Goal: Transaction & Acquisition: Purchase product/service

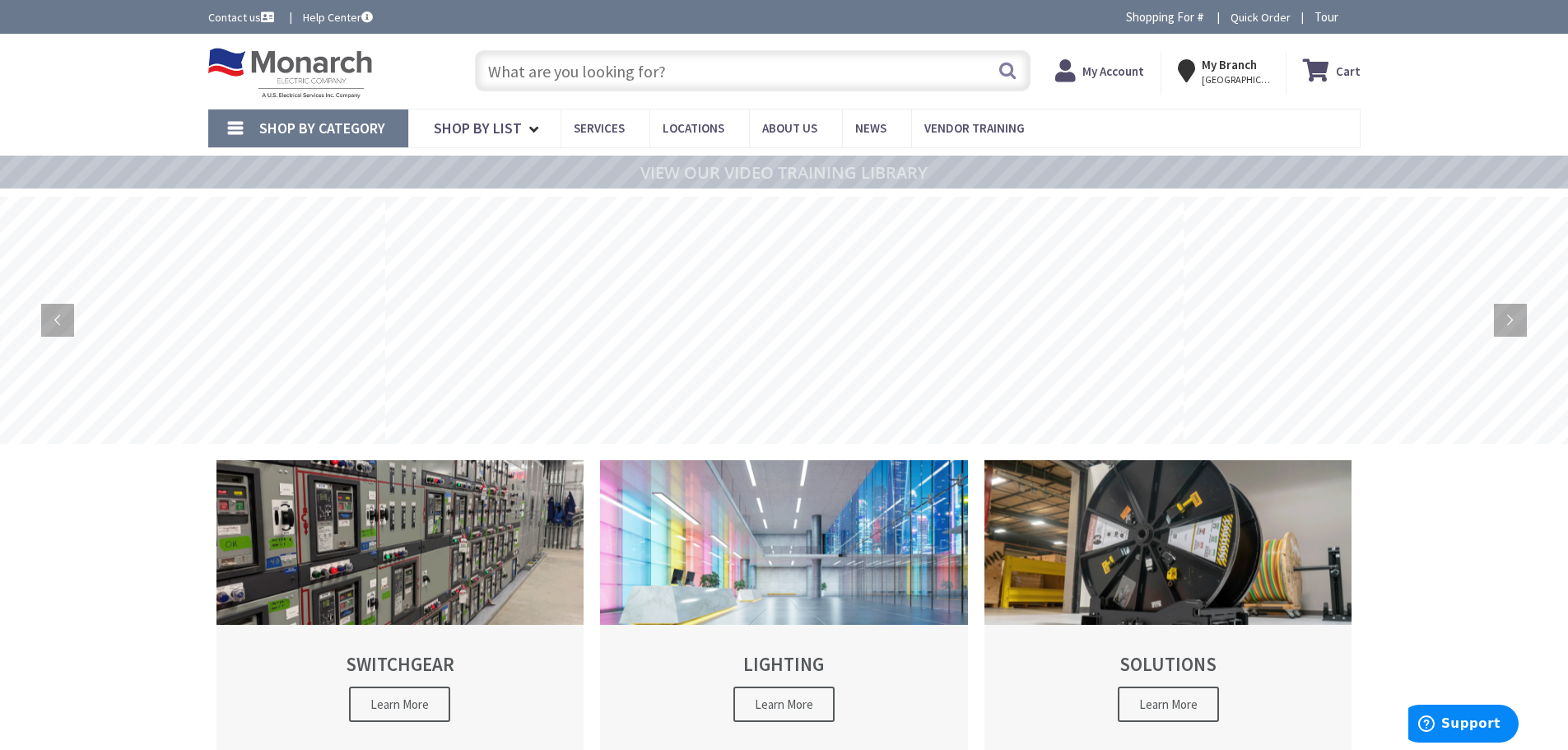
click at [569, 76] on input "text" at bounding box center [752, 71] width 555 height 42
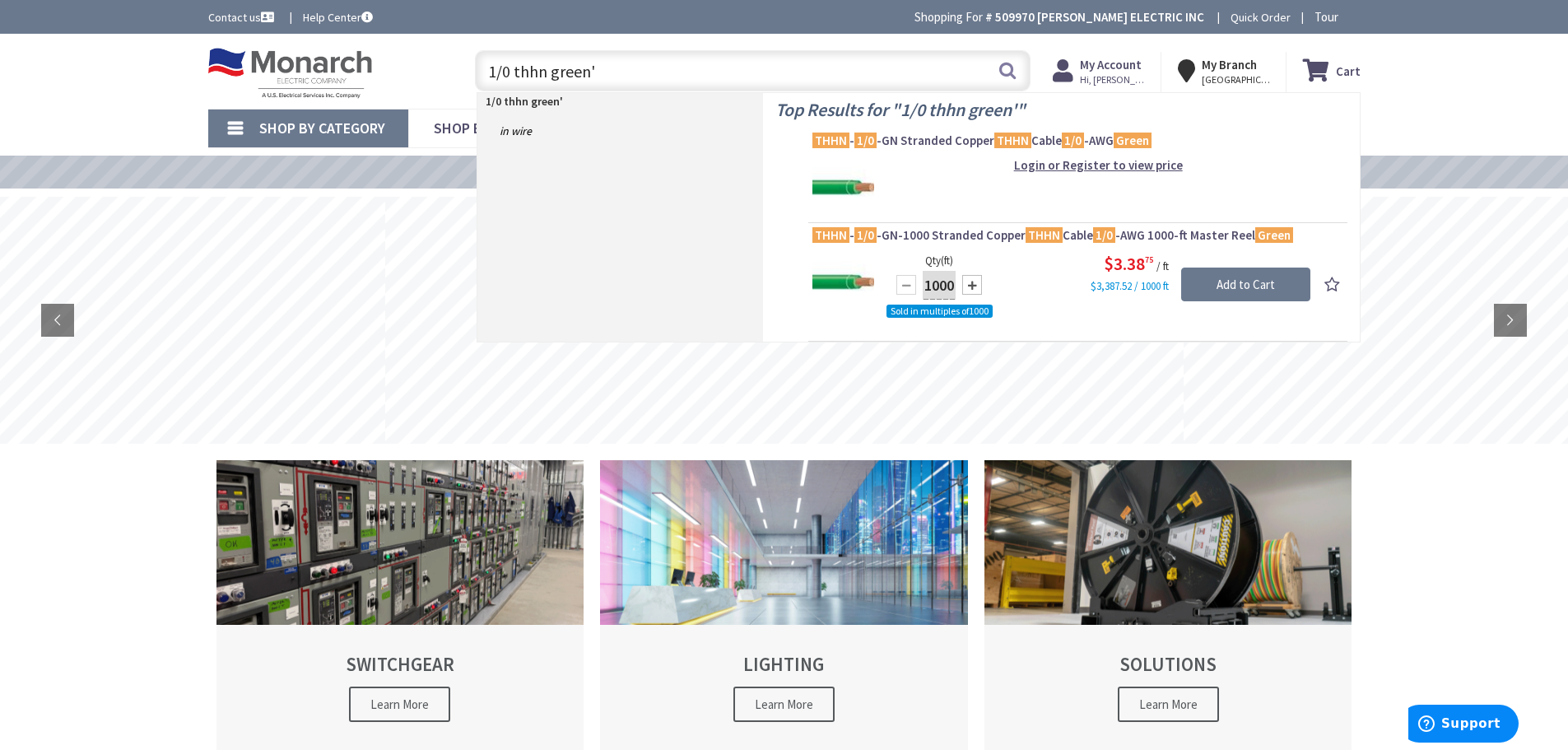
type input "1/0 thhn green'"
click at [1033, 267] on div "$3.38 75 / ft $3,387.52 / 1000 ft" at bounding box center [1098, 272] width 424 height 43
click at [968, 244] on link "THHN - 1/0 -GN-1000 Stranded Copper THHN Cable 1/0 -AWG 1000-ft Master Reel Gre…" at bounding box center [1077, 237] width 531 height 19
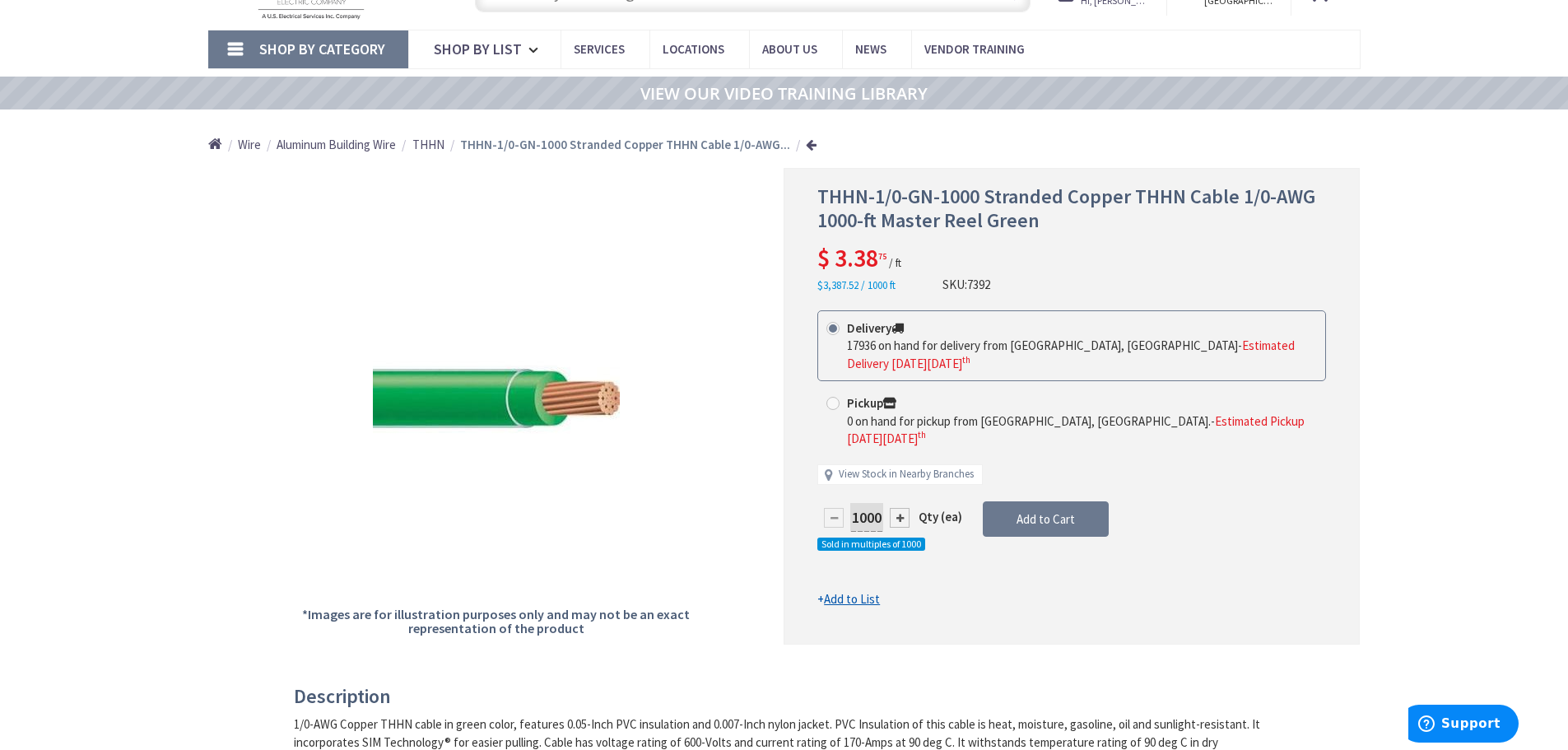
scroll to position [164, 0]
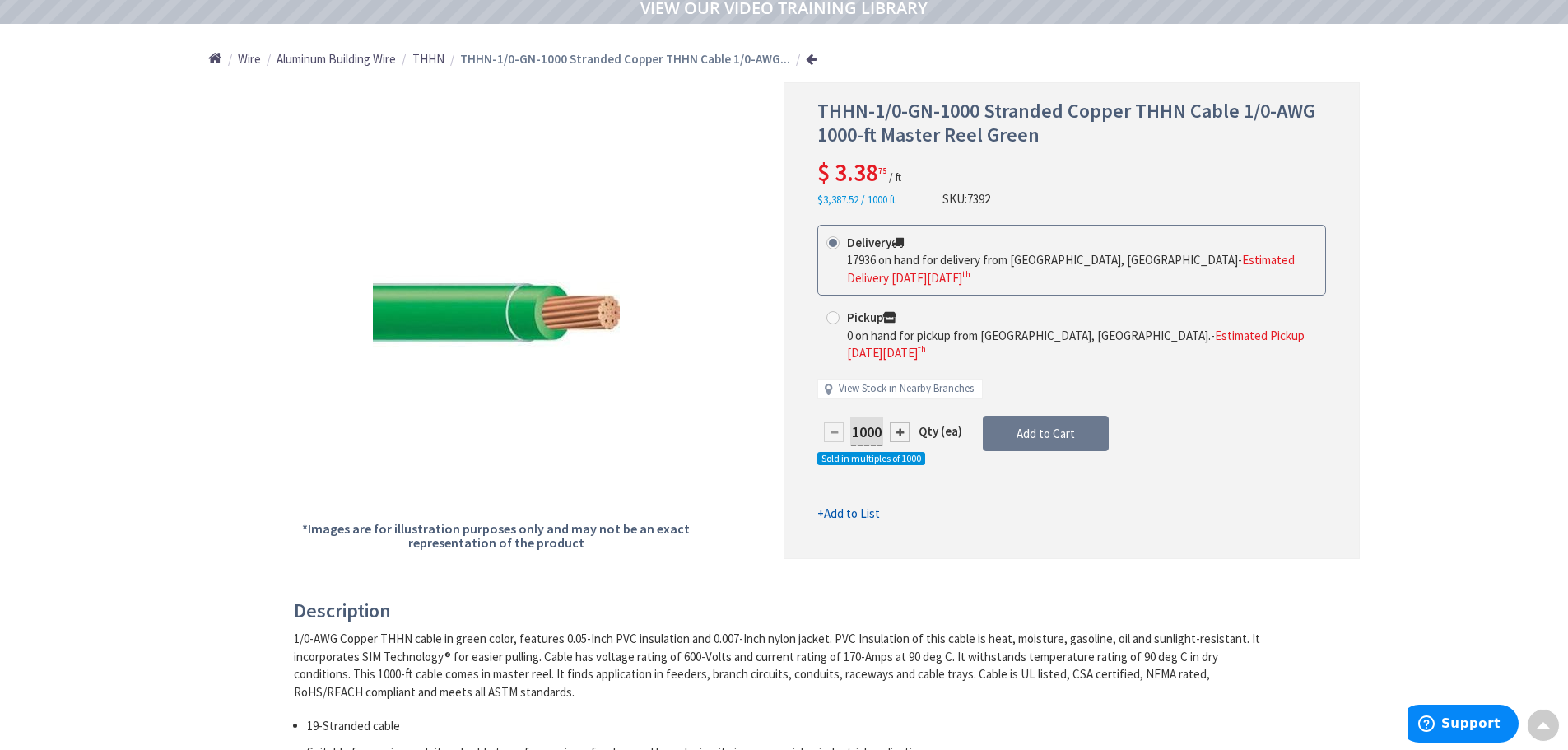
click at [879, 418] on input "1000" at bounding box center [866, 432] width 33 height 29
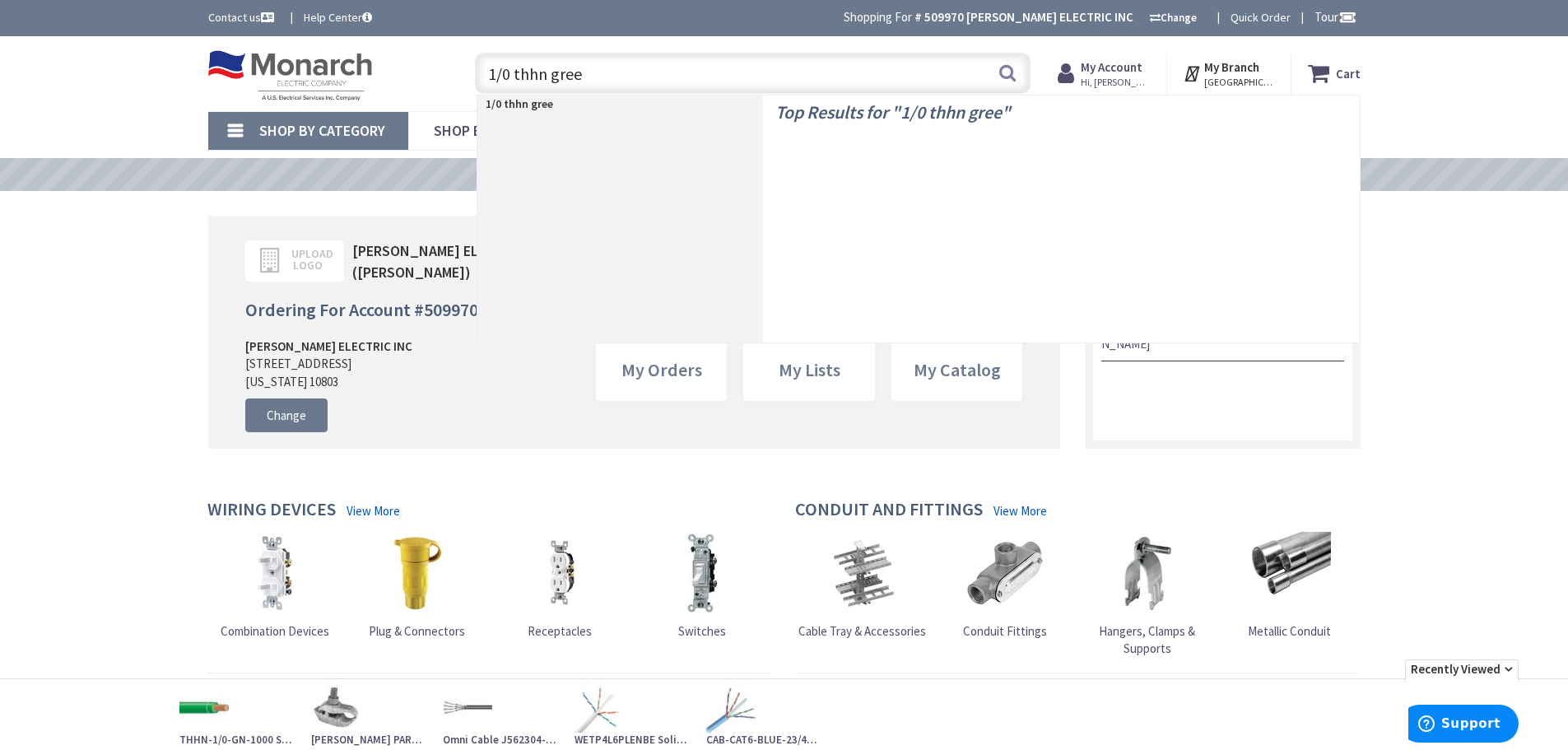
type input "1/0 thhn green"
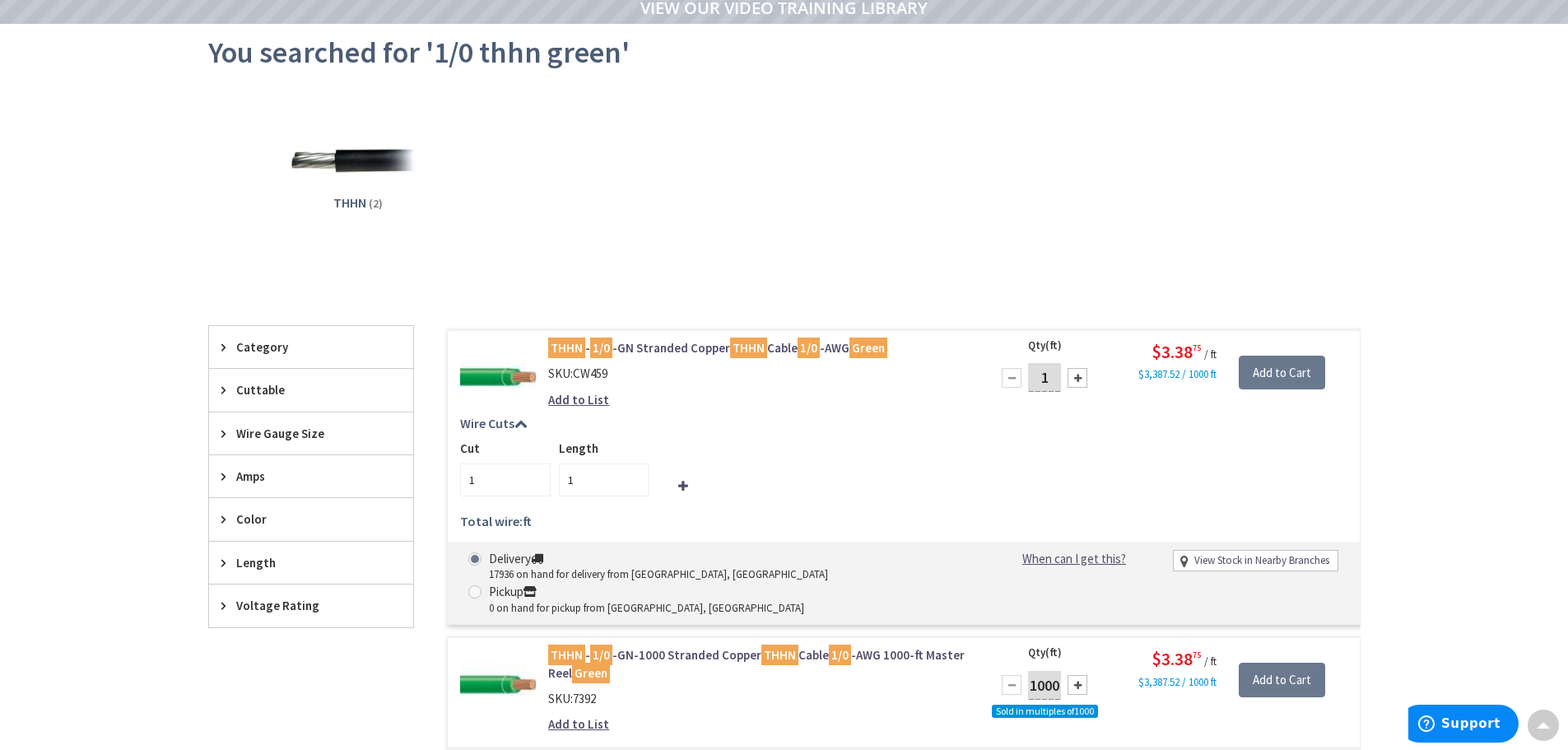
drag, startPoint x: 1053, startPoint y: 377, endPoint x: 1049, endPoint y: 419, distance: 42.2
click at [1035, 390] on input "1" at bounding box center [1044, 377] width 33 height 29
type input "20"
click at [1290, 375] on input "Add to Cart" at bounding box center [1282, 373] width 87 height 34
type input "20"
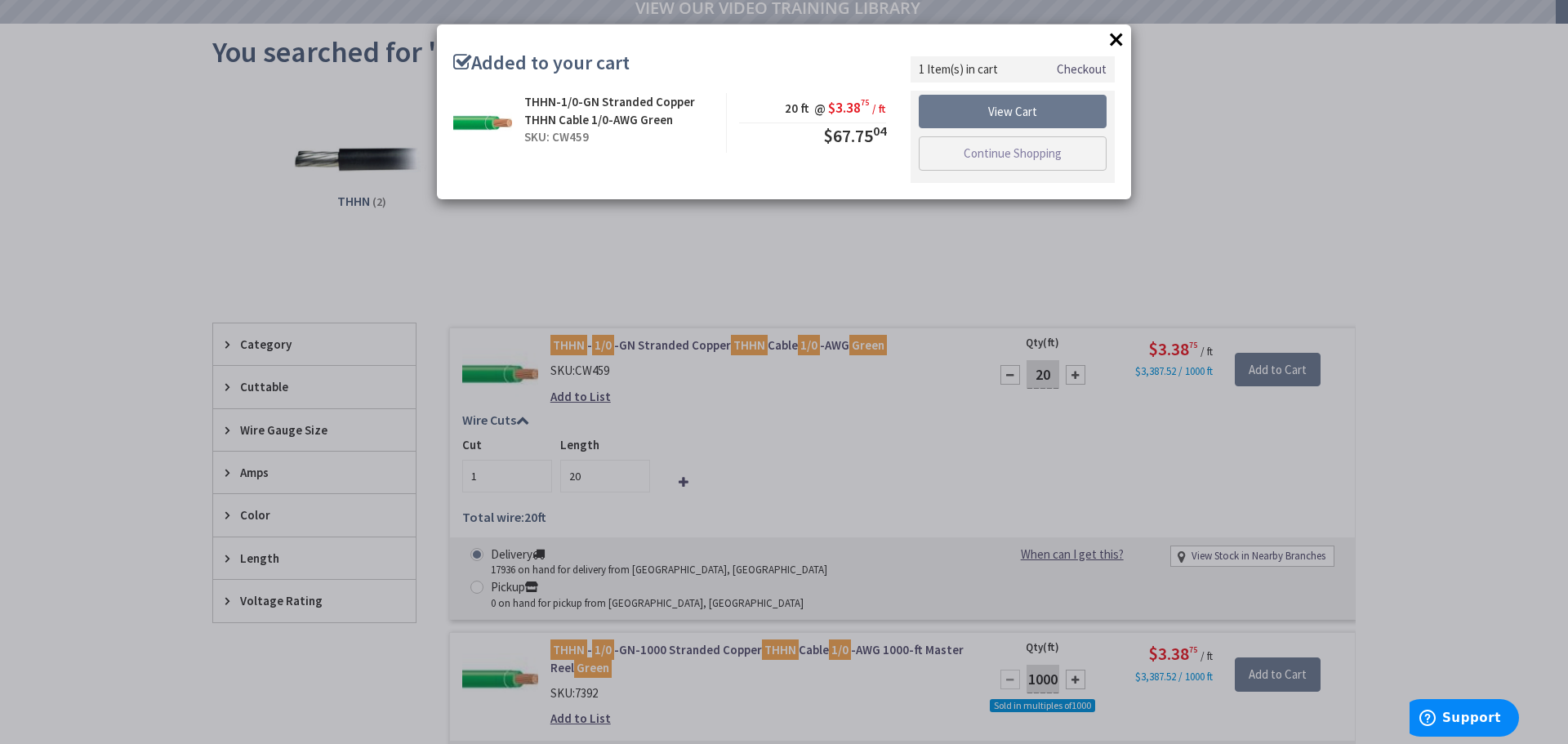
click at [1113, 41] on button "×" at bounding box center [1116, 39] width 25 height 25
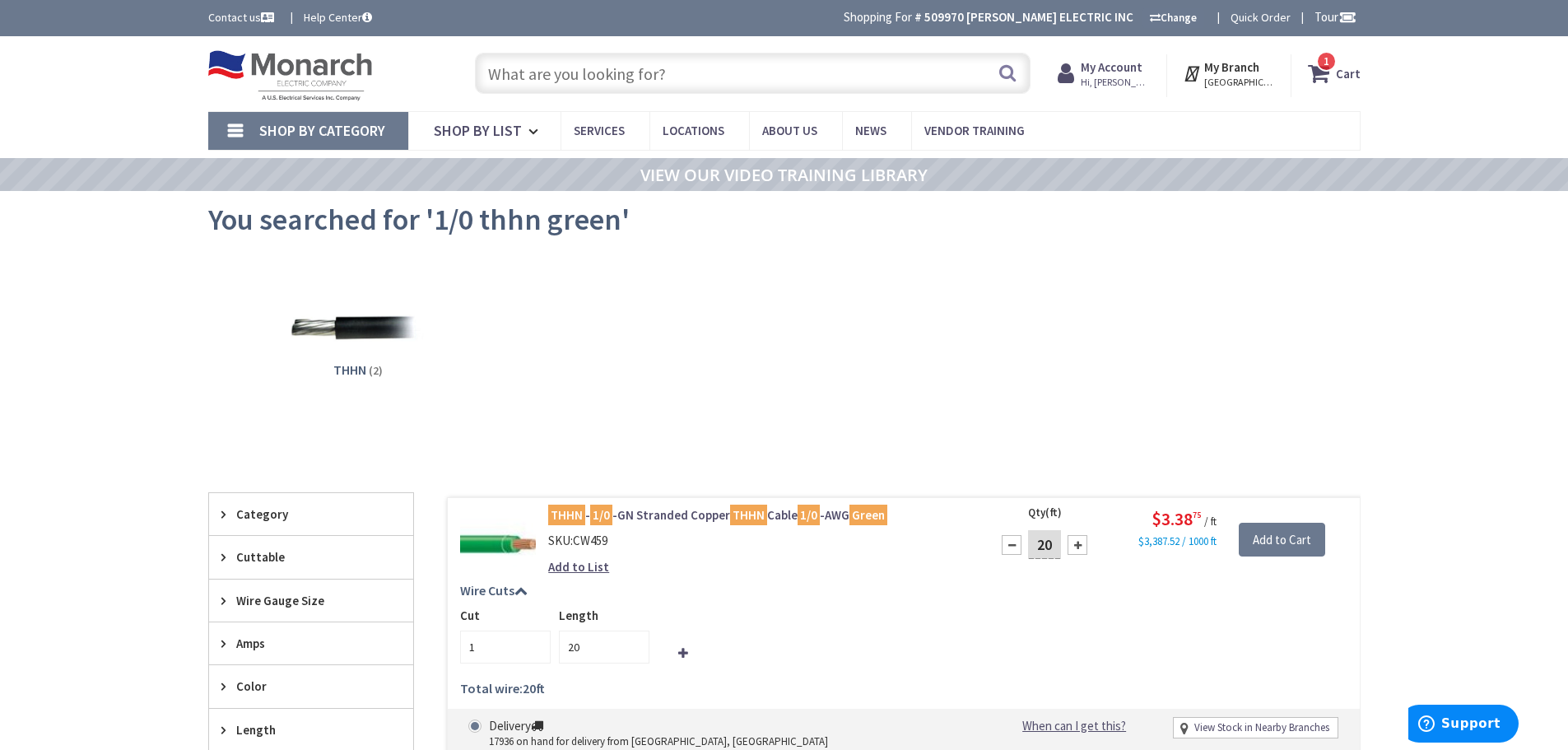
click at [585, 76] on input "text" at bounding box center [752, 73] width 555 height 42
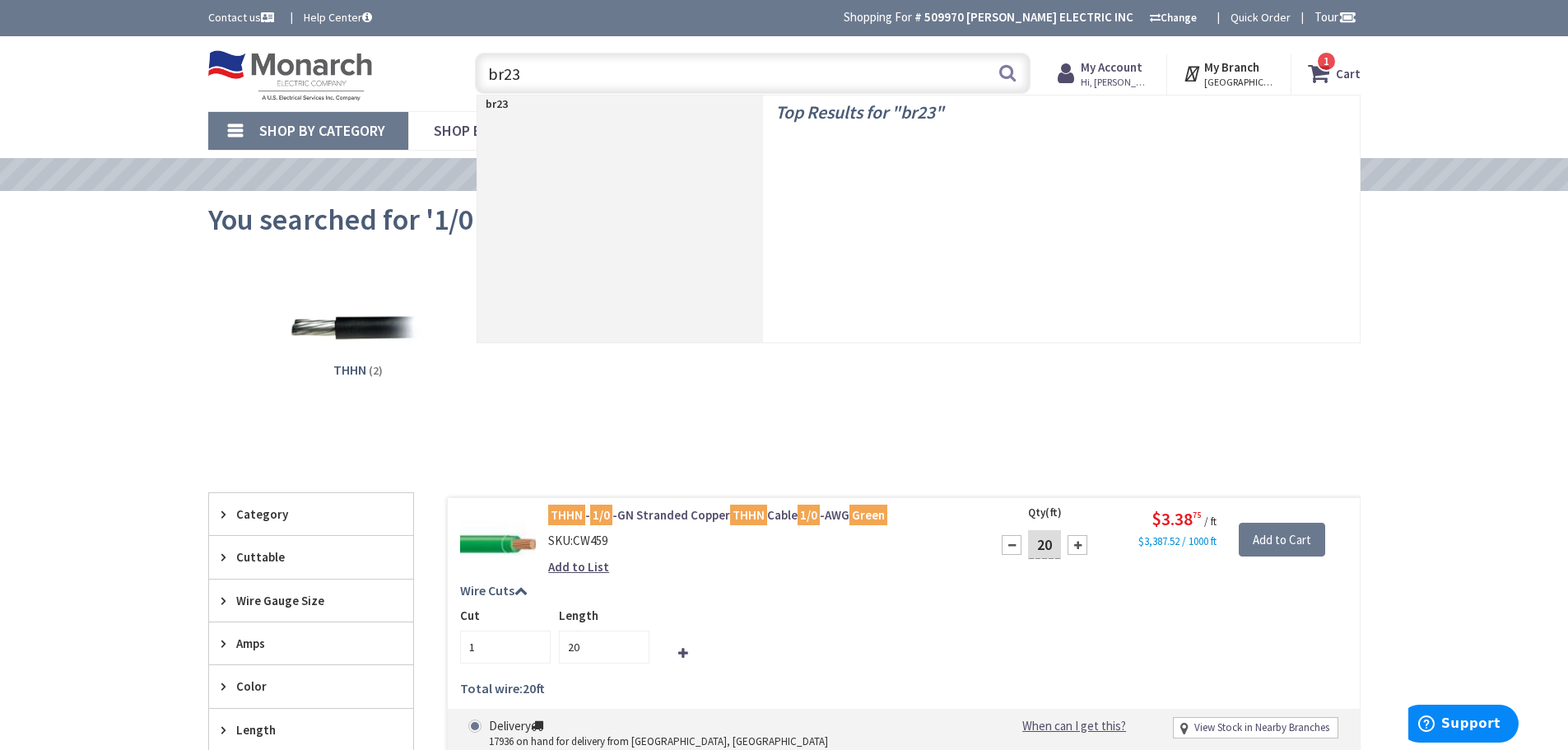
type input "br235"
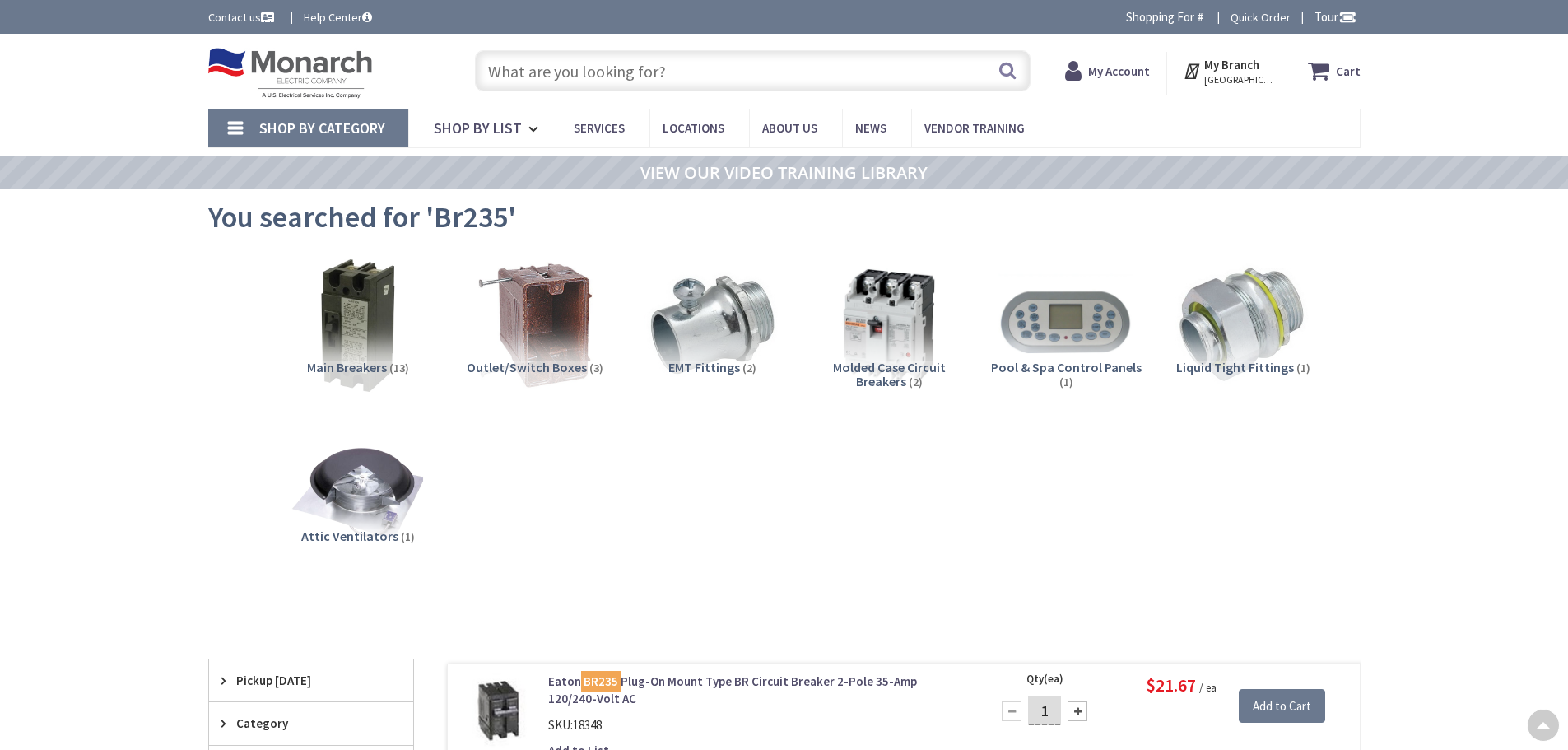
scroll to position [247, 0]
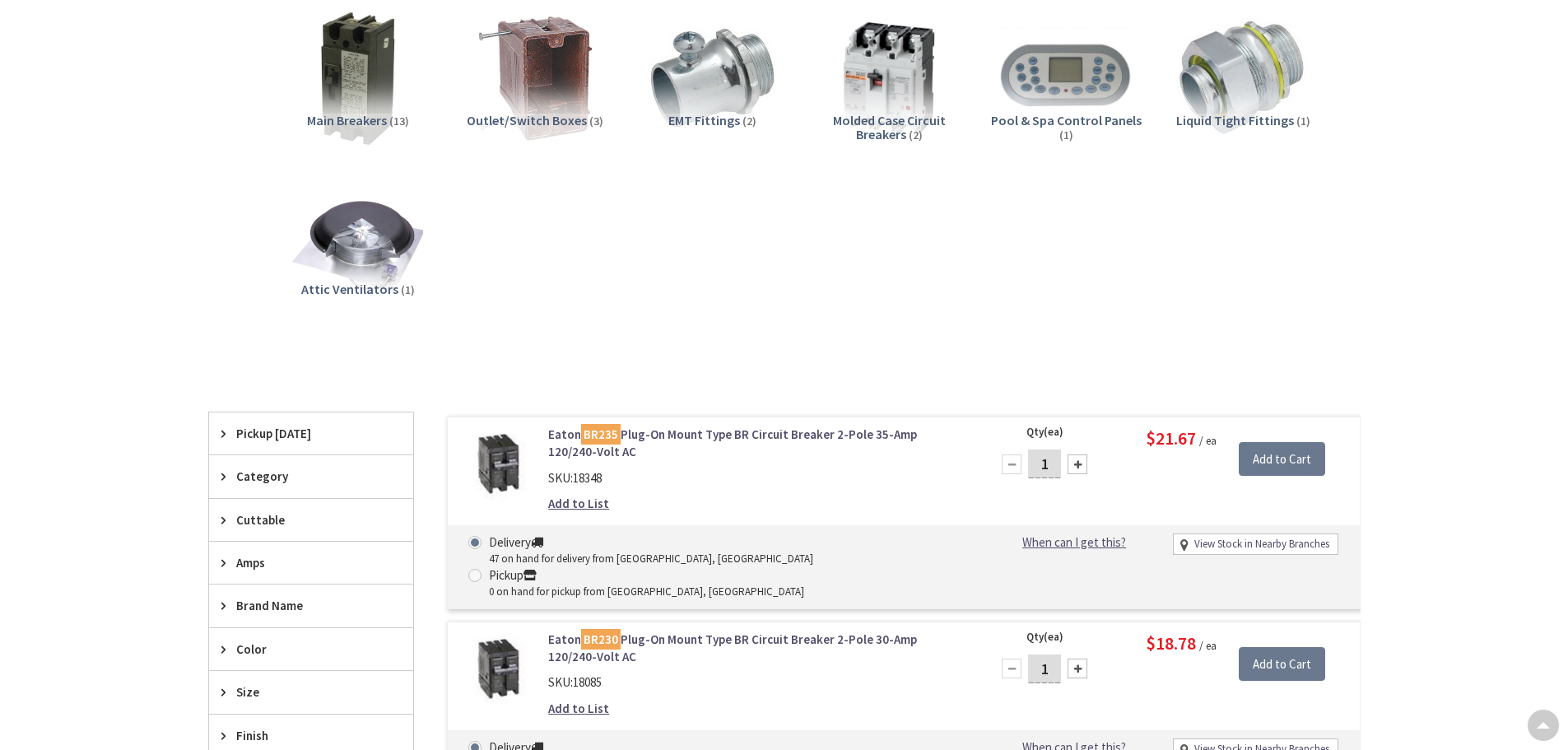
drag, startPoint x: 1052, startPoint y: 467, endPoint x: 1137, endPoint y: 552, distance: 120.2
click at [1029, 466] on input "1" at bounding box center [1044, 464] width 33 height 29
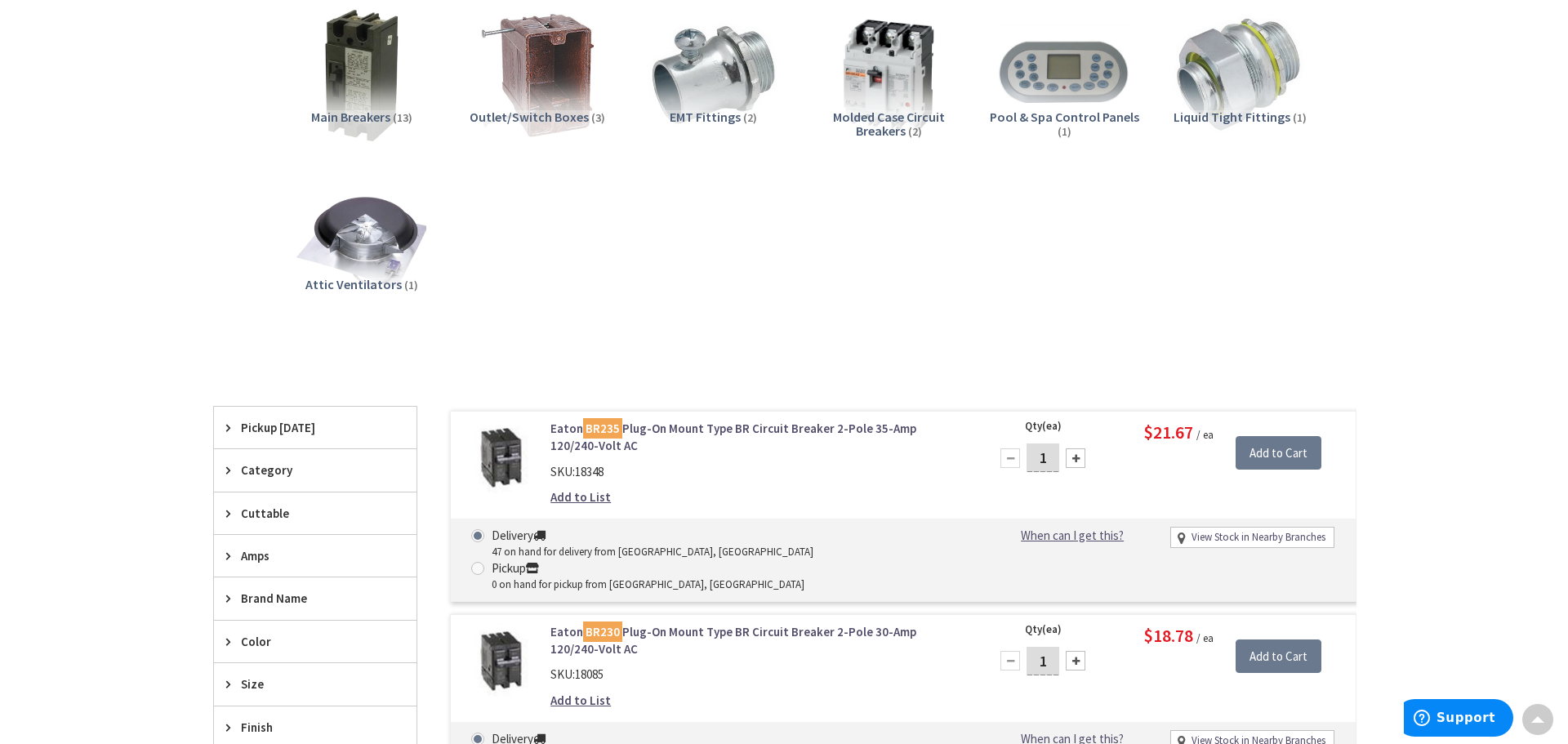
scroll to position [0, 0]
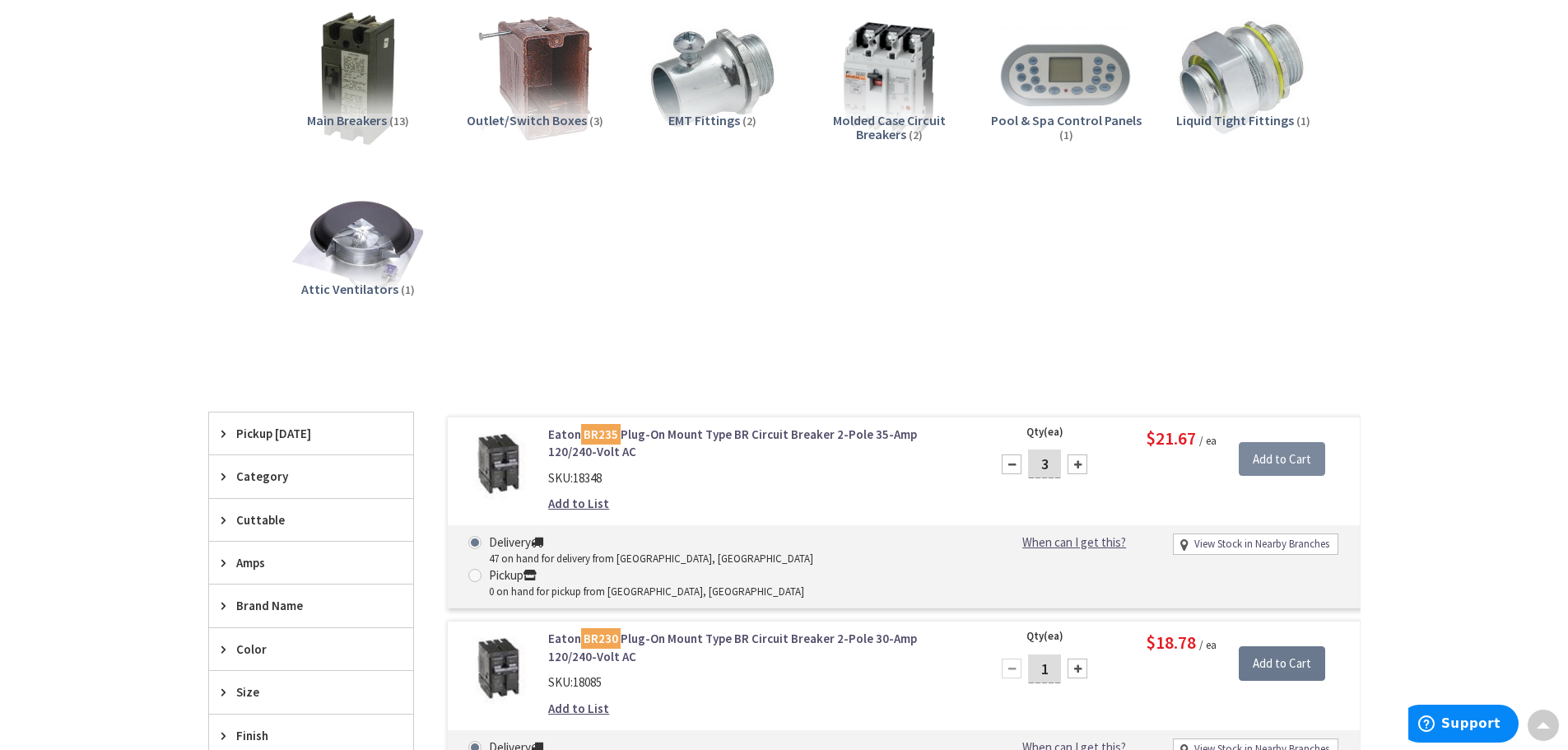
type input "3"
click at [1279, 463] on input "Add to Cart" at bounding box center [1282, 459] width 87 height 34
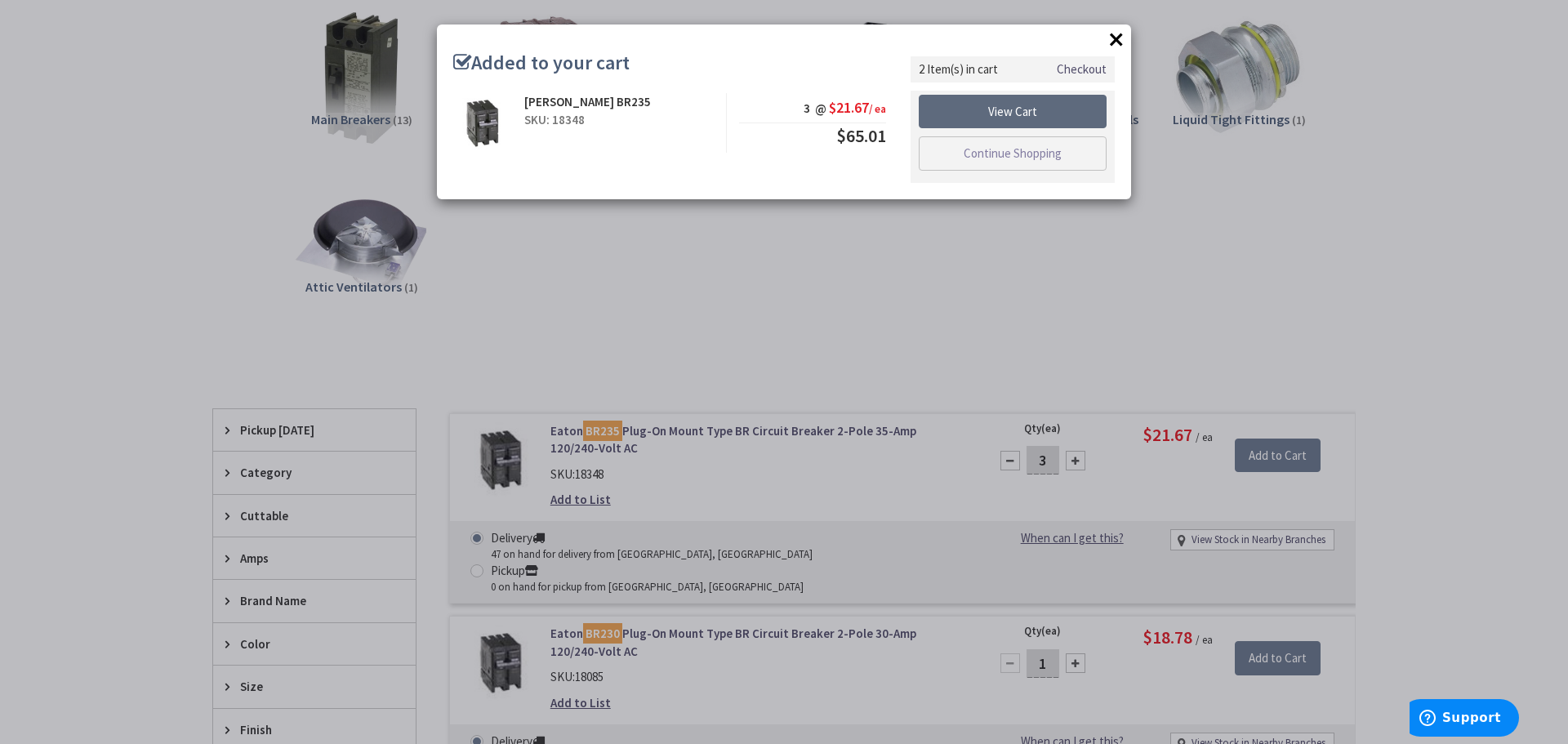
click at [1025, 110] on link "View Cart" at bounding box center [1013, 111] width 187 height 34
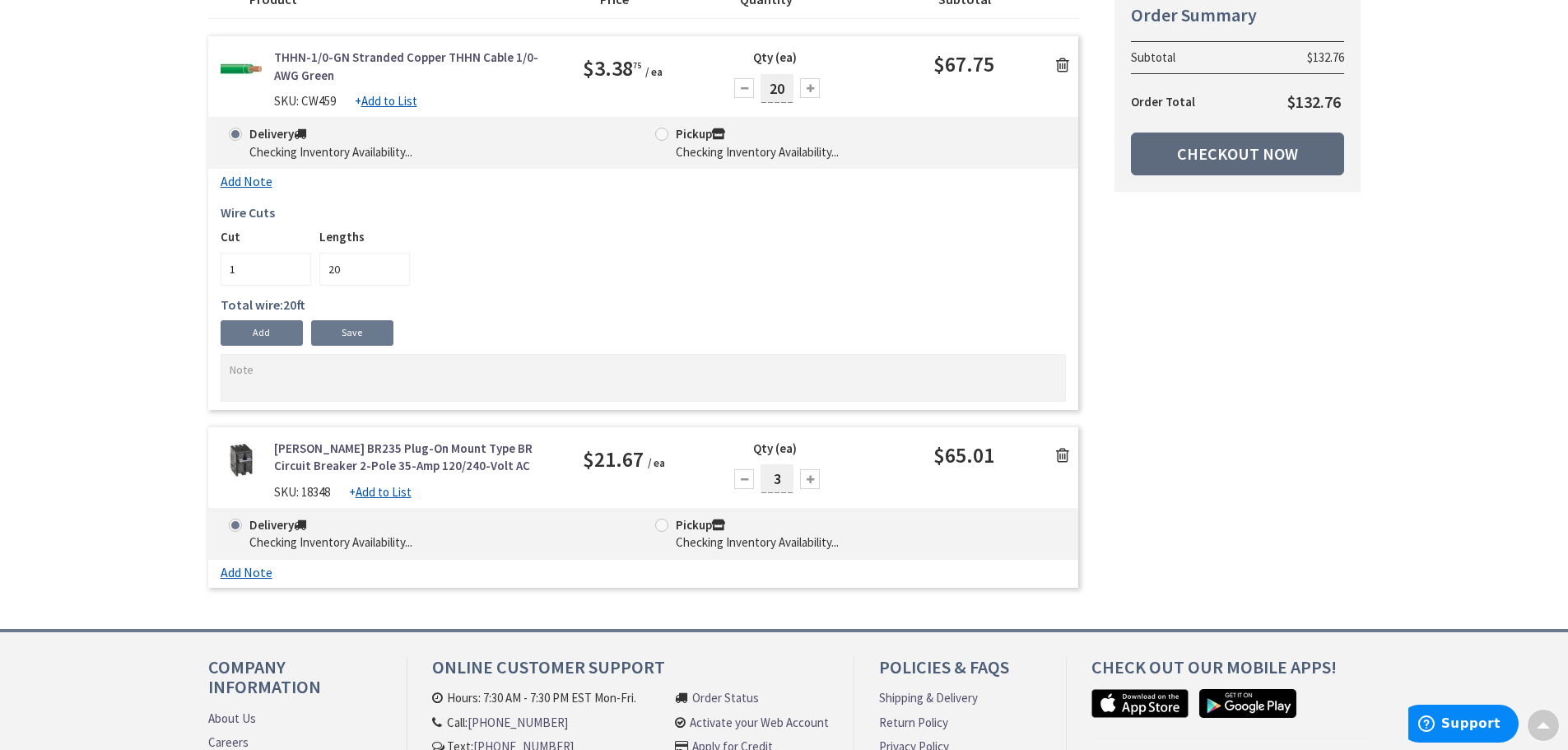
click at [1218, 158] on link "Checkout Now" at bounding box center [1237, 154] width 213 height 42
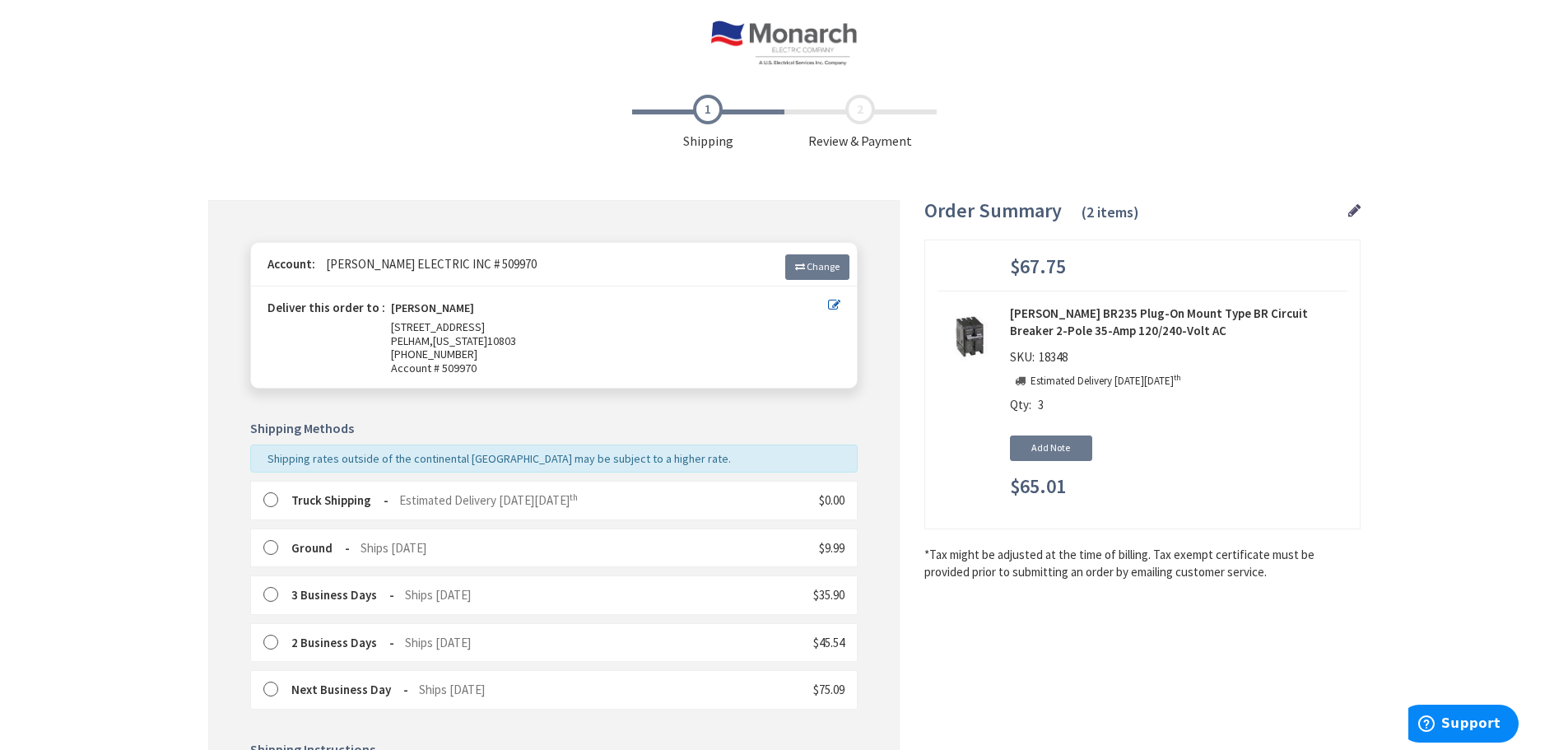
scroll to position [263, 0]
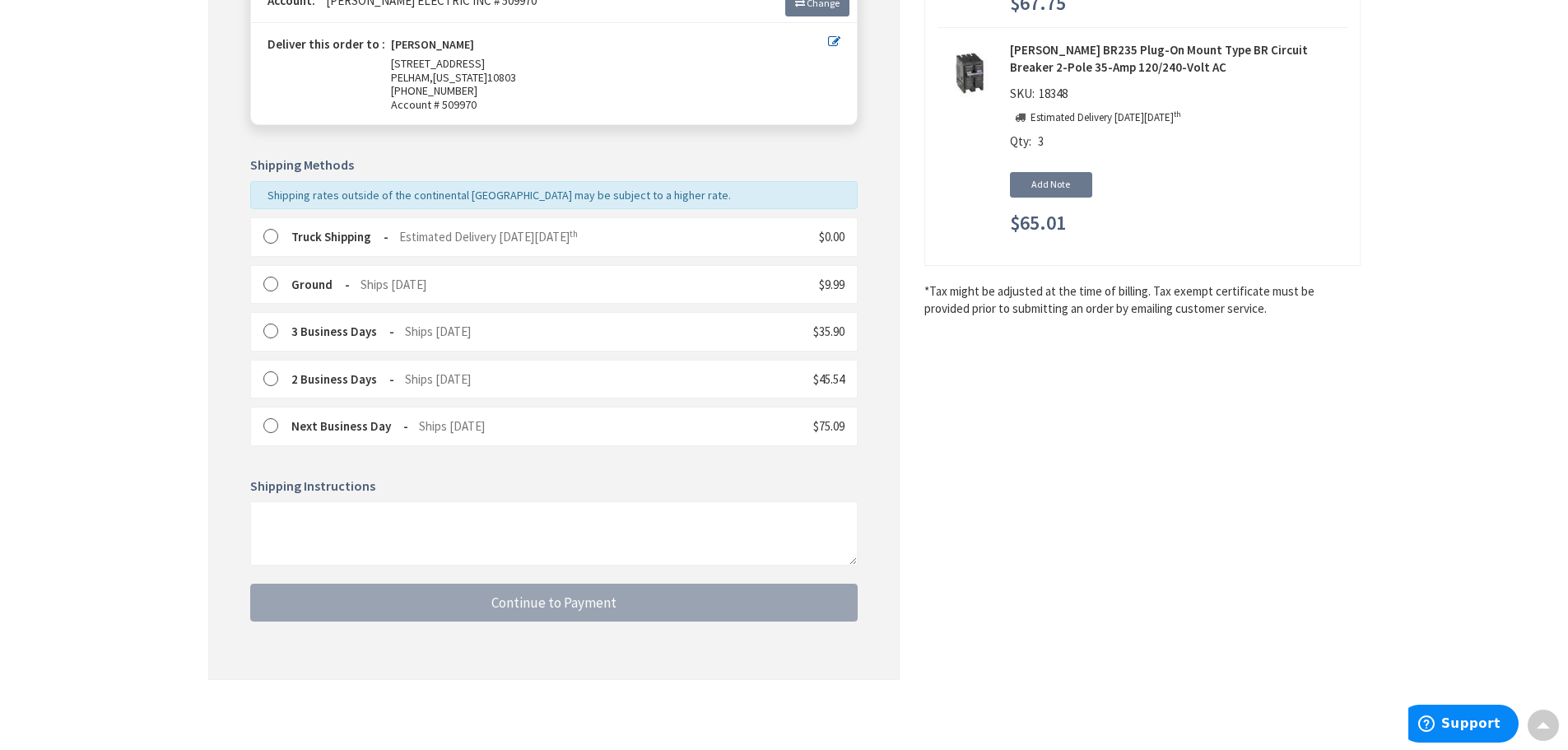
click at [266, 232] on label at bounding box center [275, 237] width 26 height 17
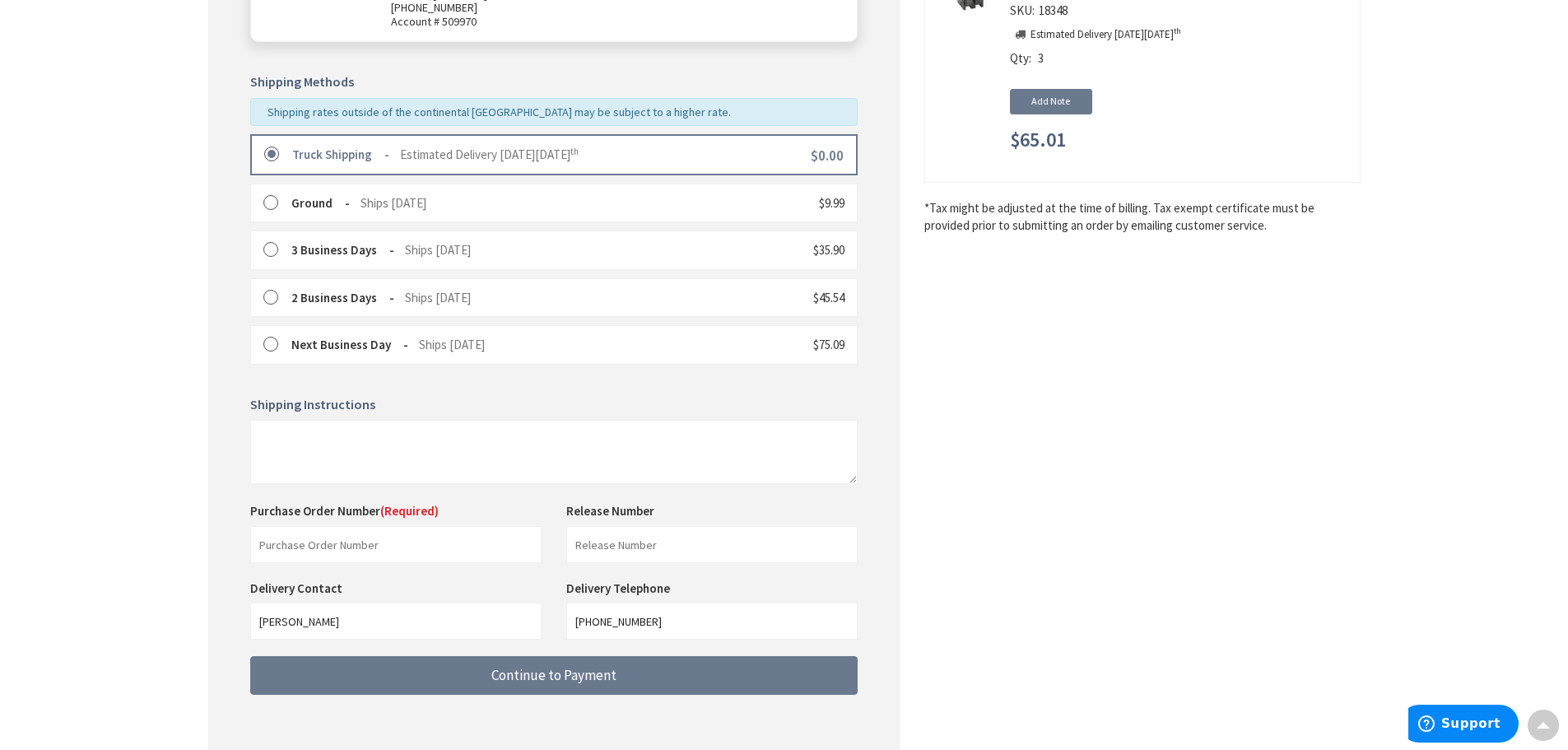
scroll to position [420, 0]
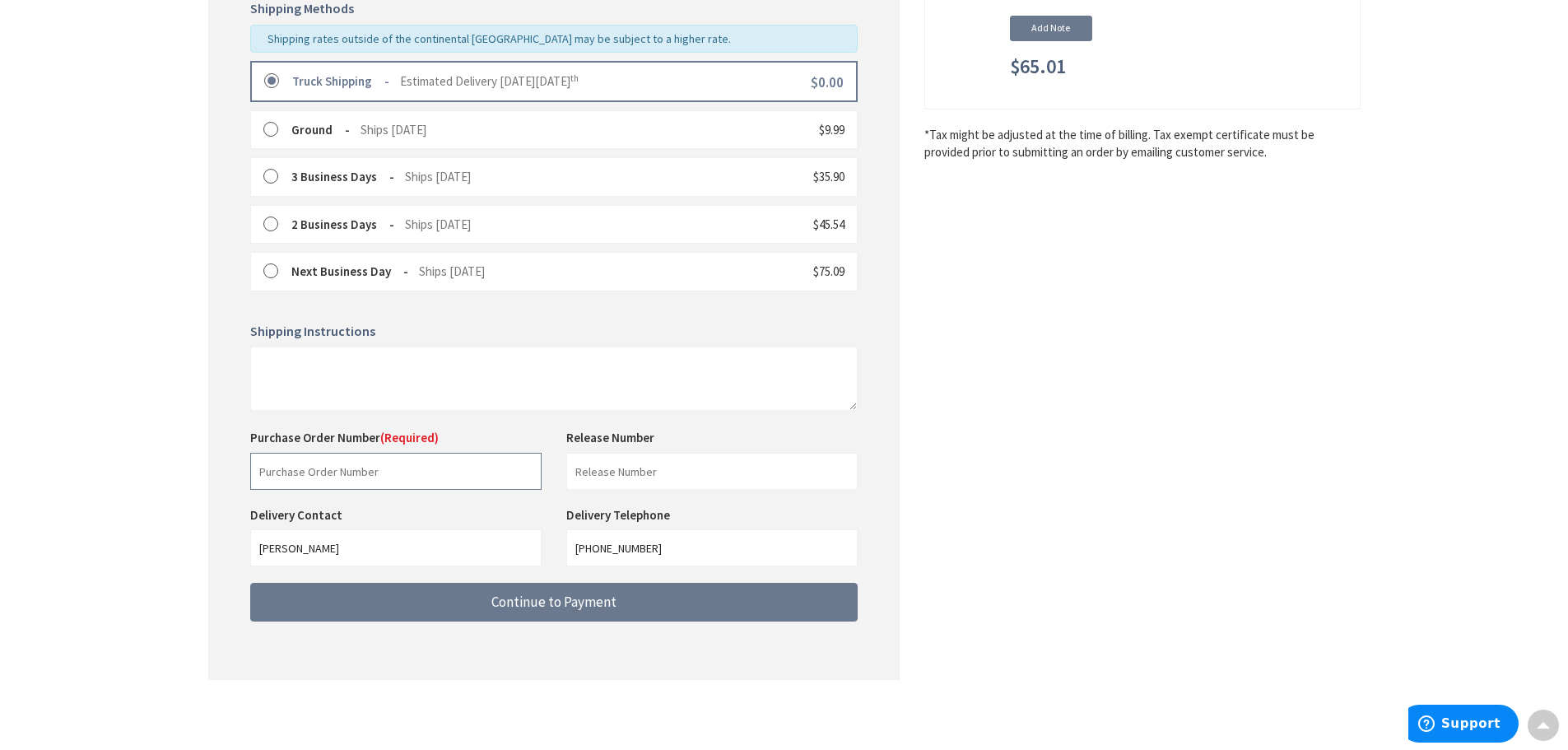
click at [420, 466] on input "text" at bounding box center [396, 472] width 291 height 37
type input "88590"
click at [600, 473] on input "text" at bounding box center [712, 472] width 291 height 37
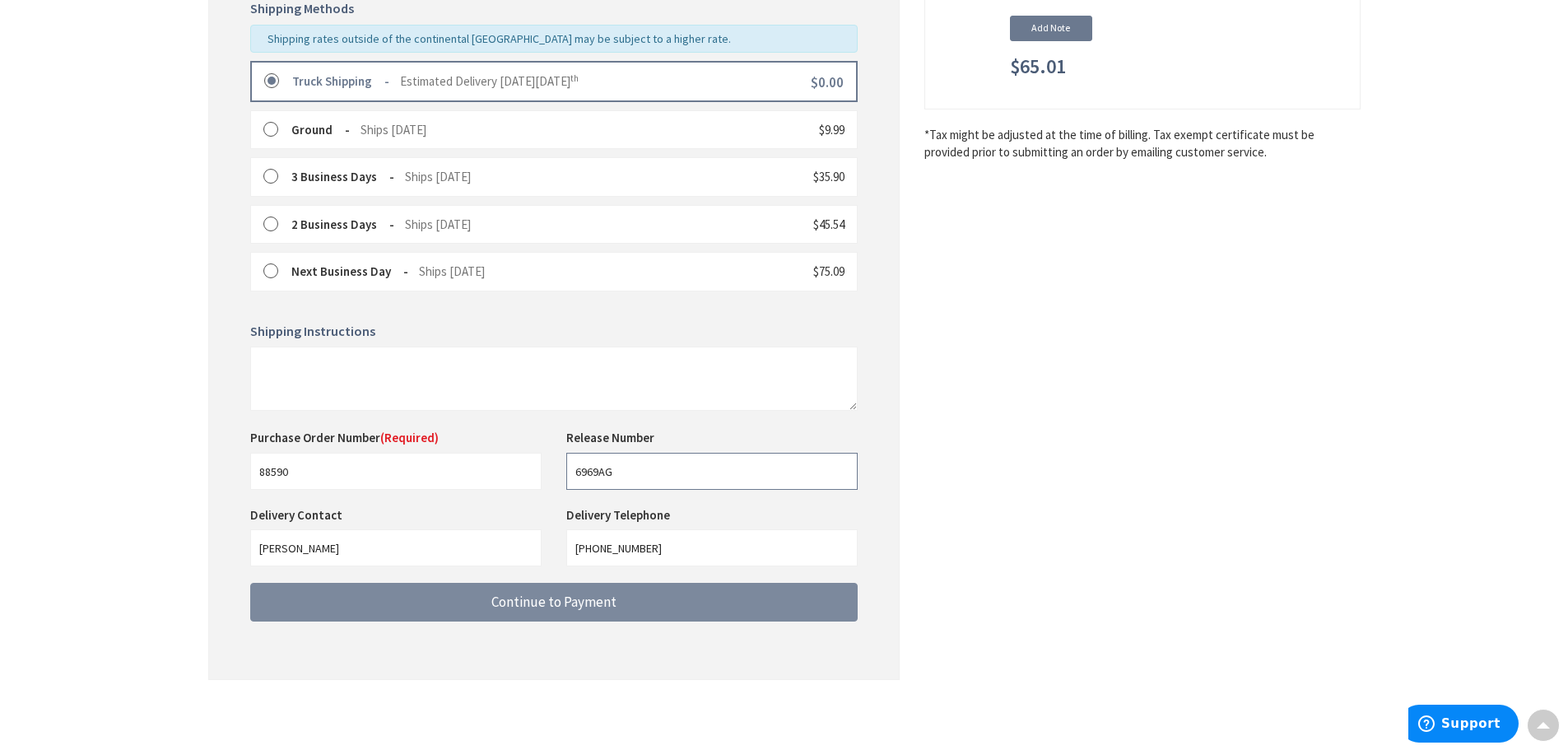
type input "6969AG"
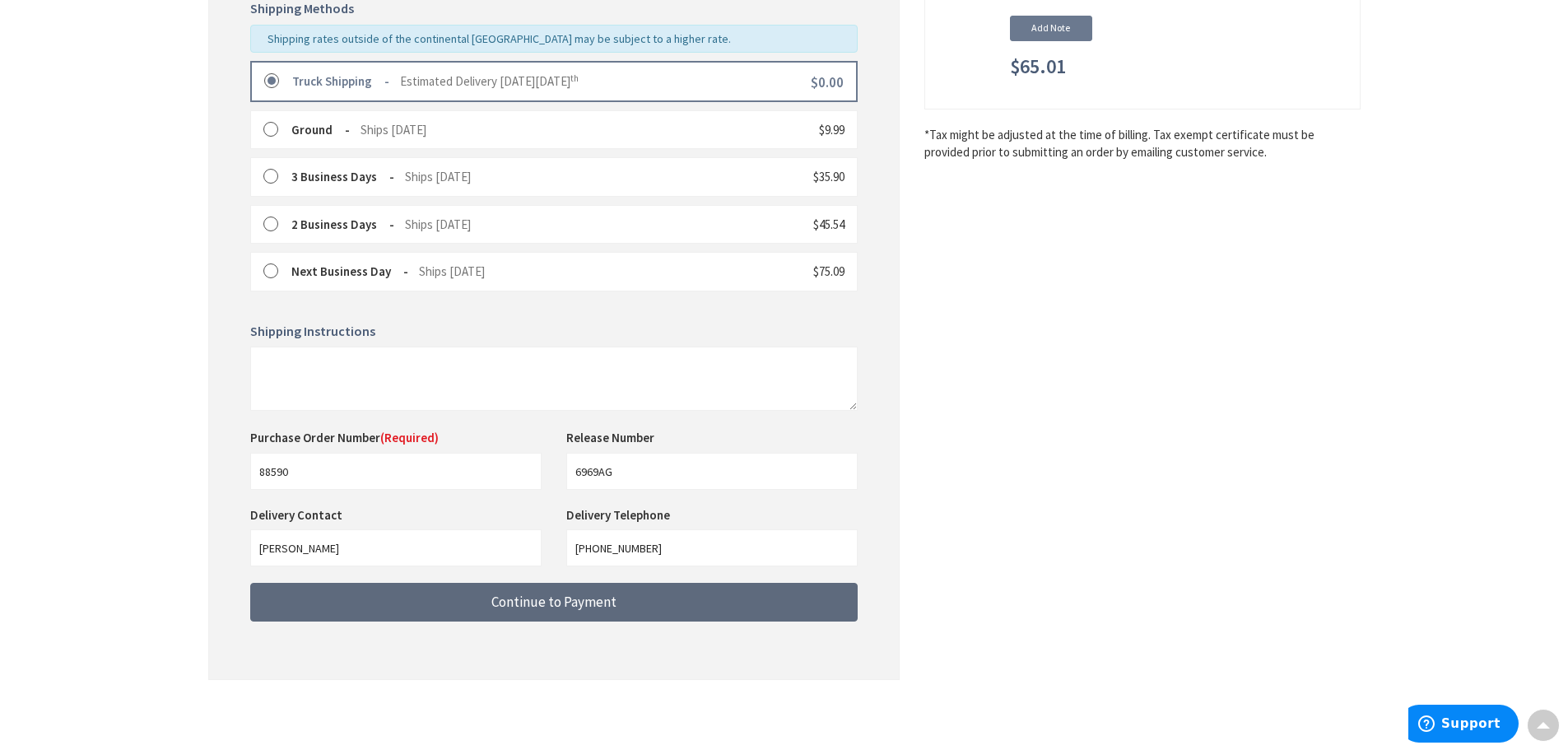
click at [539, 608] on span "Continue to Payment" at bounding box center [554, 602] width 125 height 19
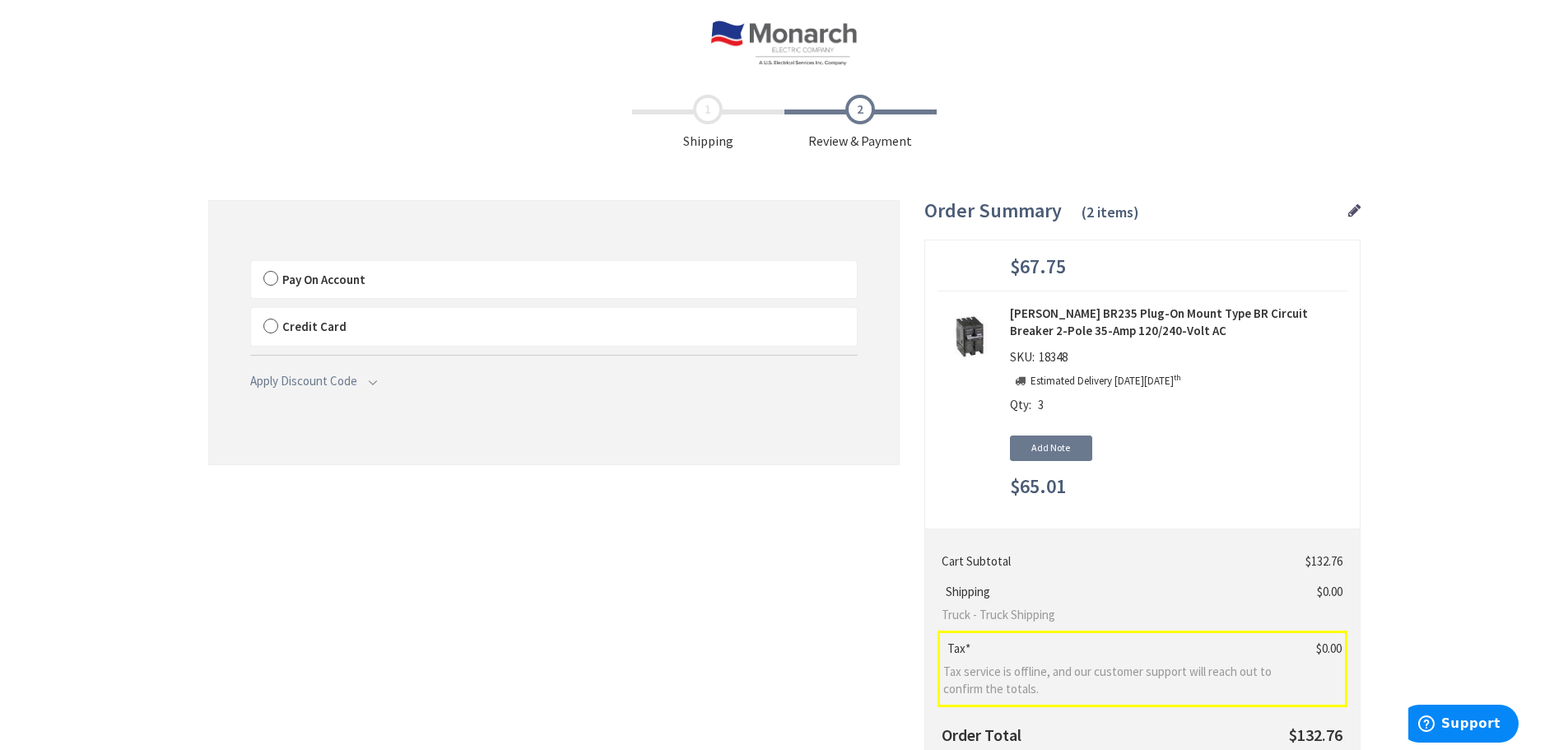
click at [272, 279] on label "Pay On Account" at bounding box center [554, 279] width 606 height 38
click at [251, 264] on input "Pay On Account" at bounding box center [251, 264] width 0 height 0
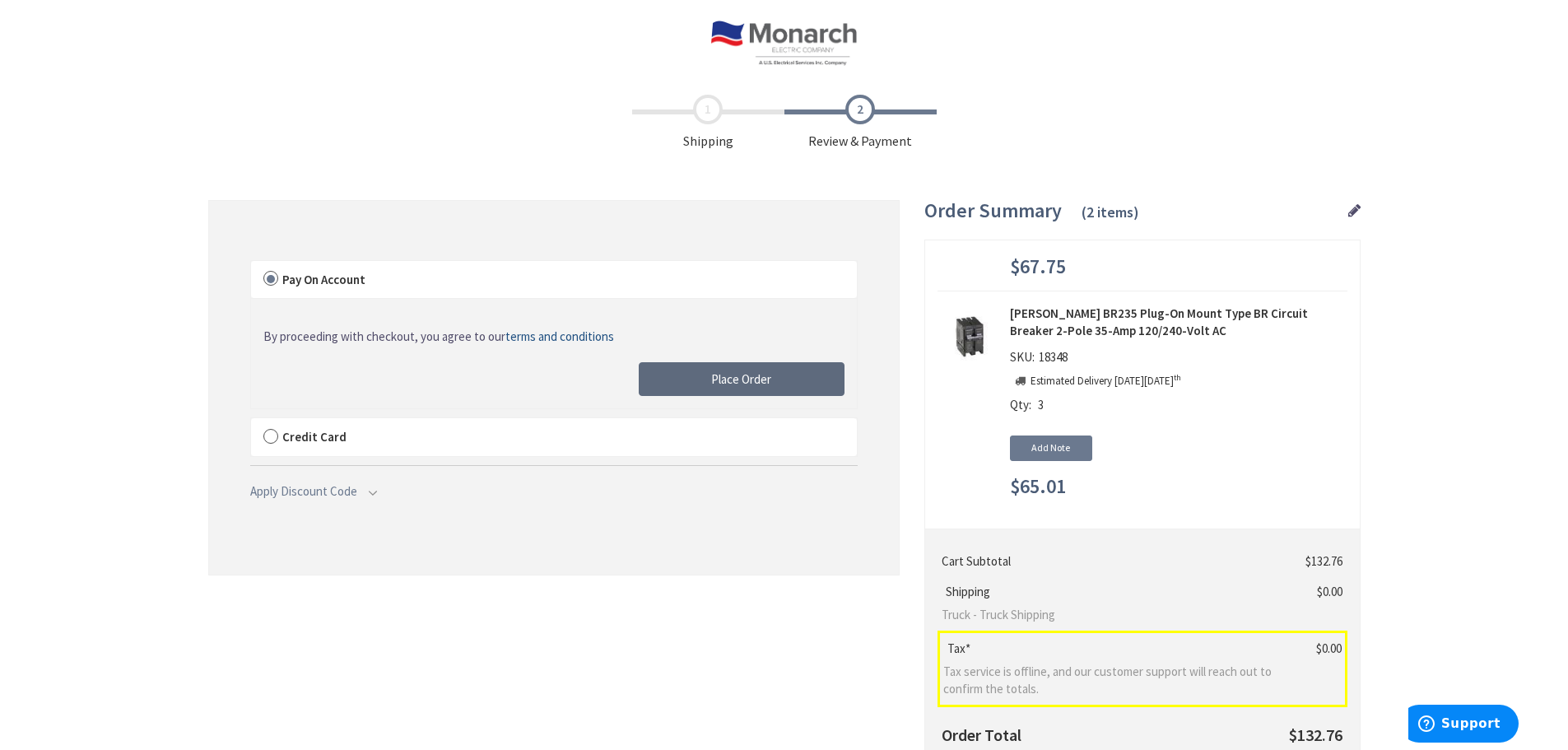
click at [782, 383] on button "Place Order" at bounding box center [741, 379] width 206 height 34
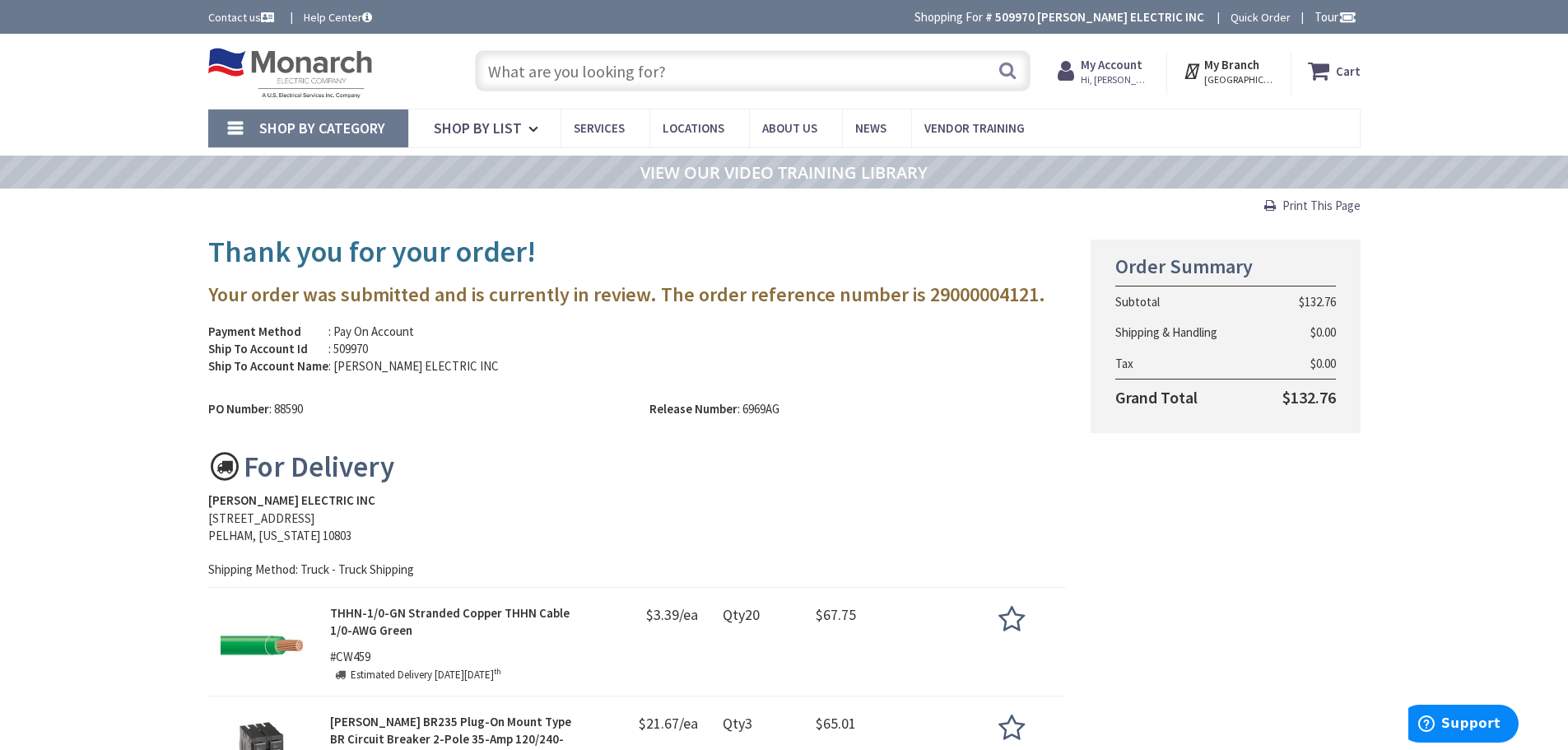
click at [1337, 202] on span "Print This Page" at bounding box center [1321, 206] width 79 height 16
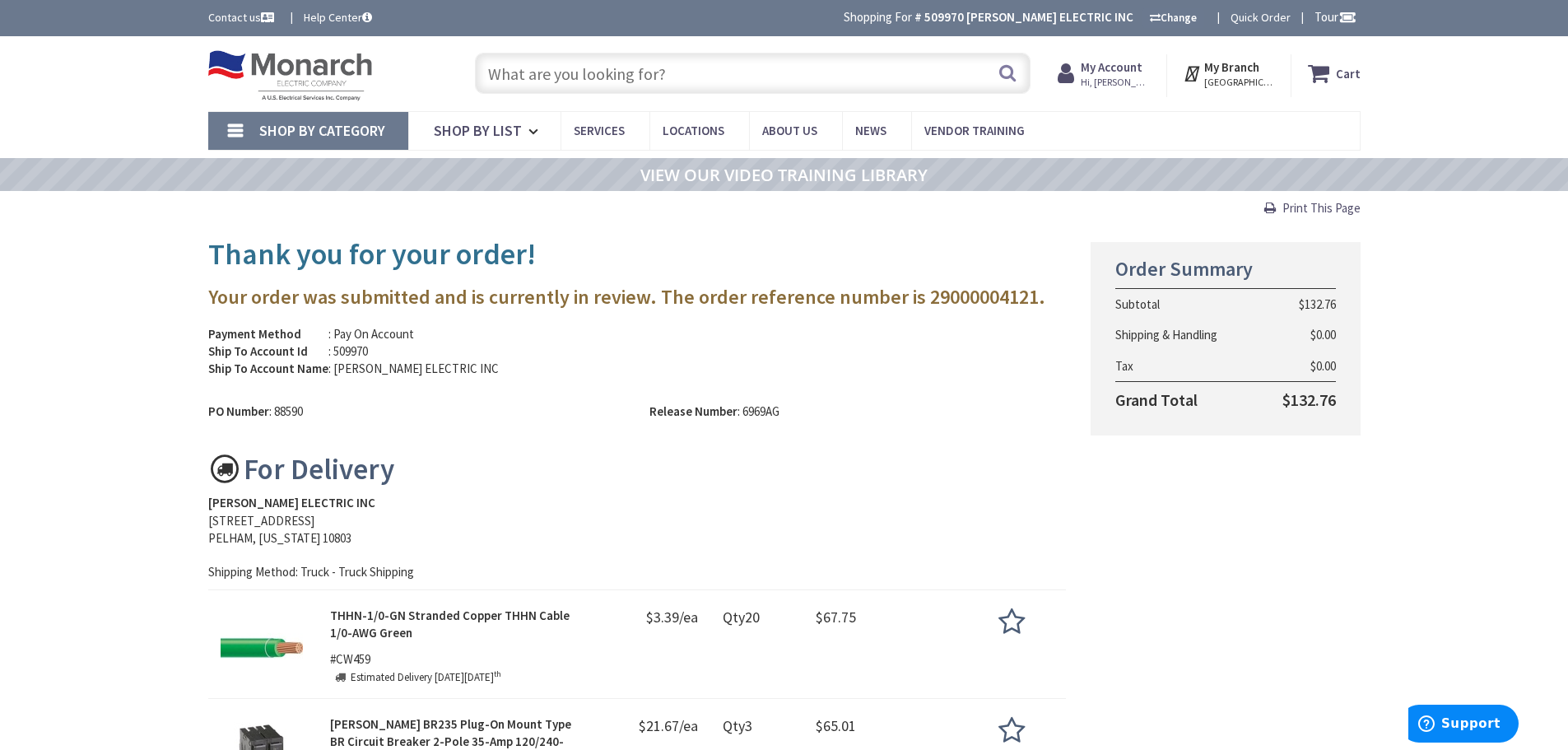
click at [719, 80] on input "text" at bounding box center [752, 73] width 555 height 42
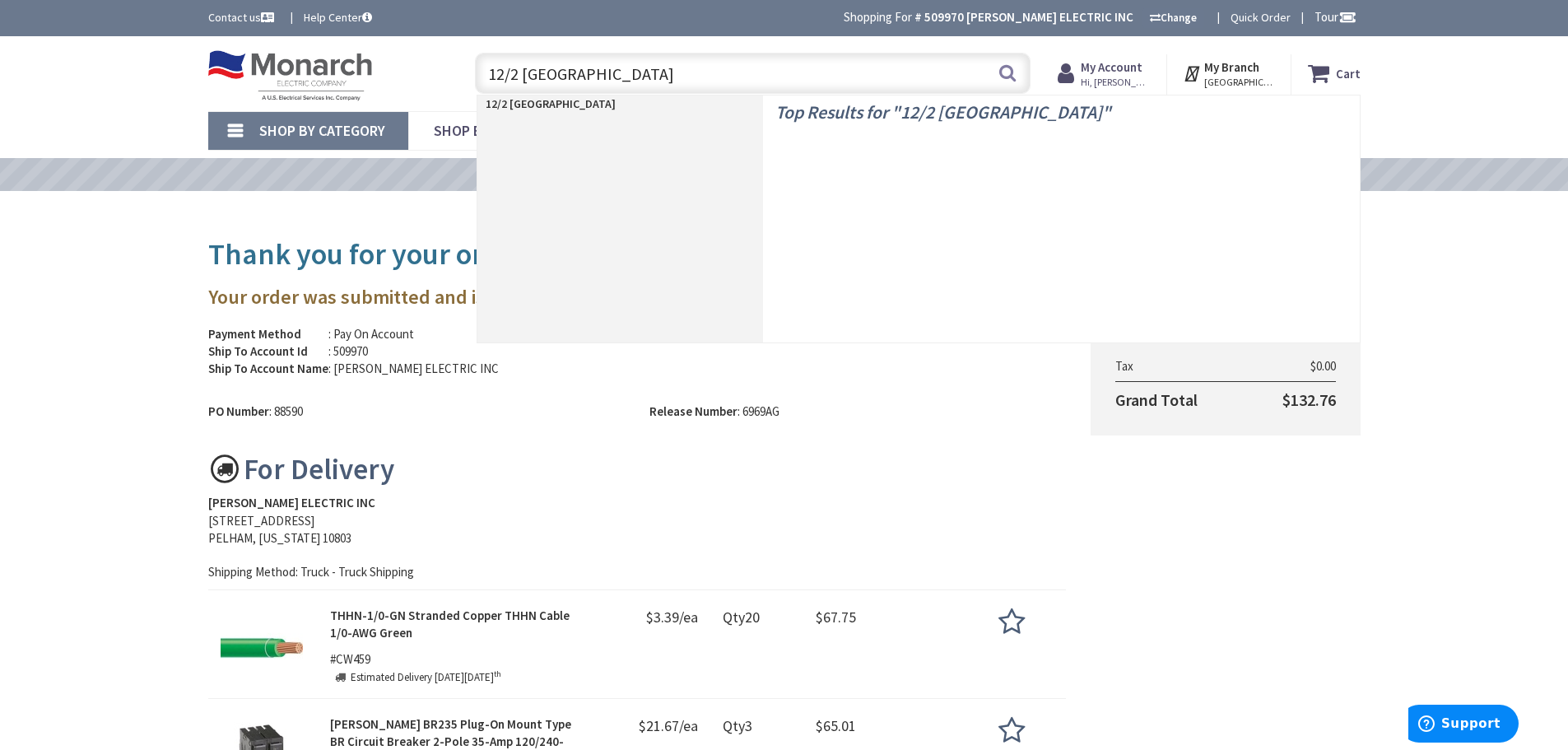
type input "12/2 romex"
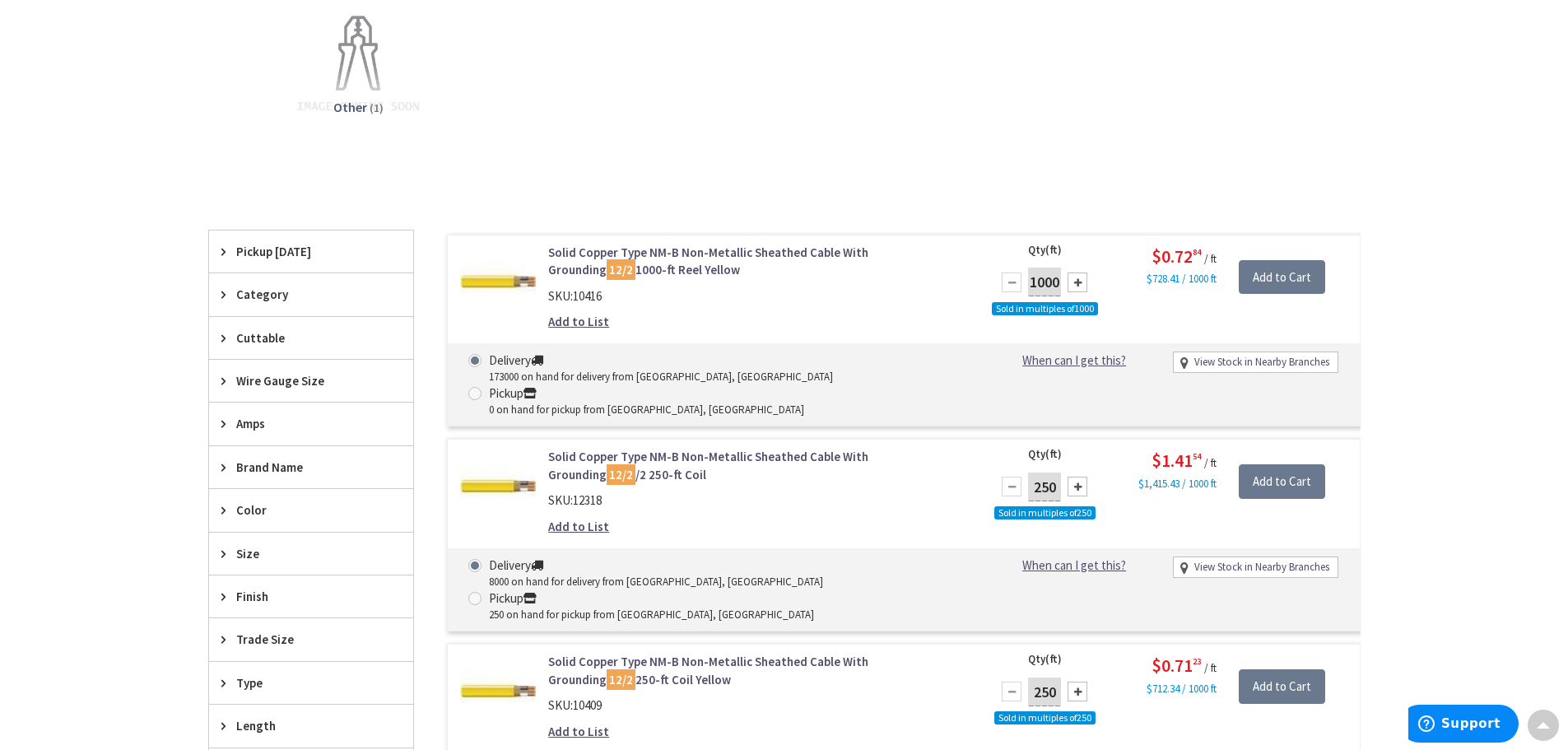
scroll to position [579, 0]
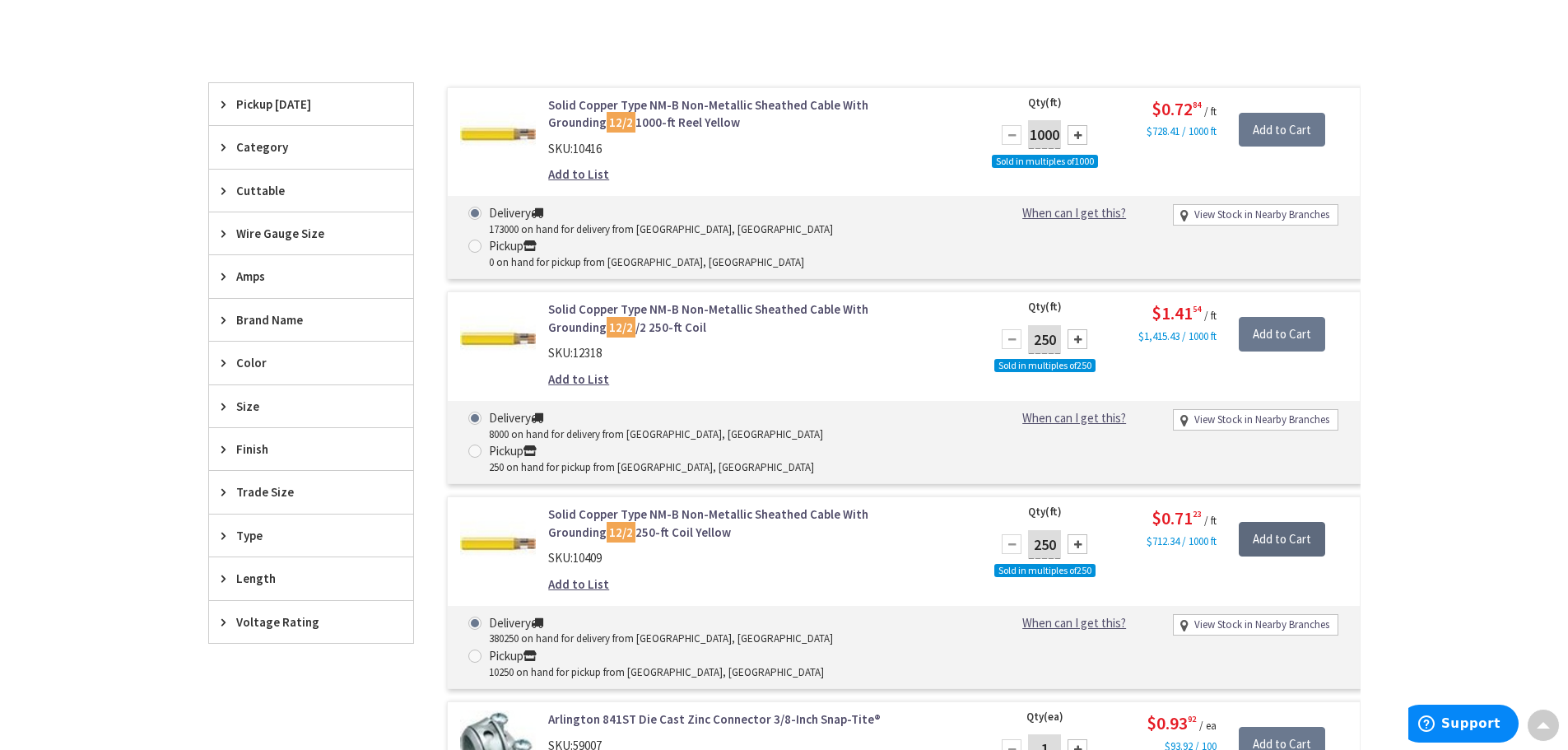
click at [1276, 522] on input "Add to Cart" at bounding box center [1282, 539] width 87 height 34
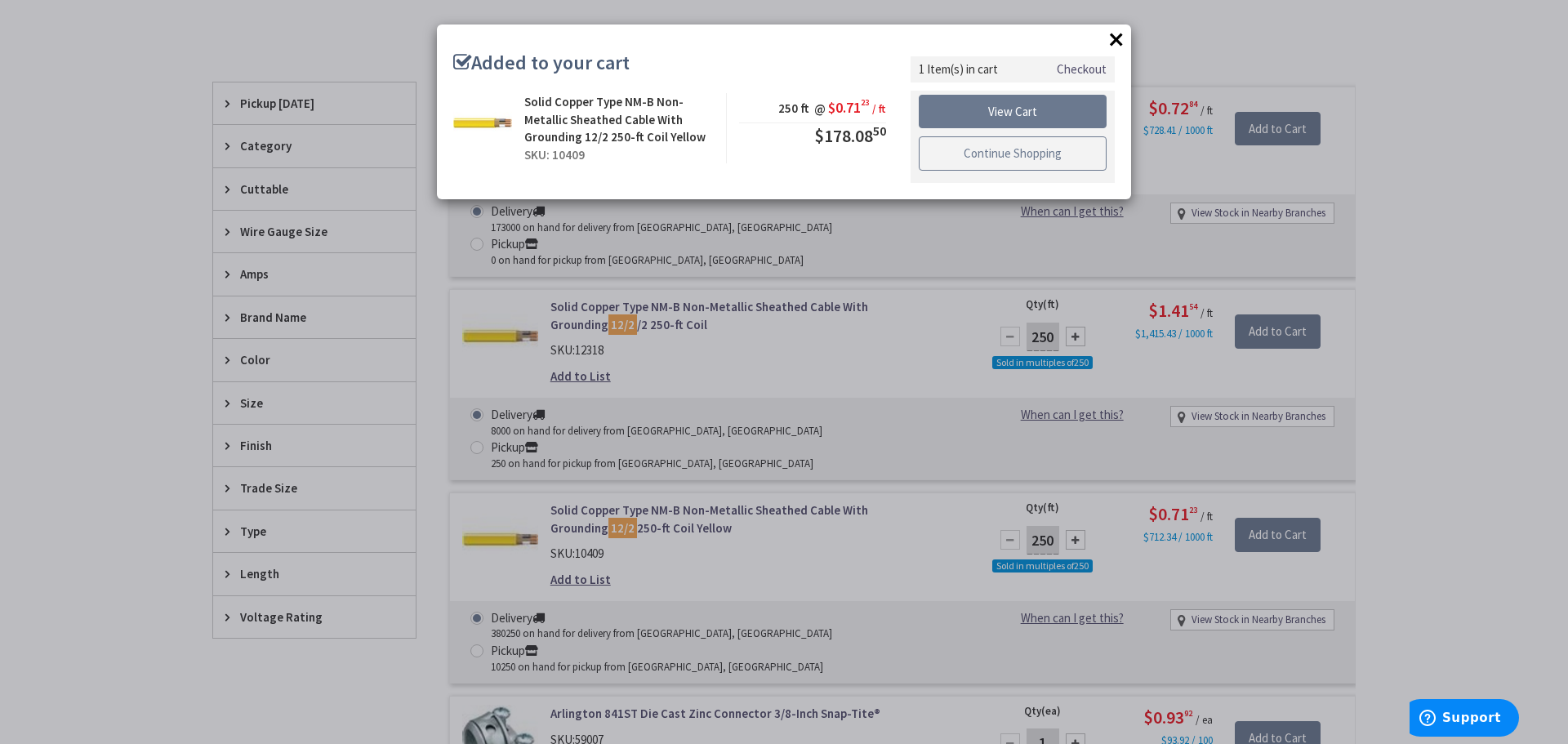
click at [1004, 153] on link "Continue Shopping" at bounding box center [1013, 153] width 187 height 34
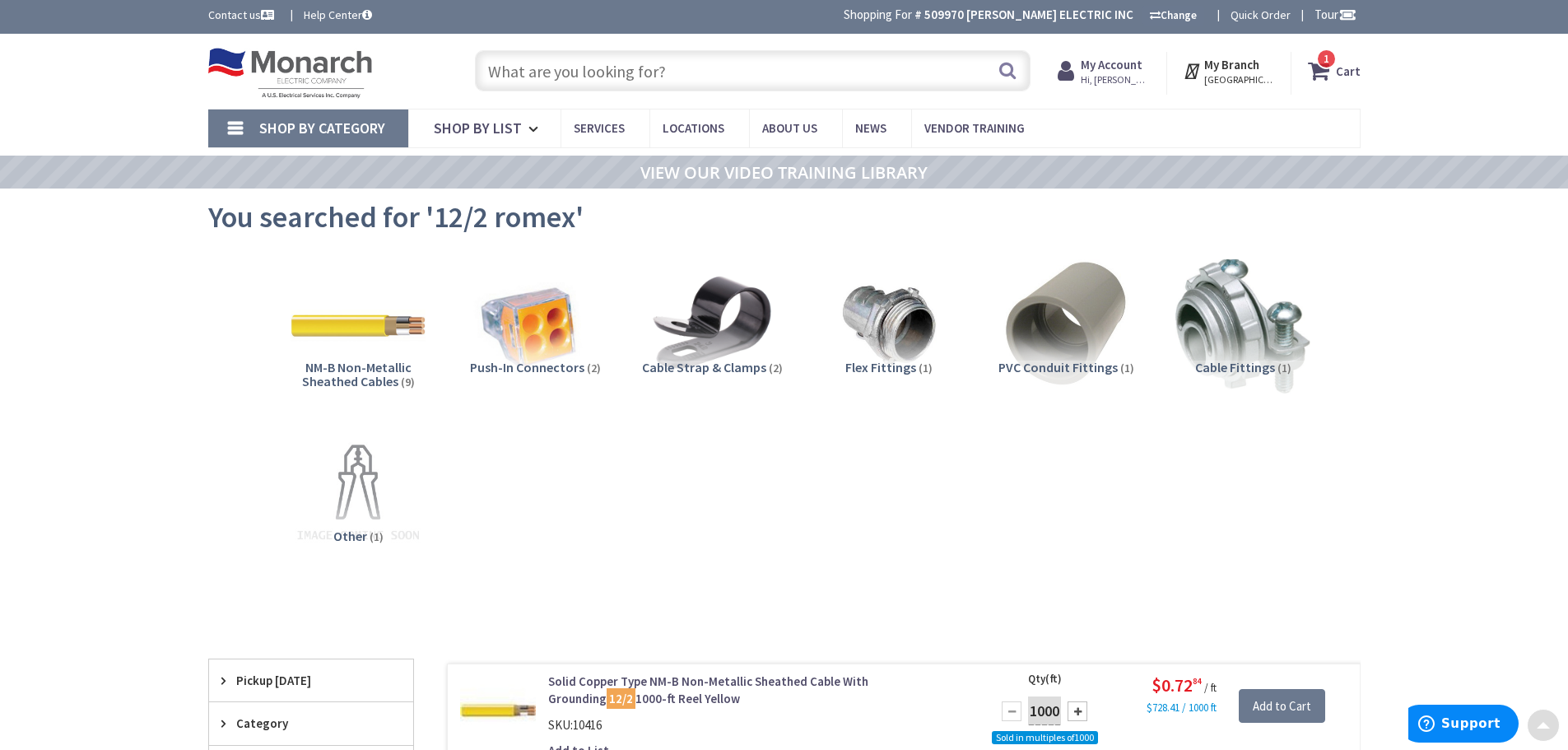
scroll to position [0, 0]
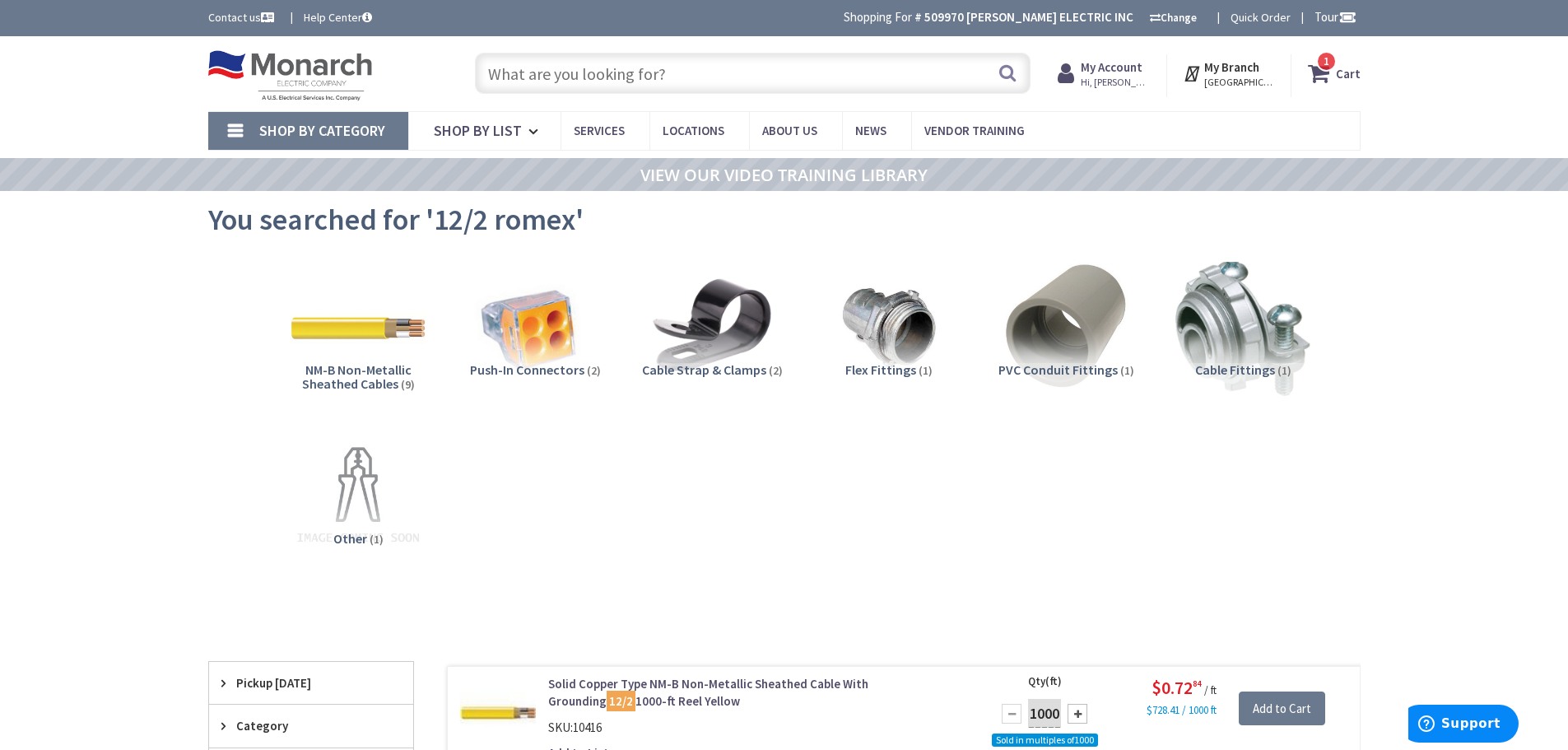
click at [659, 67] on input "text" at bounding box center [752, 73] width 555 height 42
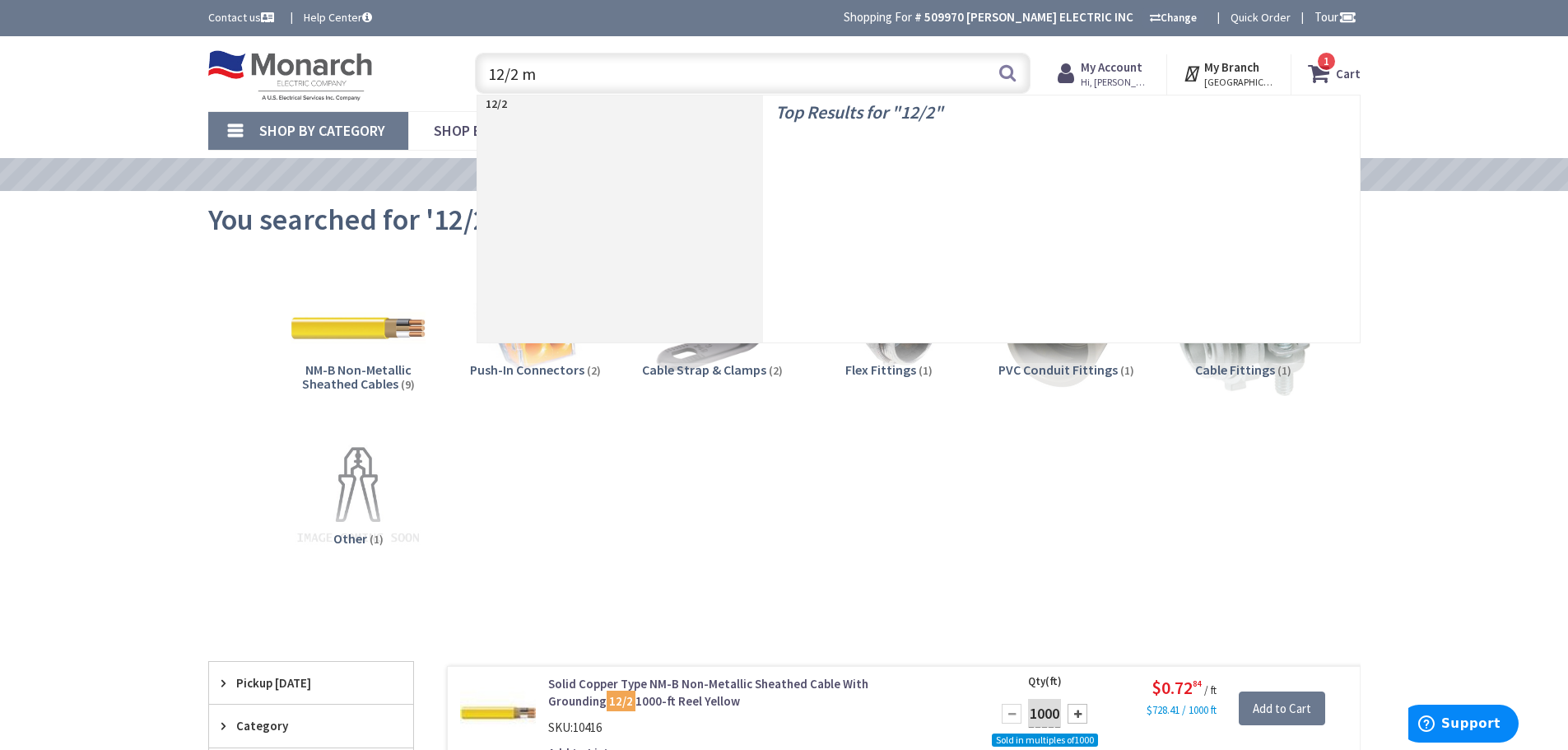
type input "12/2 mc"
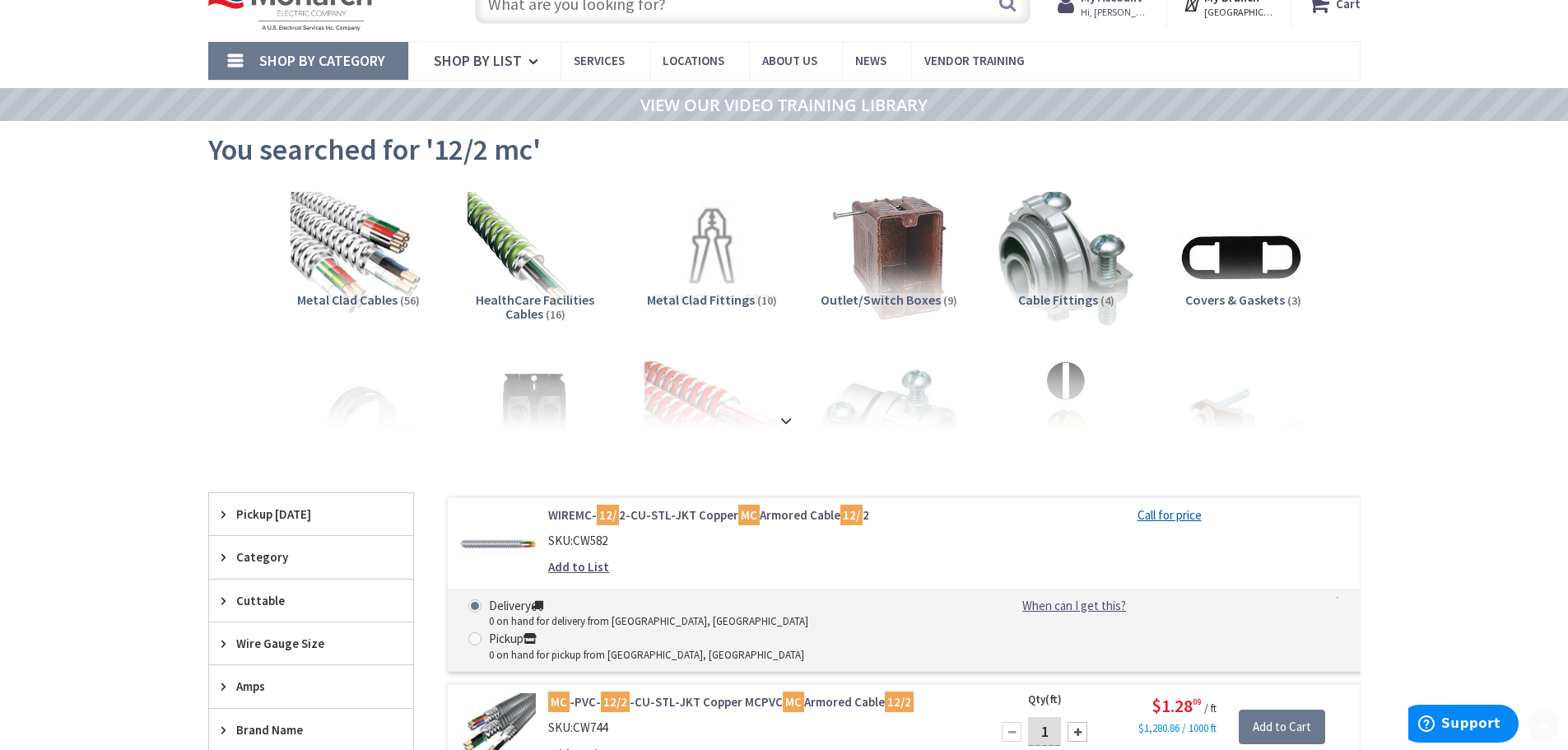
scroll to position [164, 0]
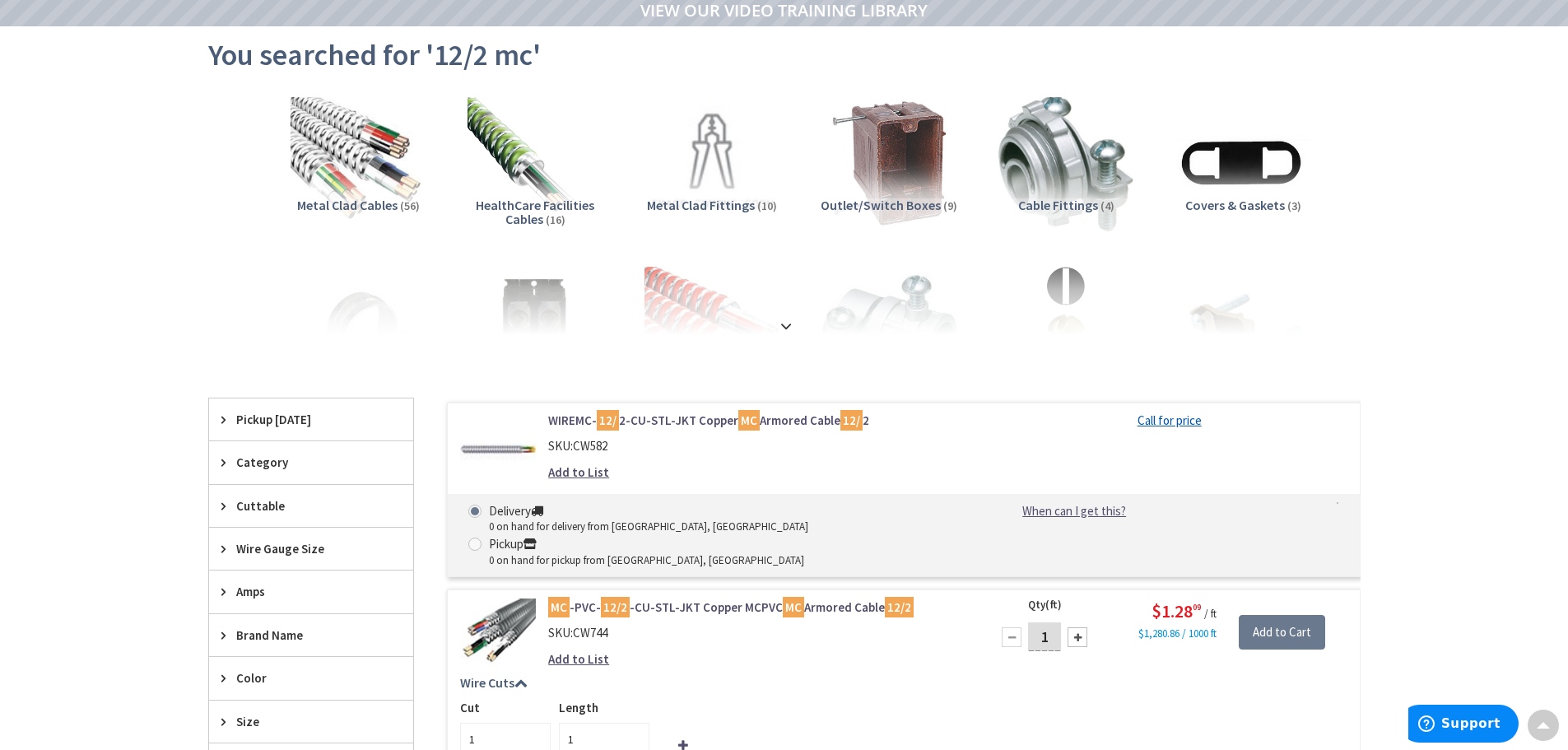
click at [1177, 421] on link "Call for price" at bounding box center [1169, 420] width 64 height 18
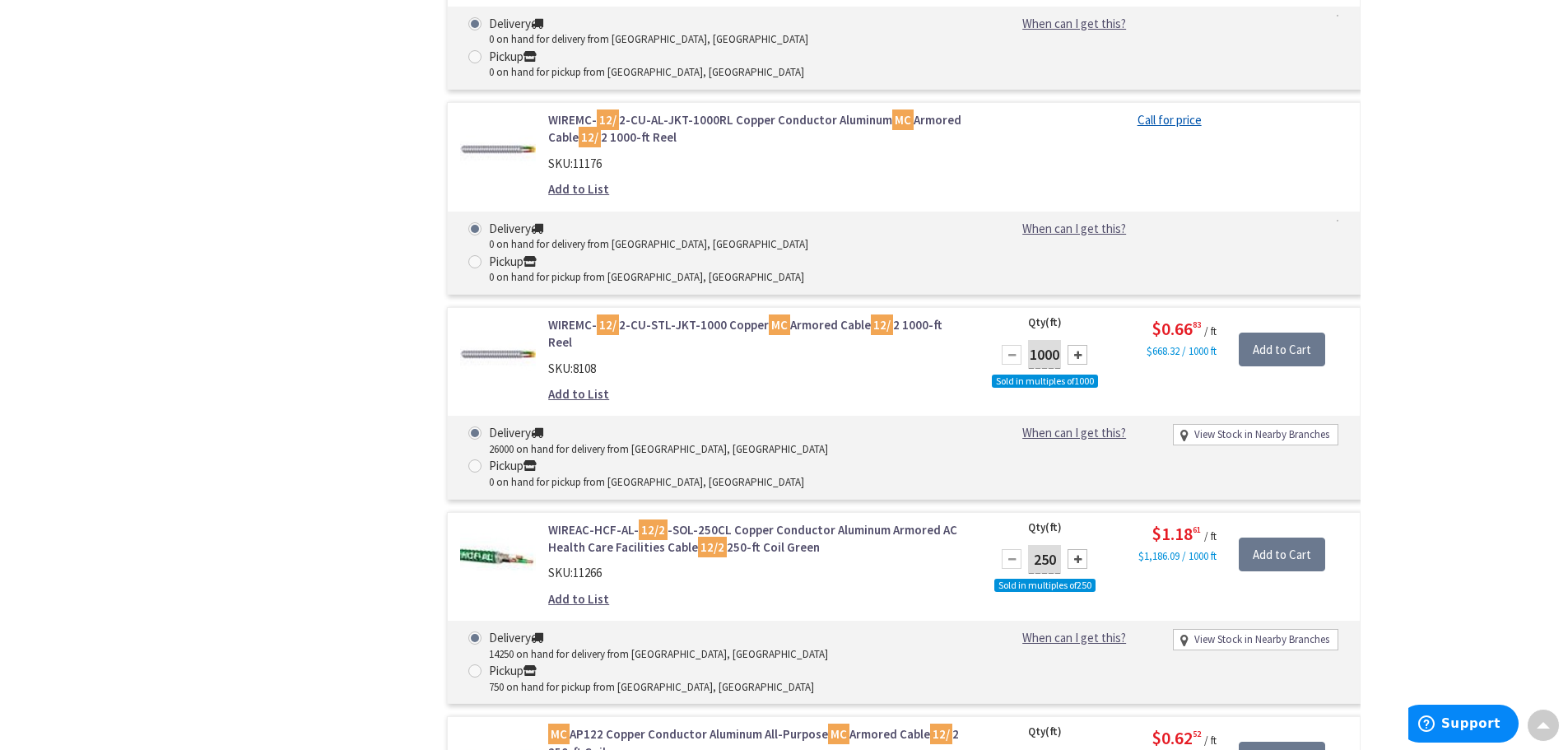
scroll to position [2141, 0]
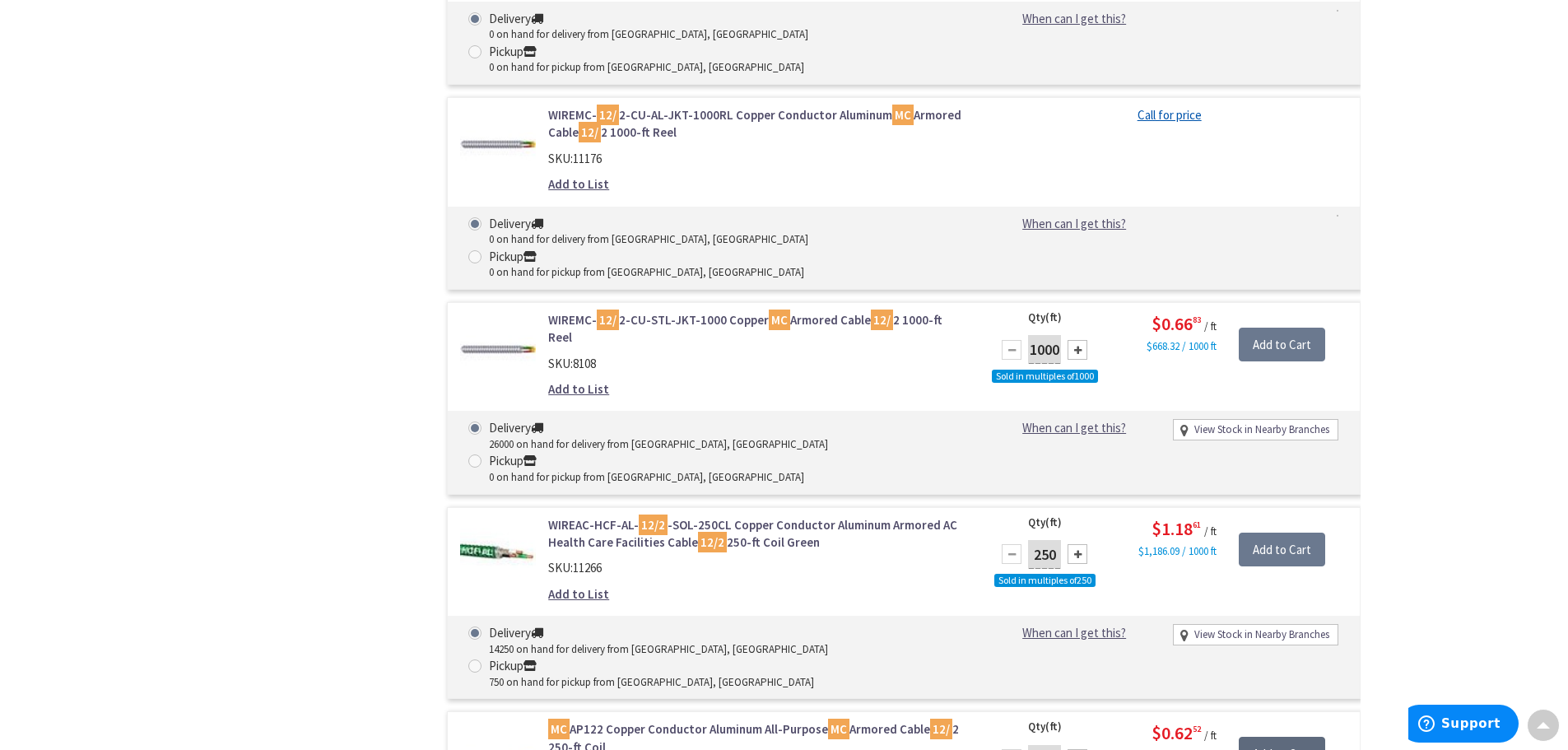
click at [1267, 737] on input "Add to Cart" at bounding box center [1282, 754] width 87 height 34
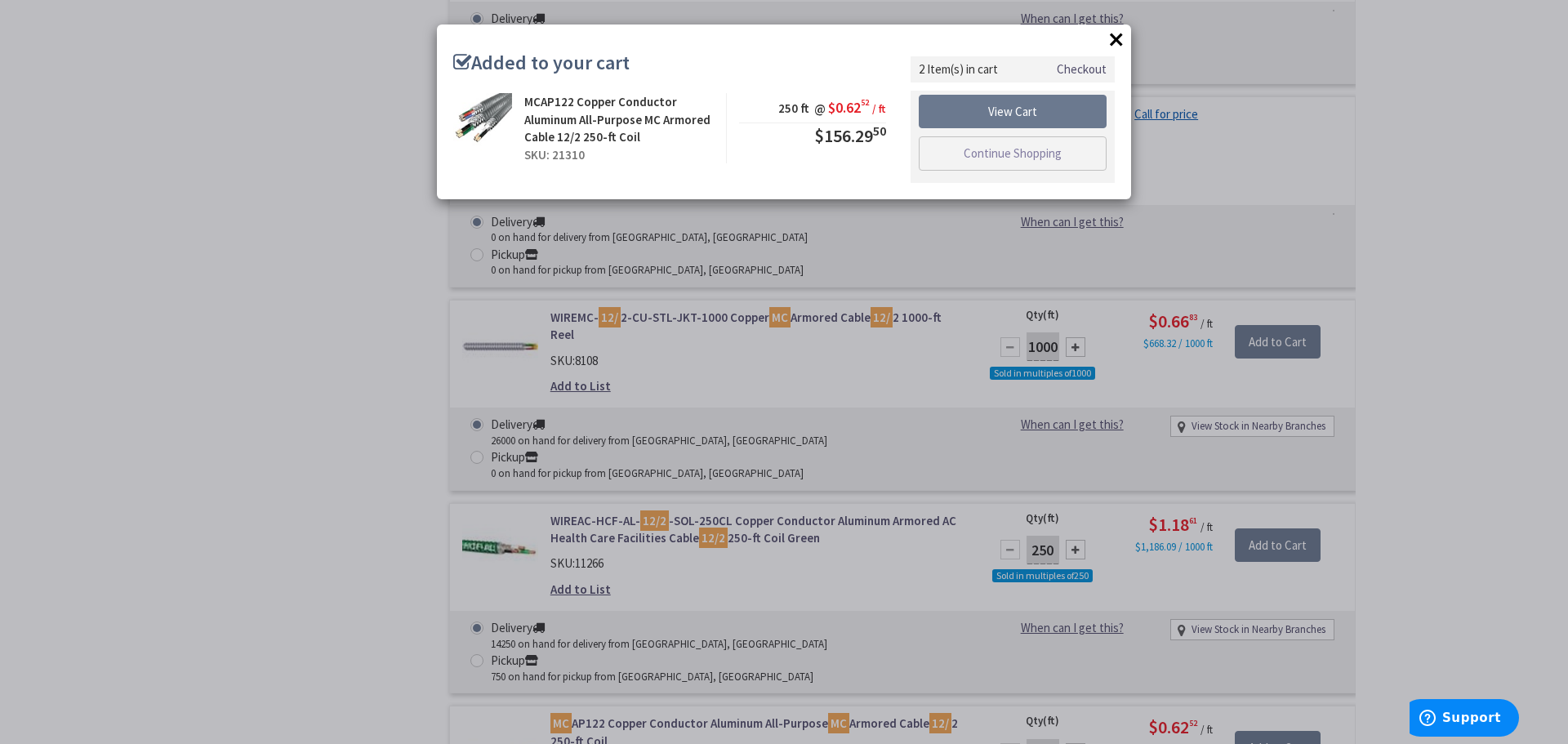
click at [1119, 40] on button "×" at bounding box center [1116, 39] width 25 height 25
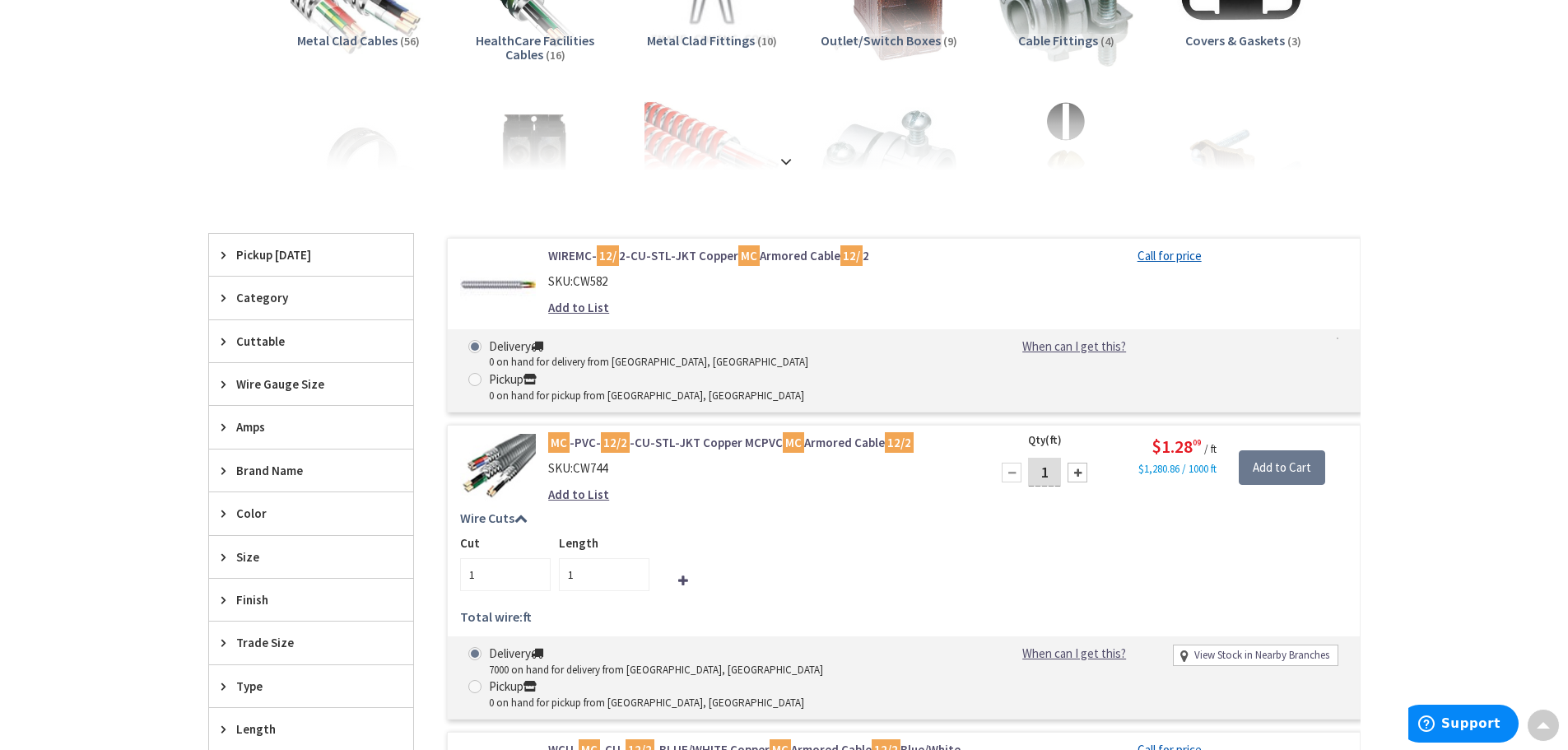
scroll to position [0, 0]
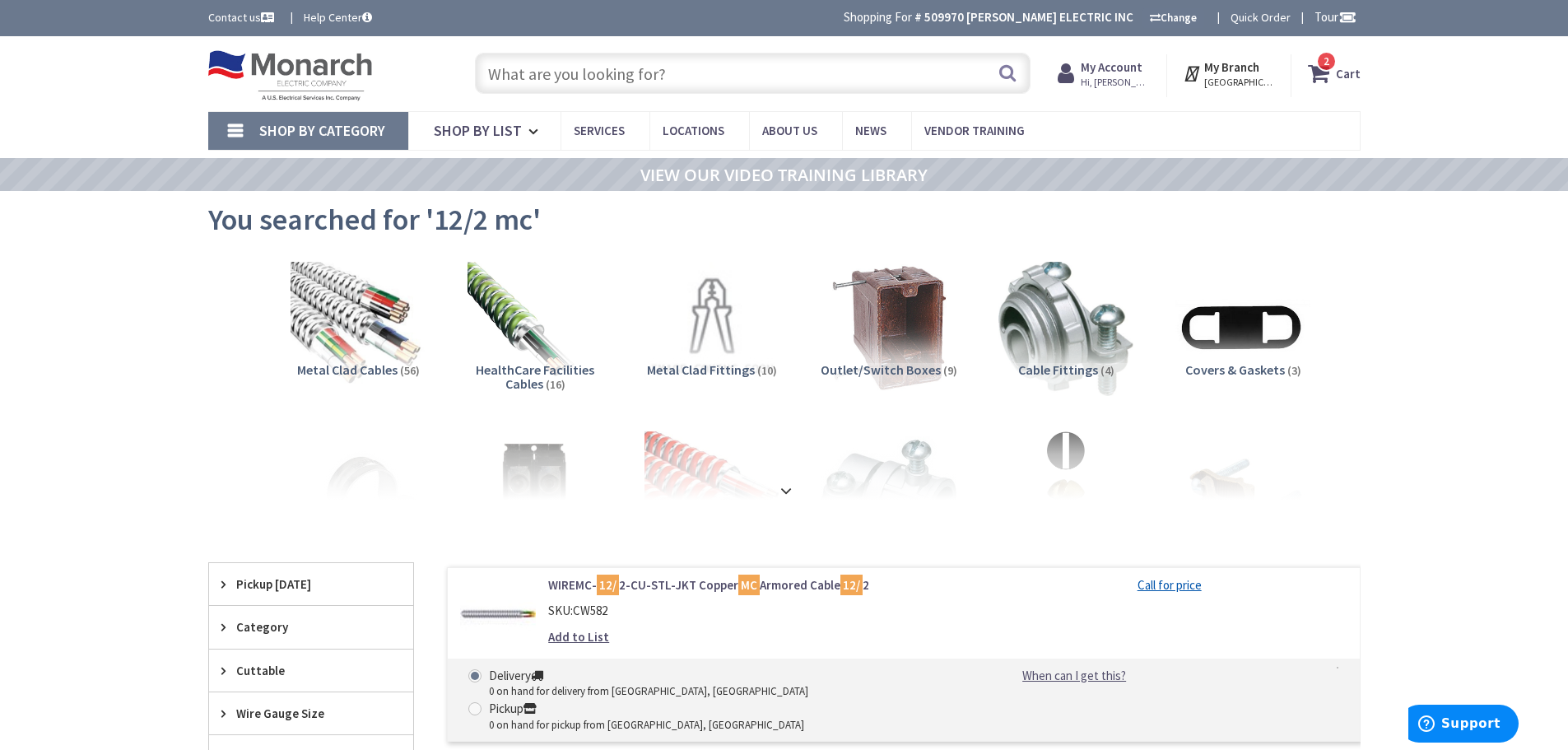
click at [603, 75] on input "text" at bounding box center [752, 73] width 555 height 42
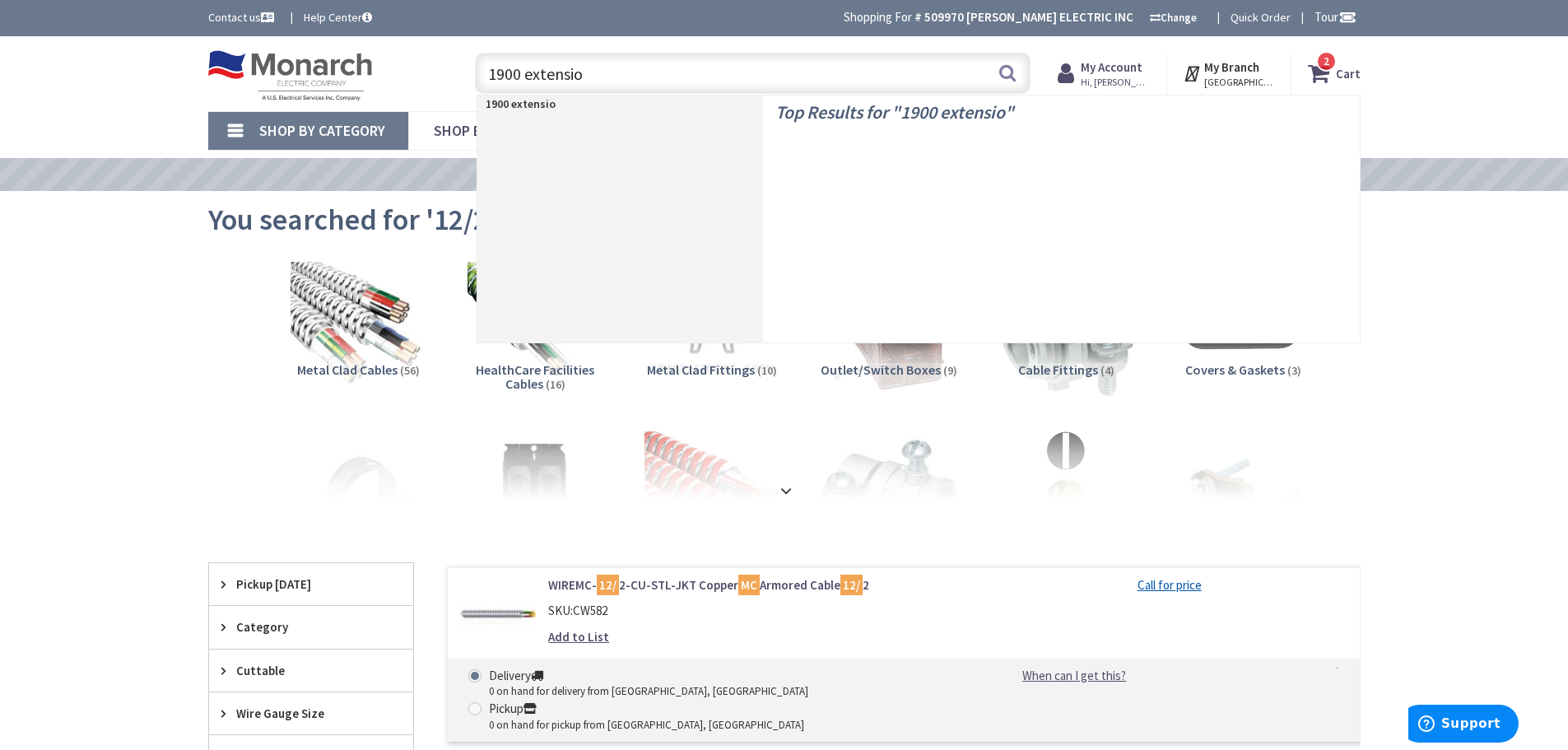
type input "1900 extension"
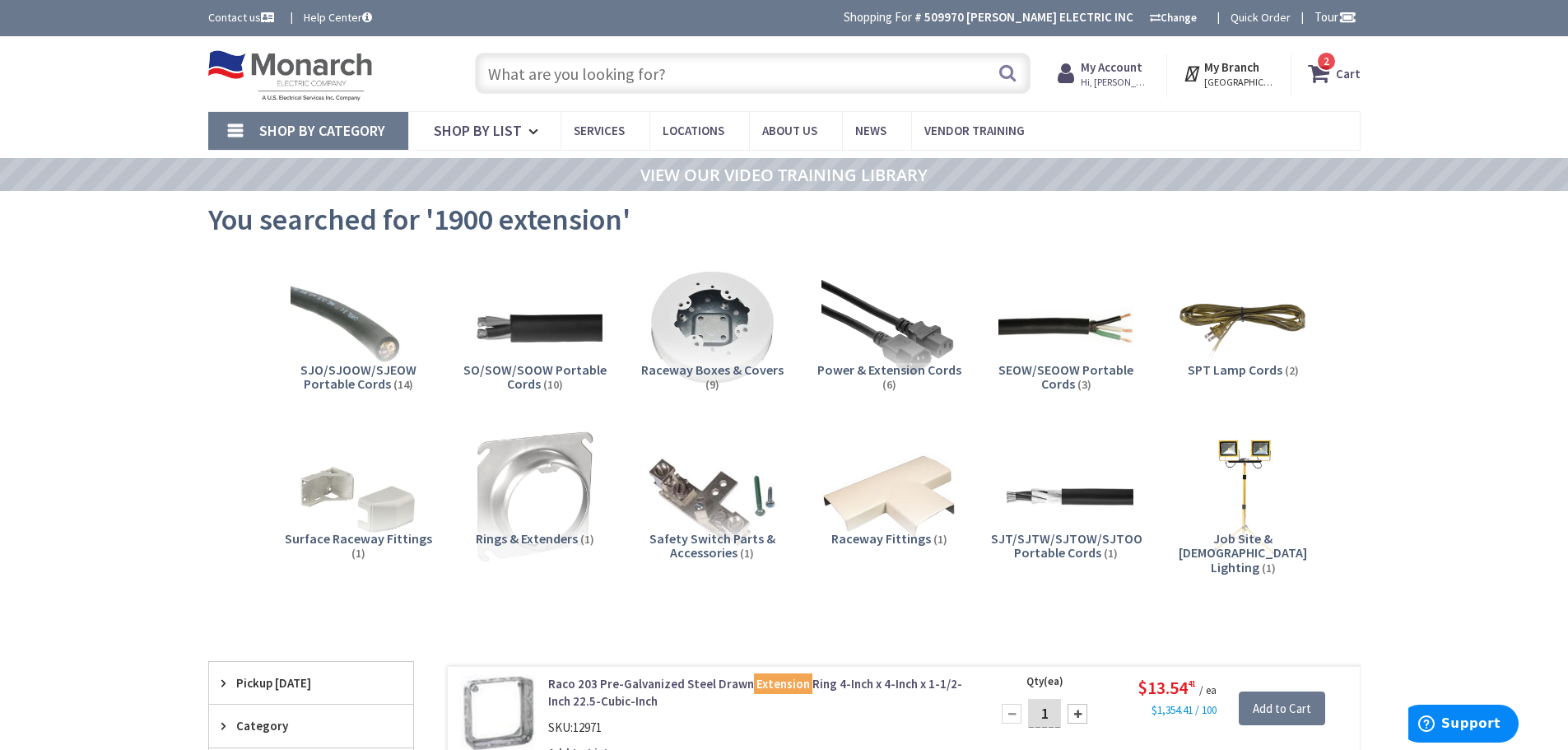
click at [637, 82] on input "text" at bounding box center [752, 73] width 555 height 42
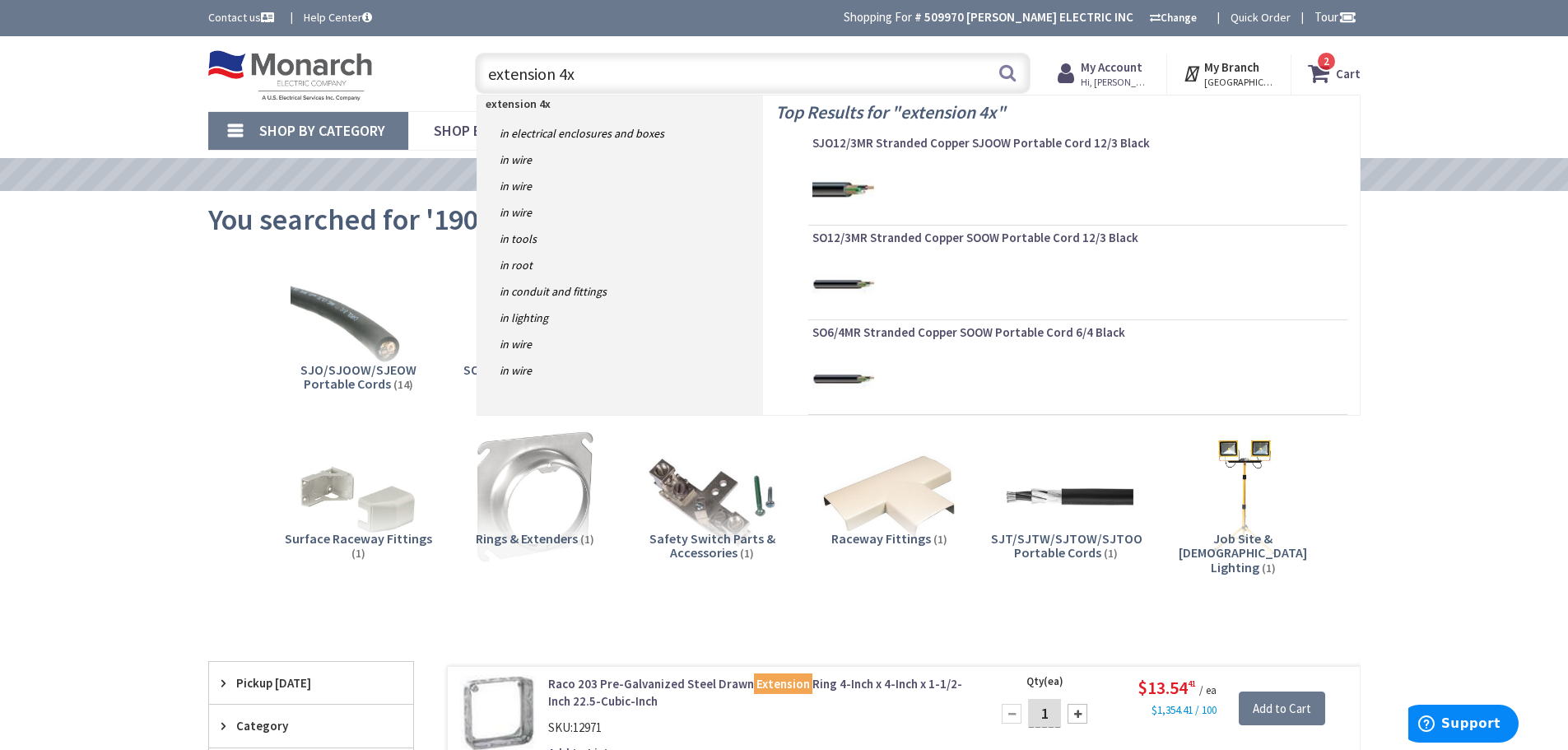
type input "extension 4x4"
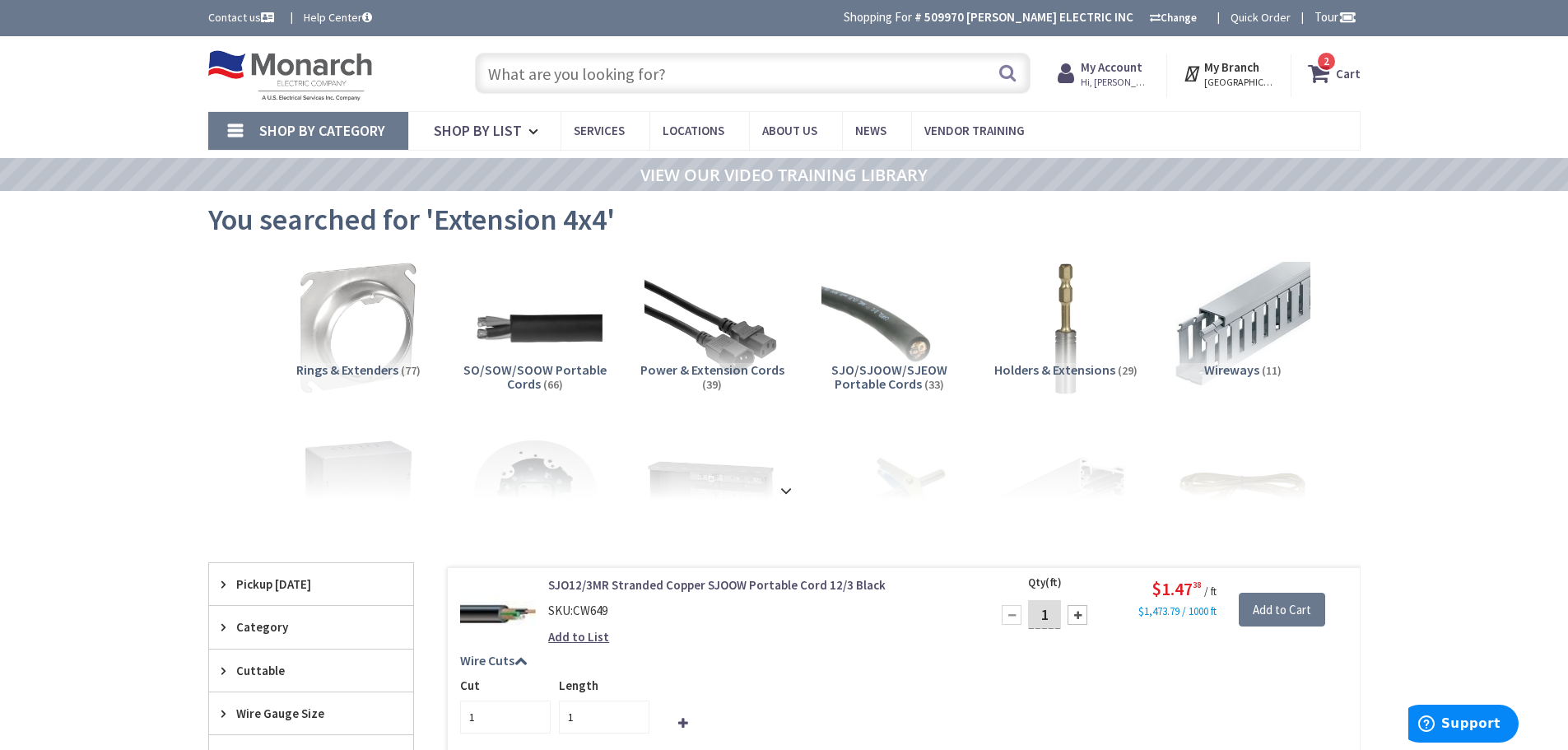
click at [436, 307] on li "Rings & Extenders (77)" at bounding box center [358, 337] width 177 height 152
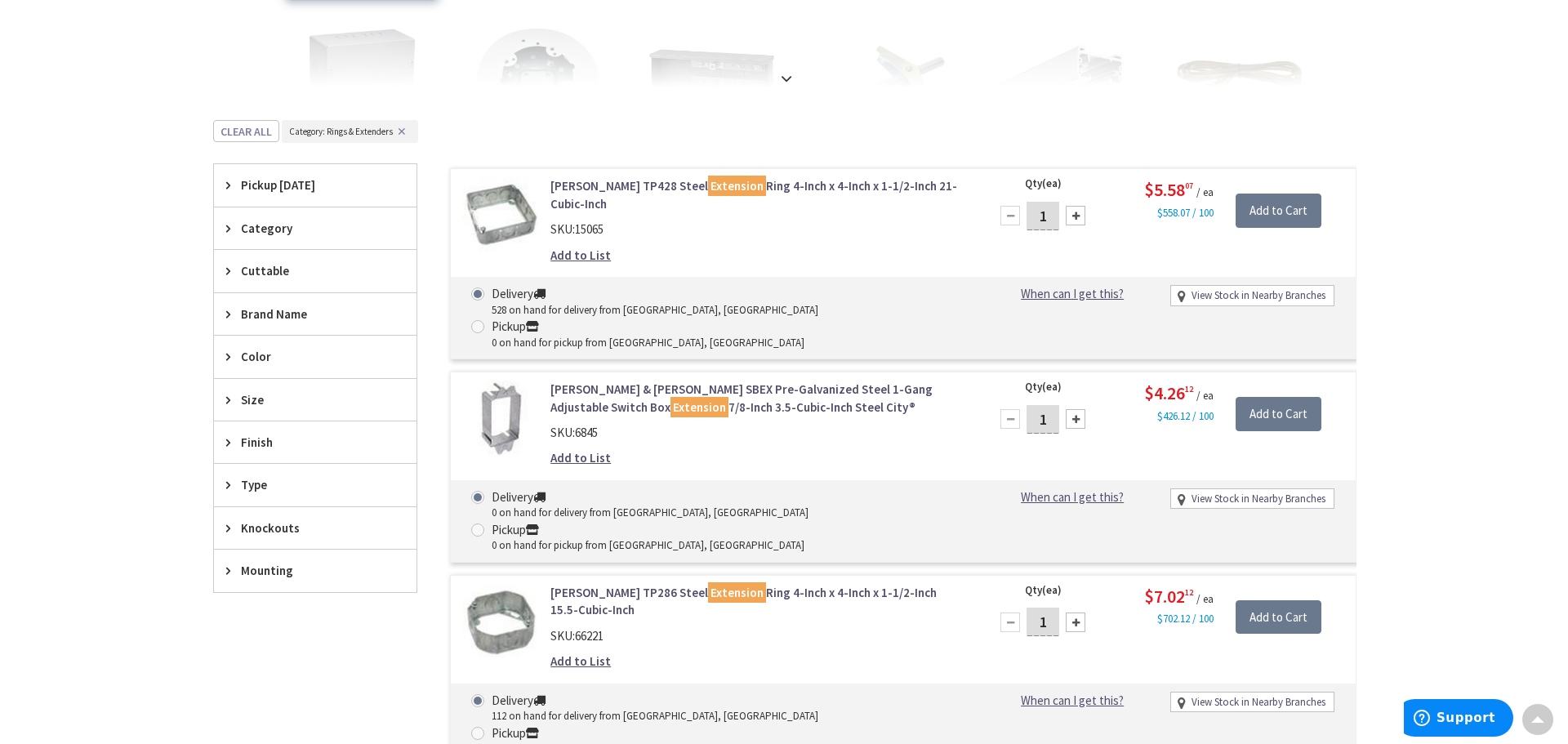
scroll to position [283, 0]
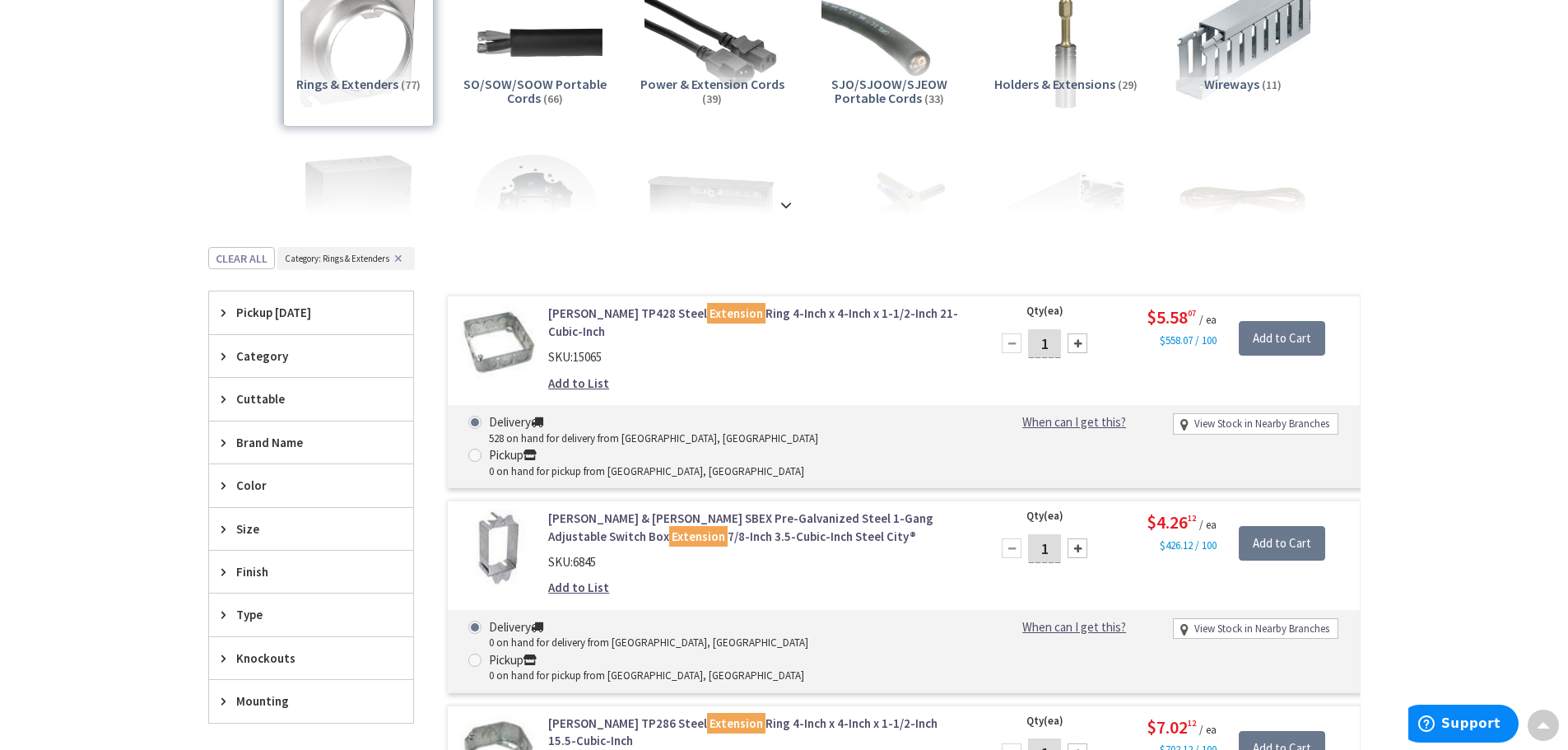
drag, startPoint x: 1050, startPoint y: 347, endPoint x: 1037, endPoint y: 354, distance: 14.8
click at [1037, 354] on input "1" at bounding box center [1044, 344] width 33 height 29
type input "2"
click at [1295, 346] on input "Add to Cart" at bounding box center [1282, 338] width 87 height 34
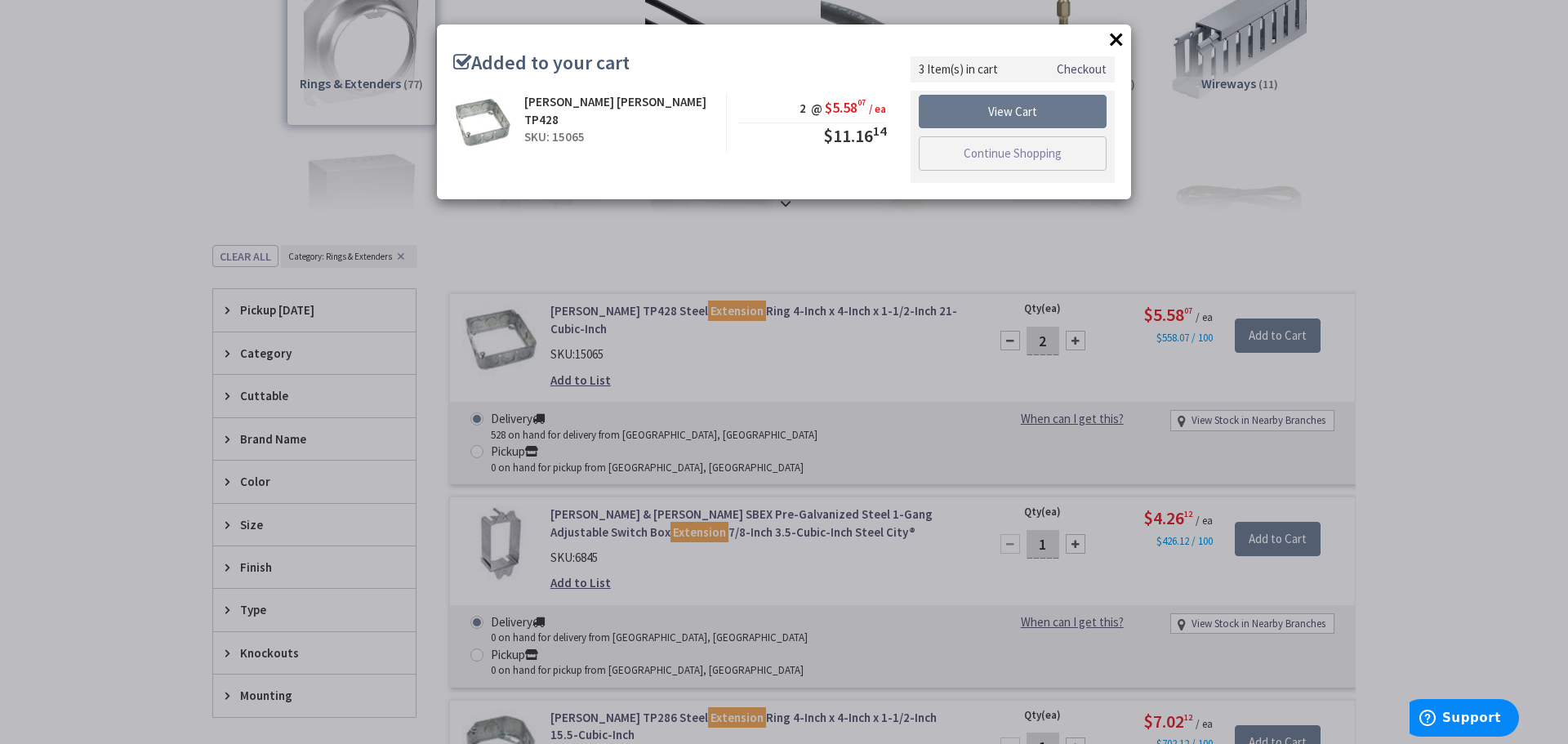
click at [1119, 39] on button "×" at bounding box center [1116, 39] width 25 height 25
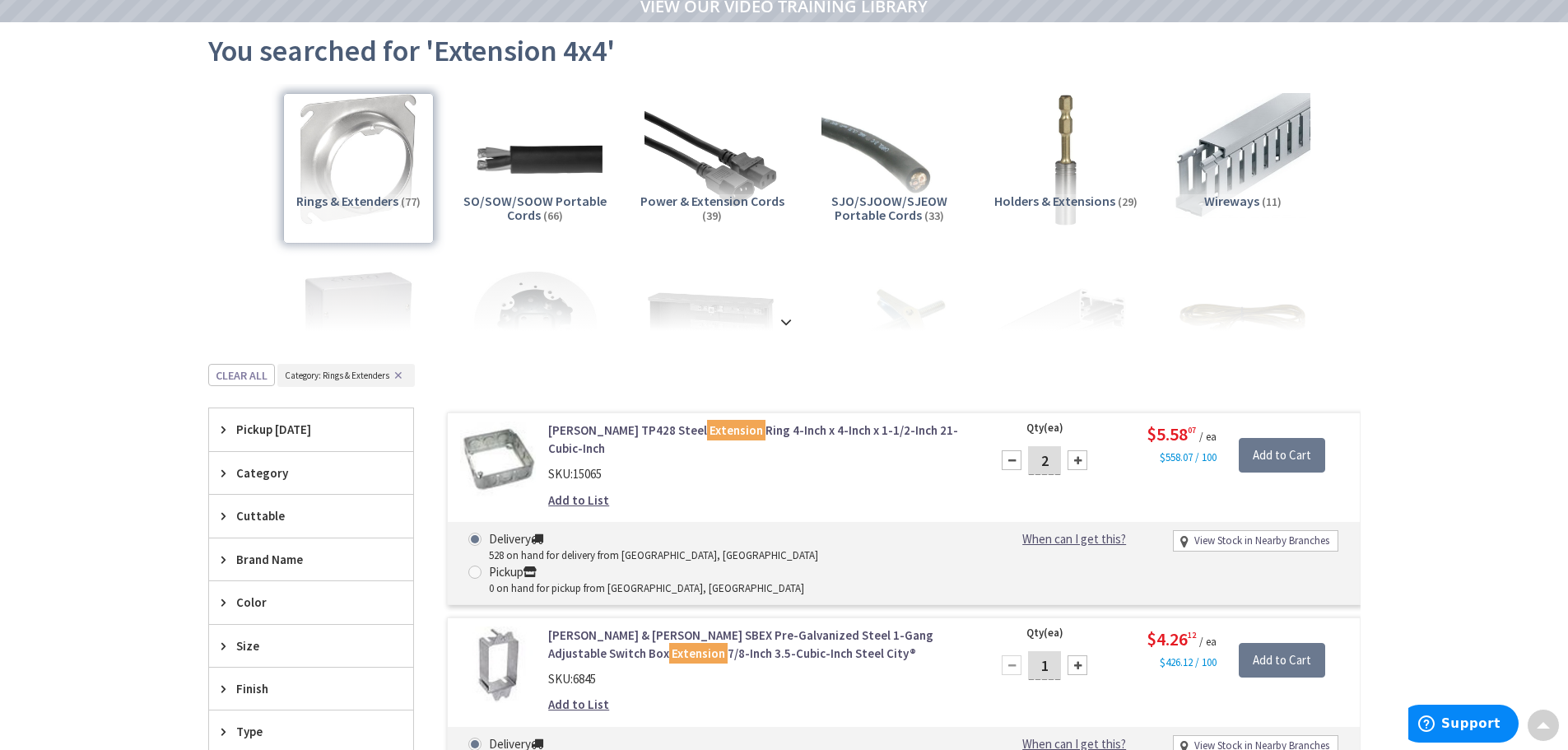
scroll to position [0, 0]
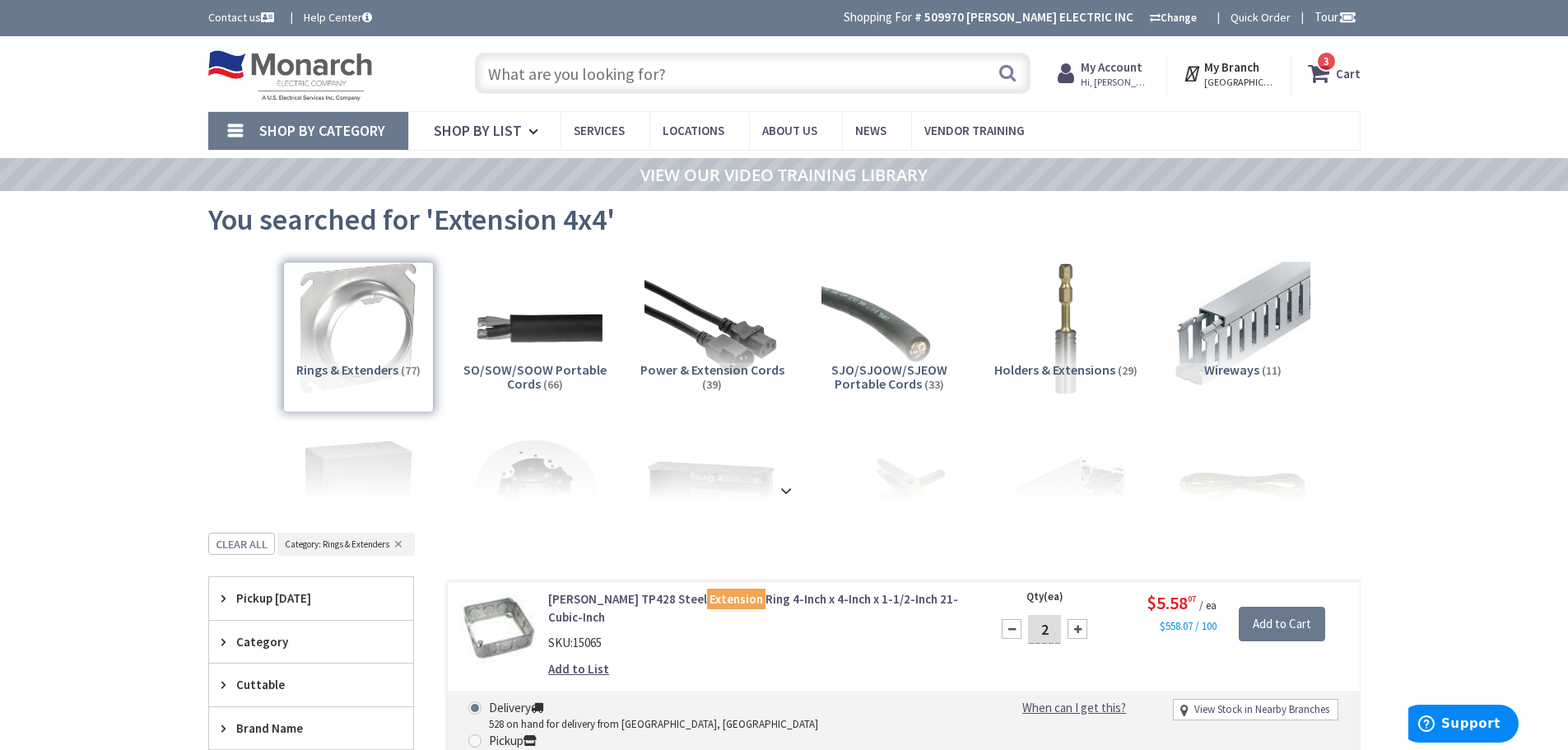
click at [701, 69] on input "text" at bounding box center [752, 73] width 555 height 42
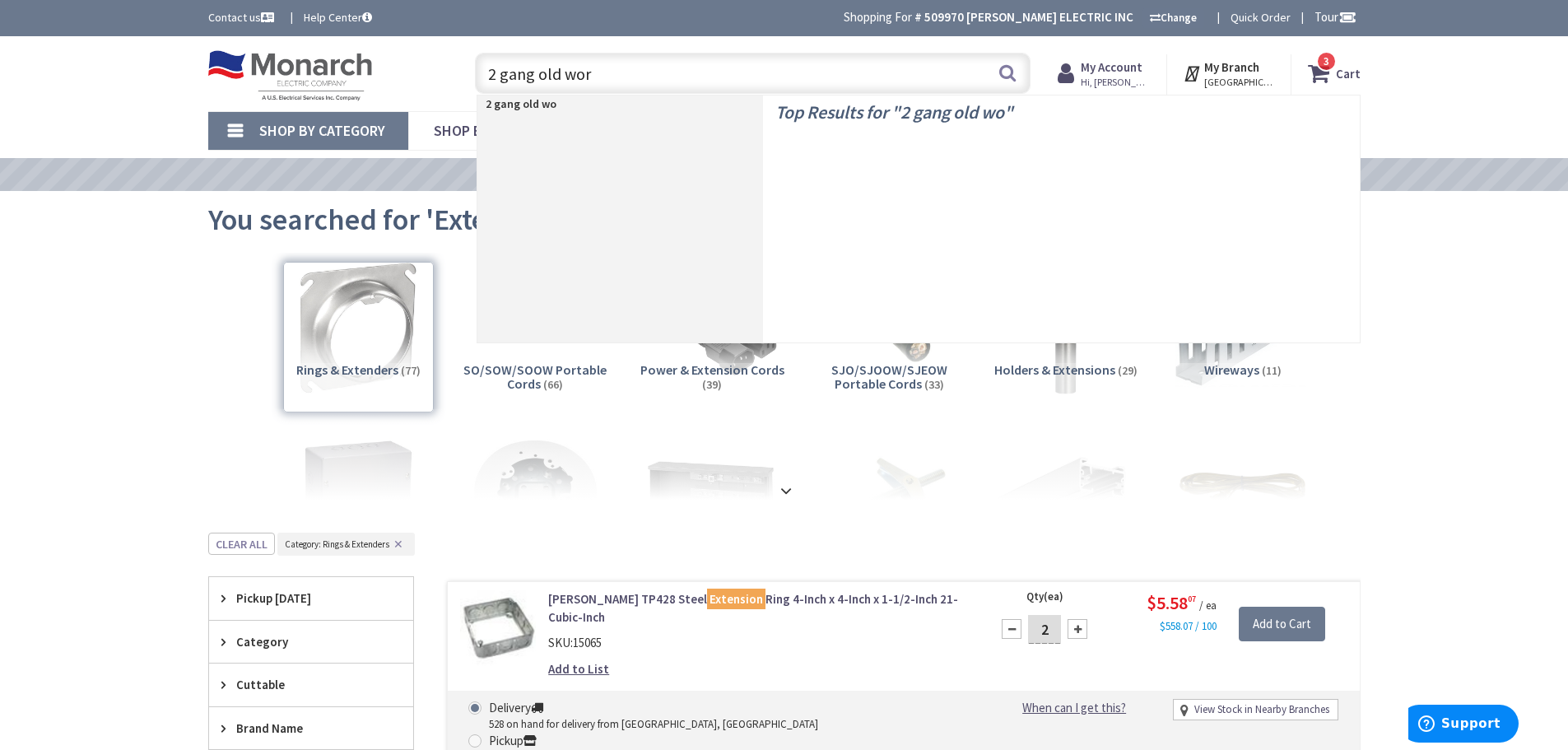
type input "2 gang old work"
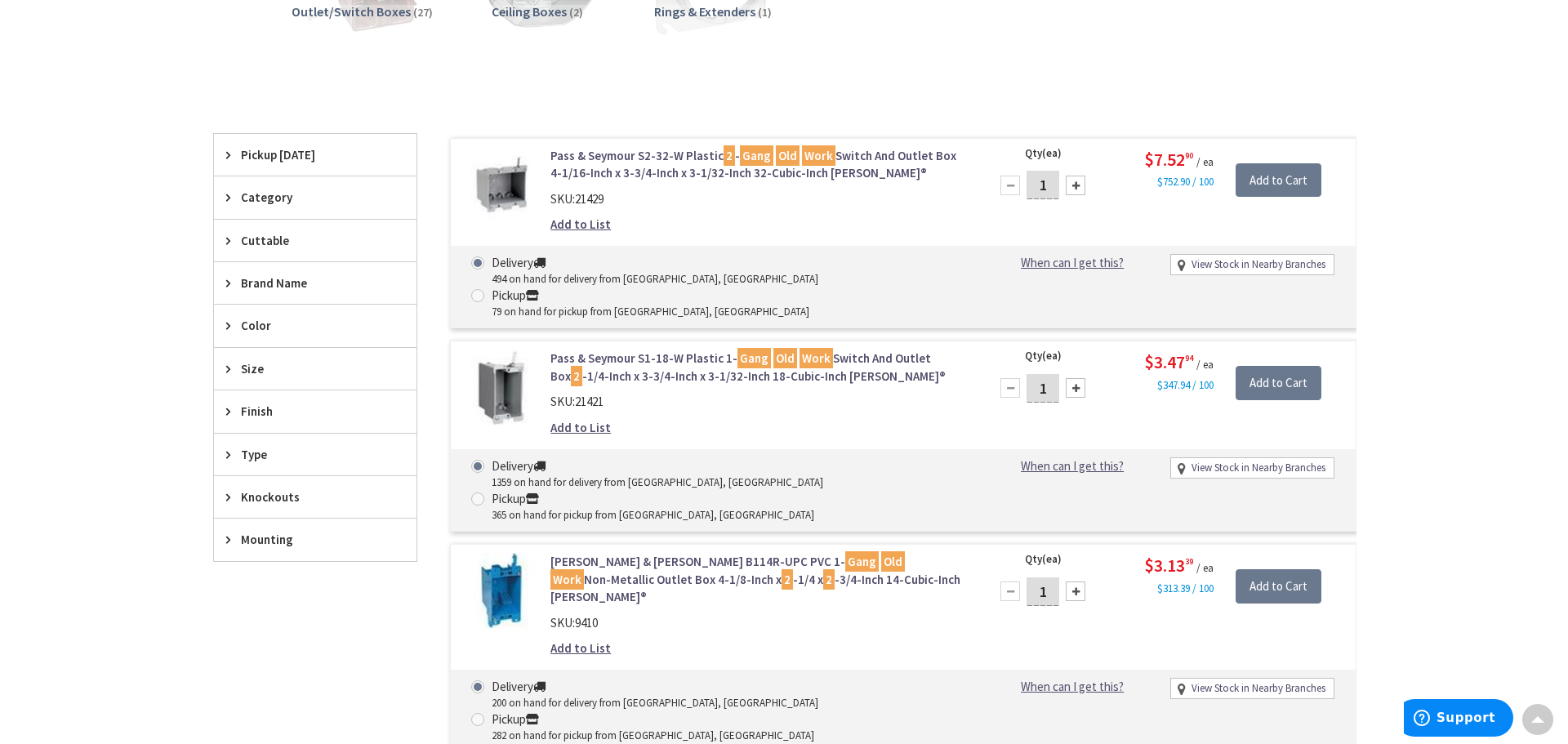
scroll to position [174, 0]
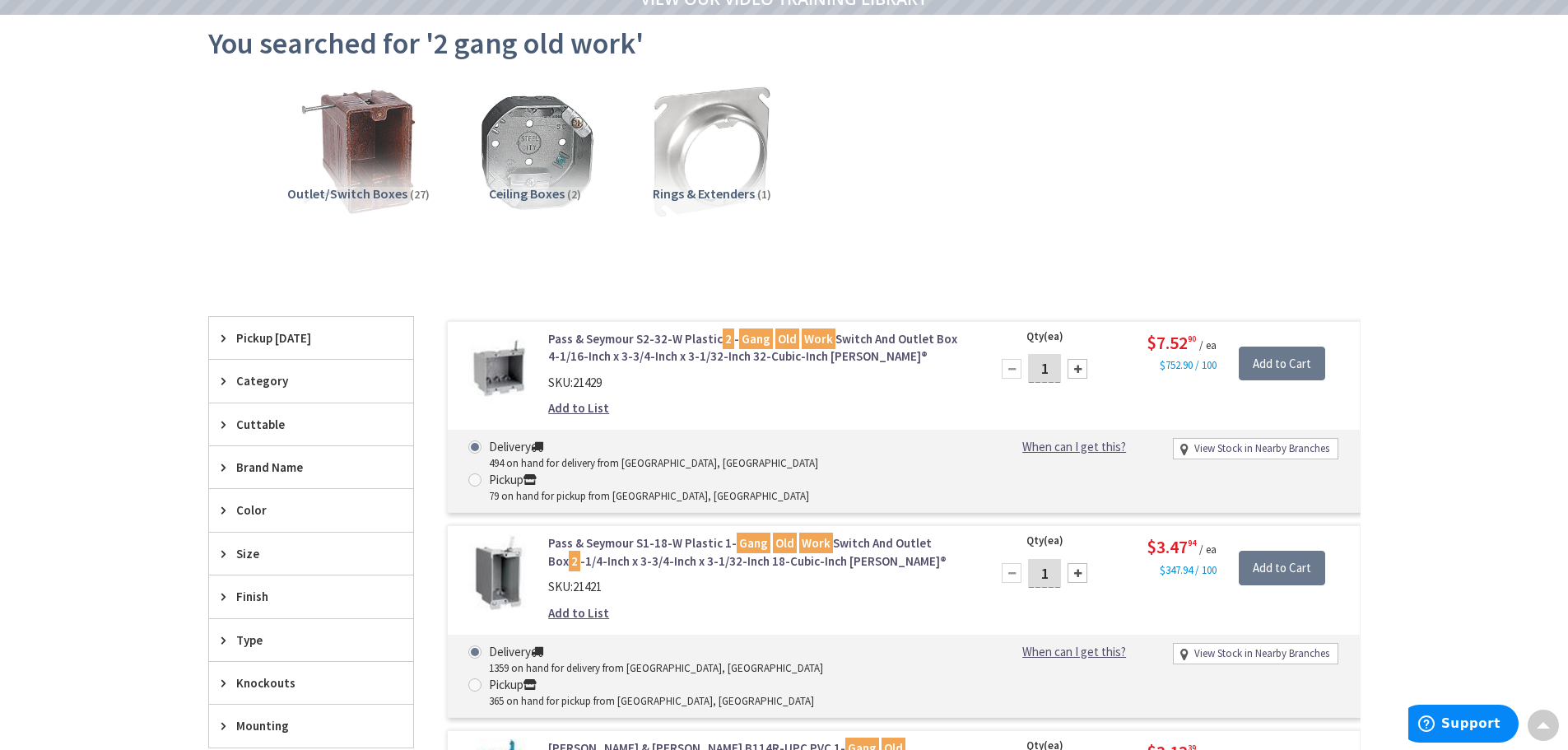
click at [1077, 372] on div at bounding box center [1077, 368] width 19 height 19
type input "2"
click at [1266, 371] on input "Add to Cart" at bounding box center [1282, 363] width 87 height 34
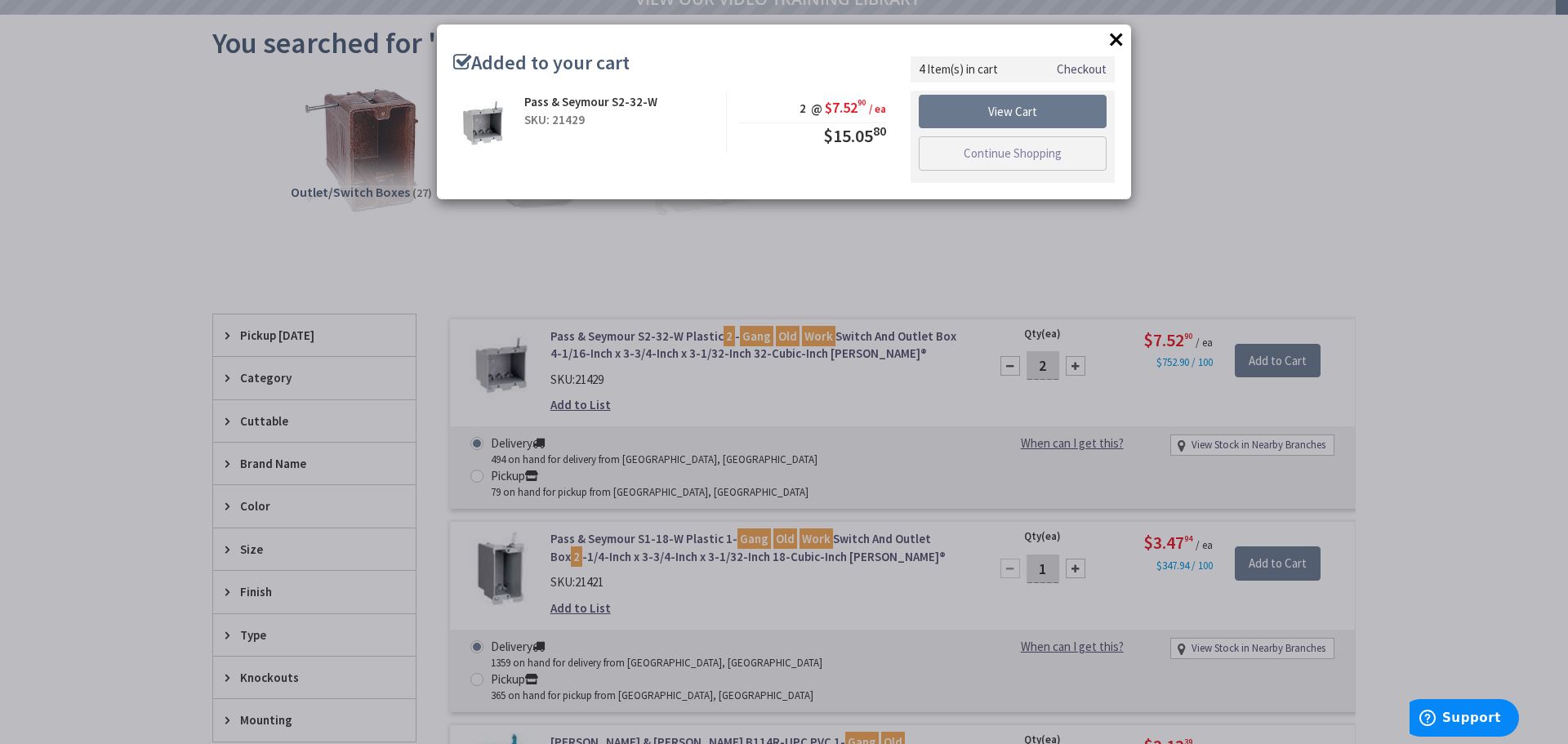
click at [1119, 39] on button "×" at bounding box center [1116, 39] width 25 height 25
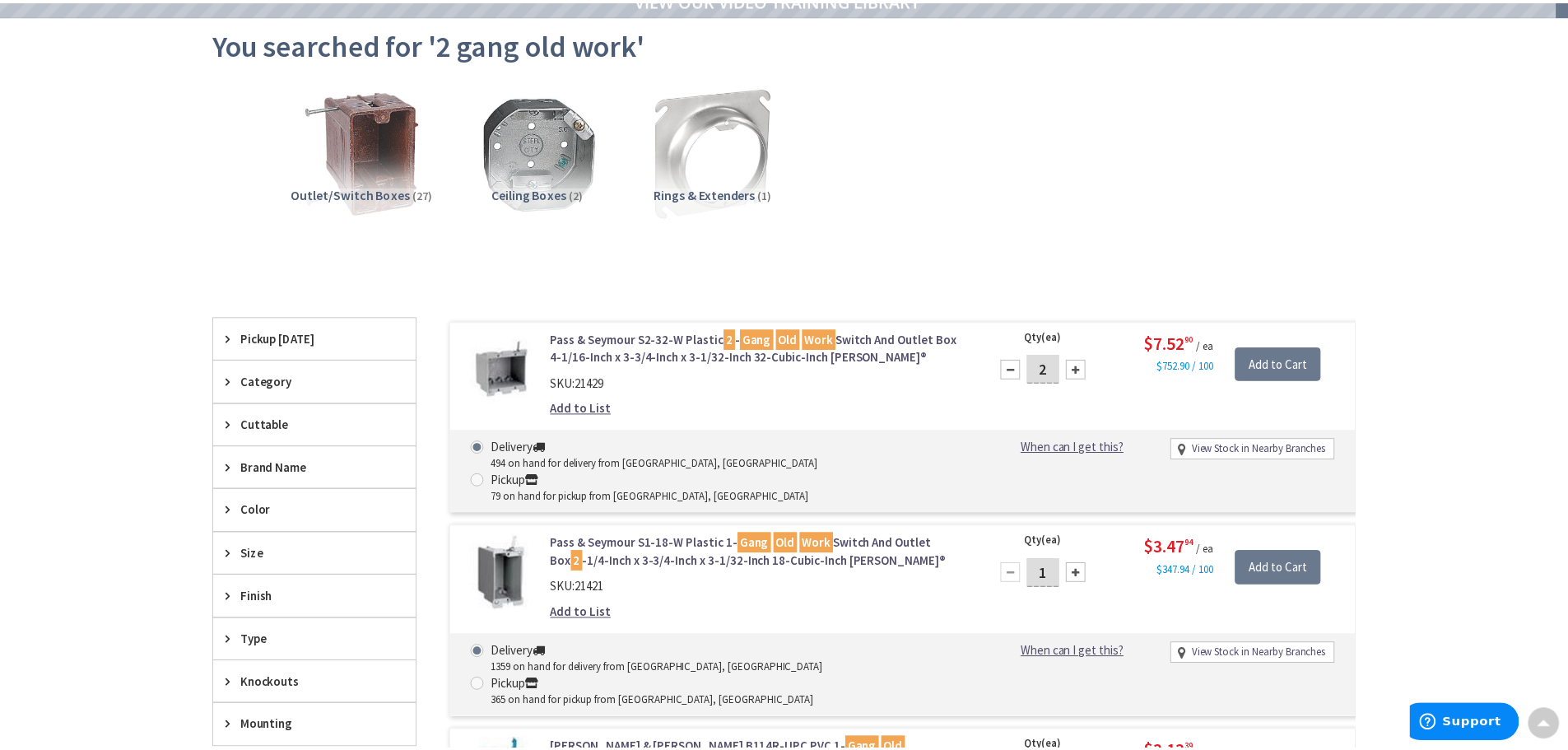
scroll to position [0, 0]
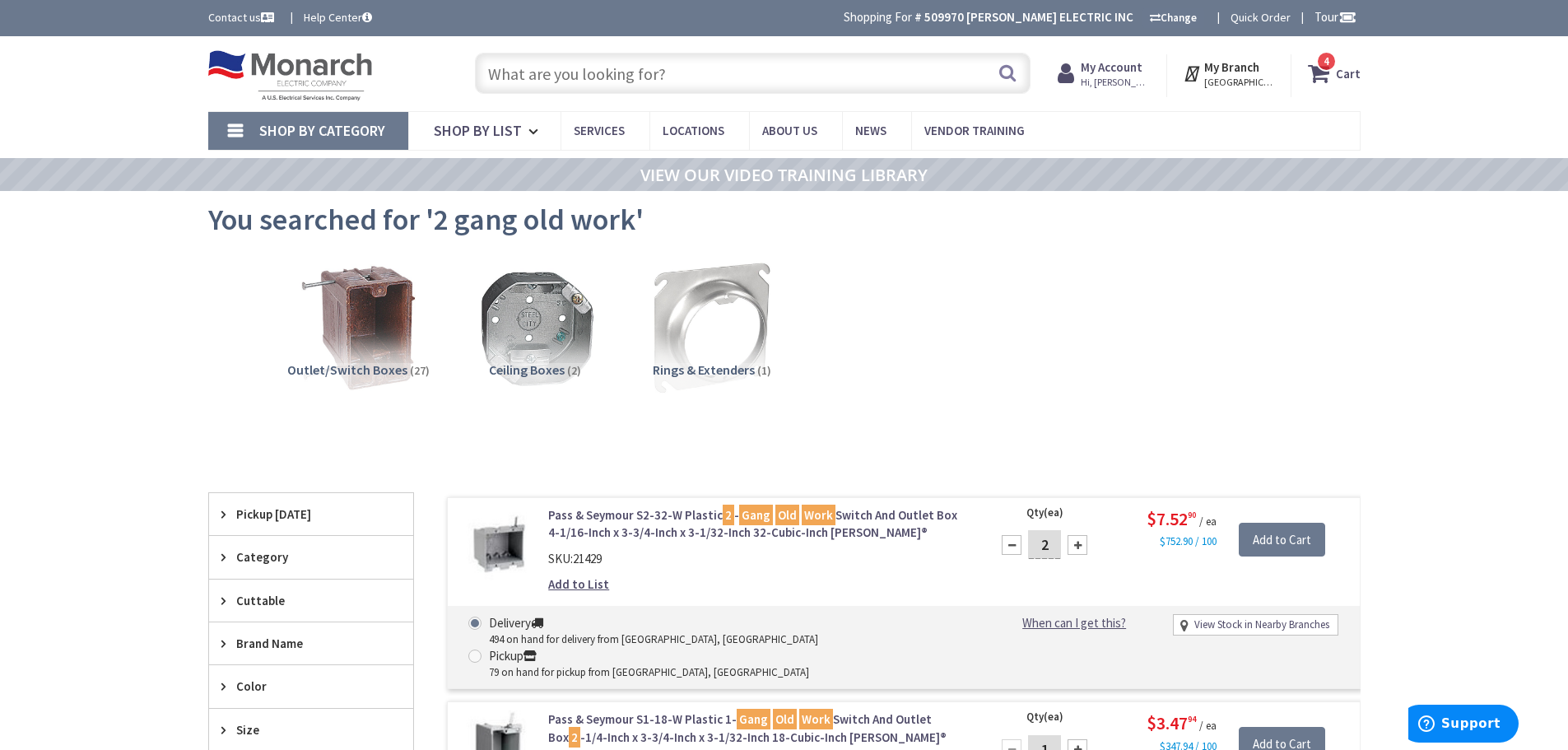
click at [635, 70] on input "text" at bounding box center [752, 73] width 555 height 42
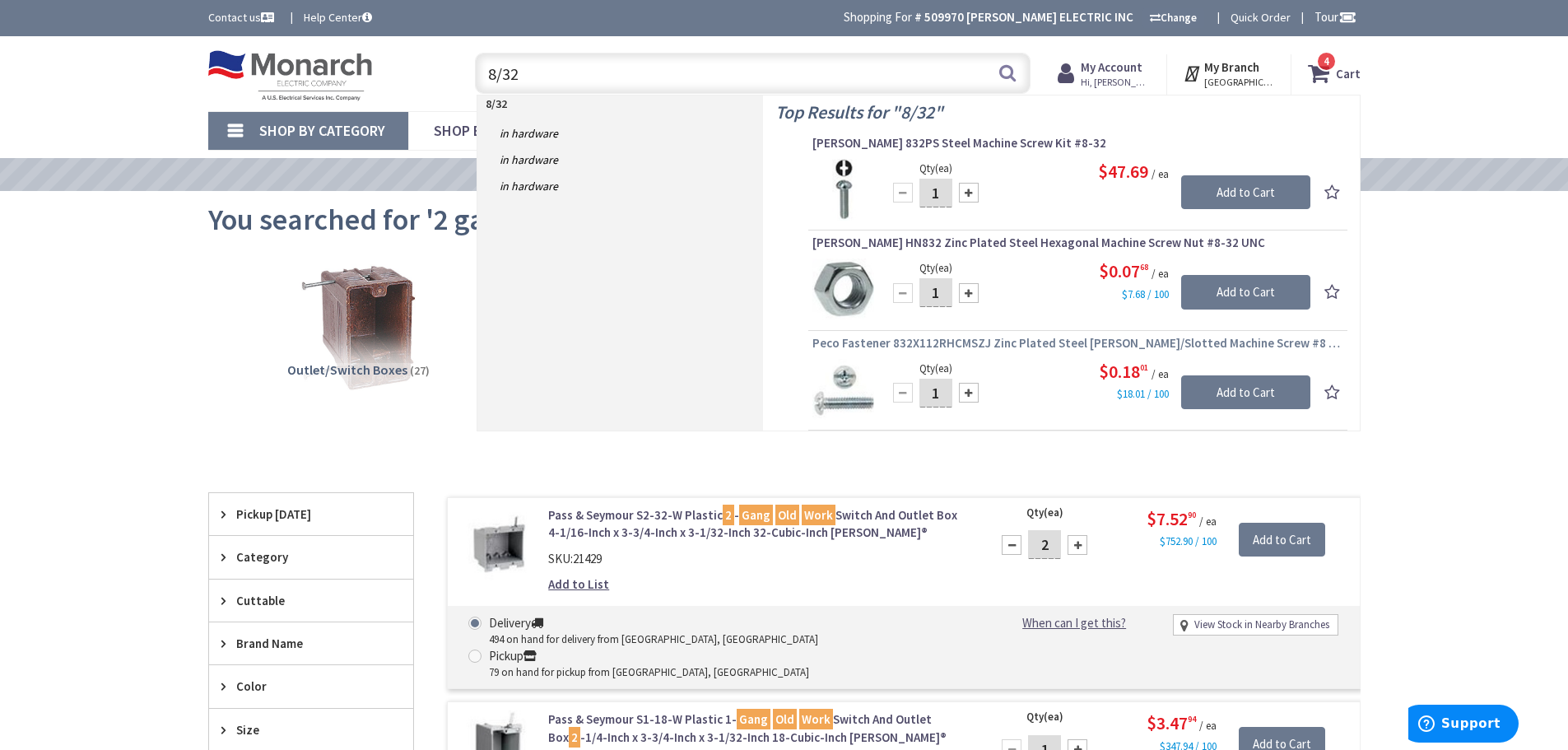
type input "8/32"
click at [982, 349] on span "Peco Fastener 832X112RHCMSZJ Zinc Plated Steel [PERSON_NAME]/Slotted Machine Sc…" at bounding box center [1077, 343] width 531 height 17
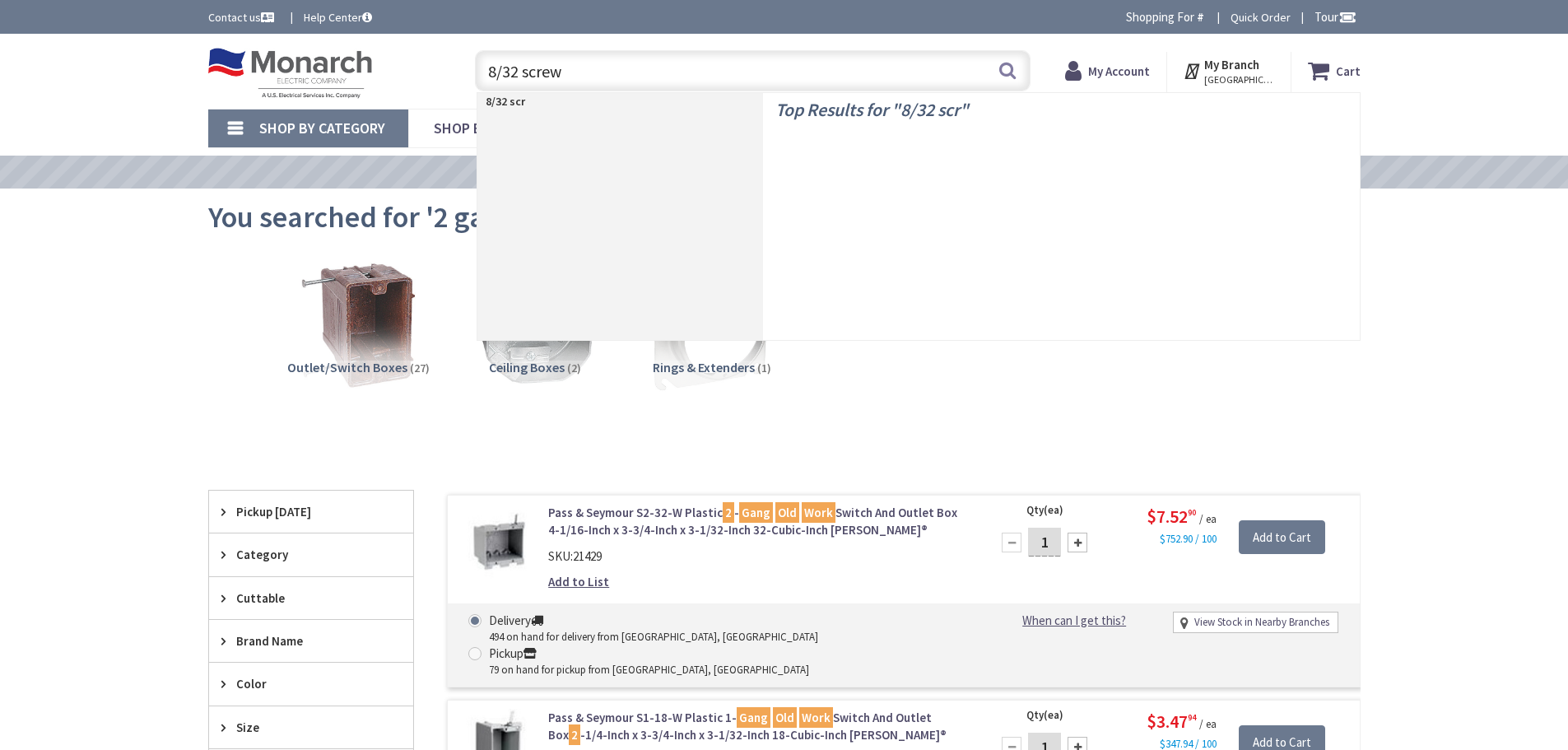
type input "8/32 screws"
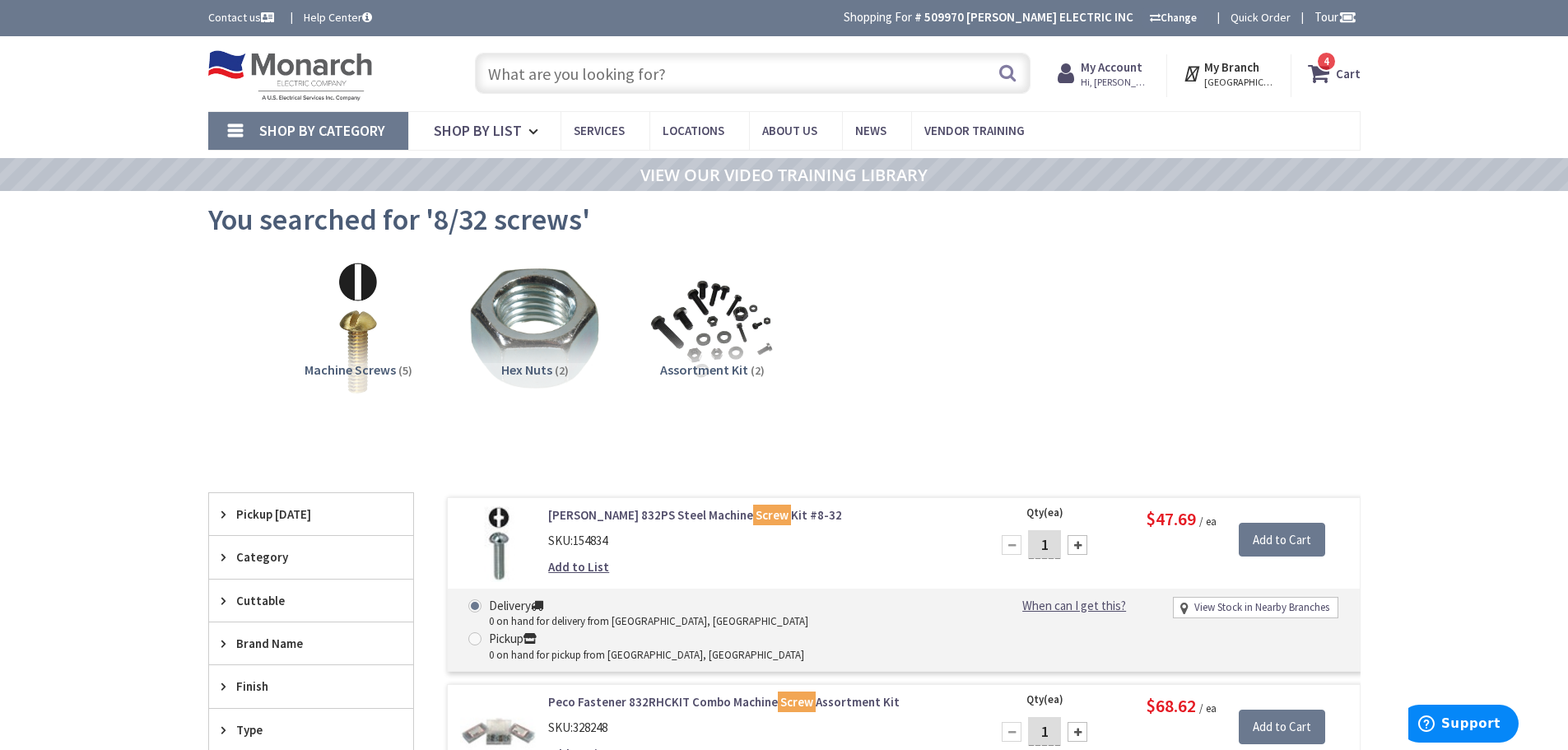
click at [582, 79] on input "text" at bounding box center [752, 73] width 555 height 42
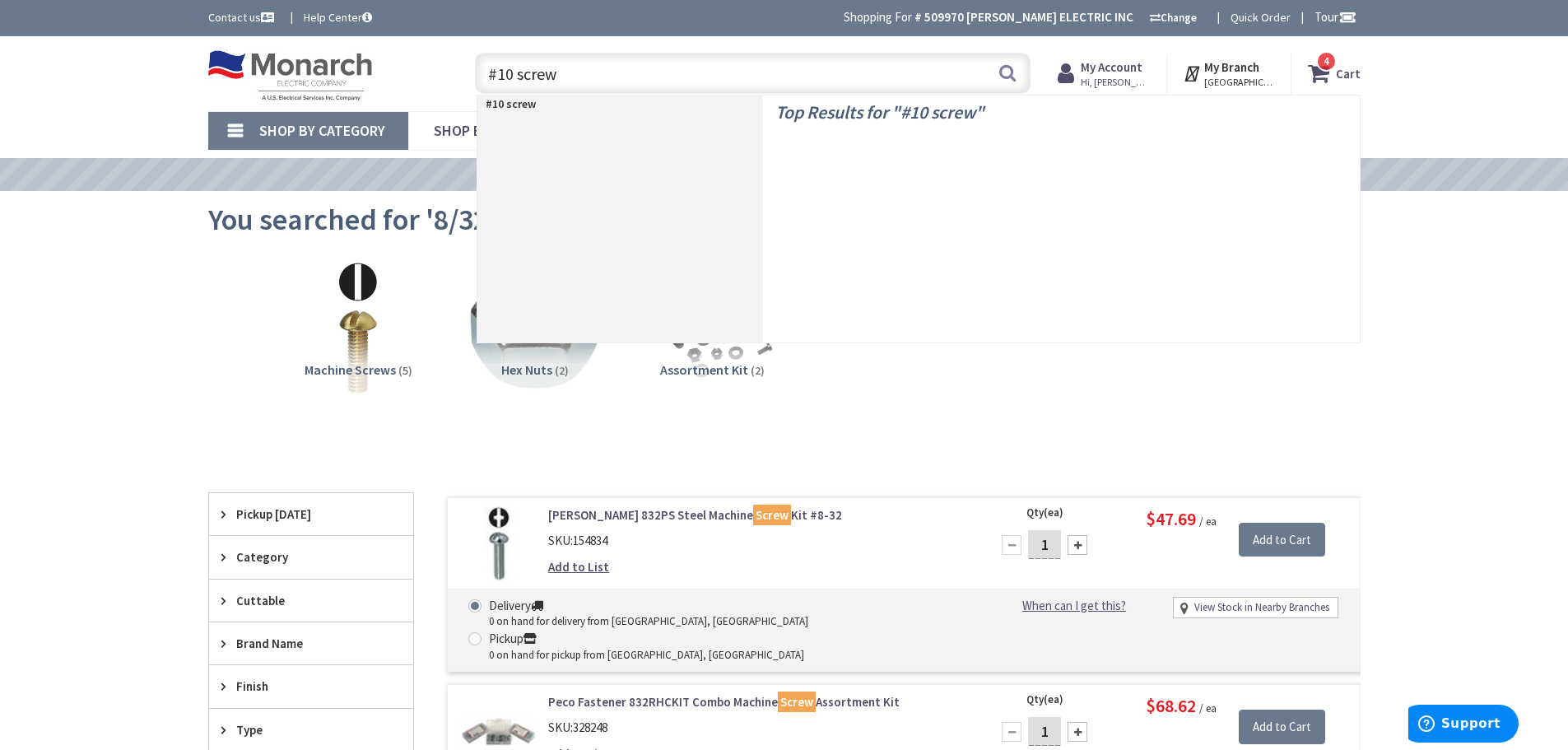
type input "#10 screws"
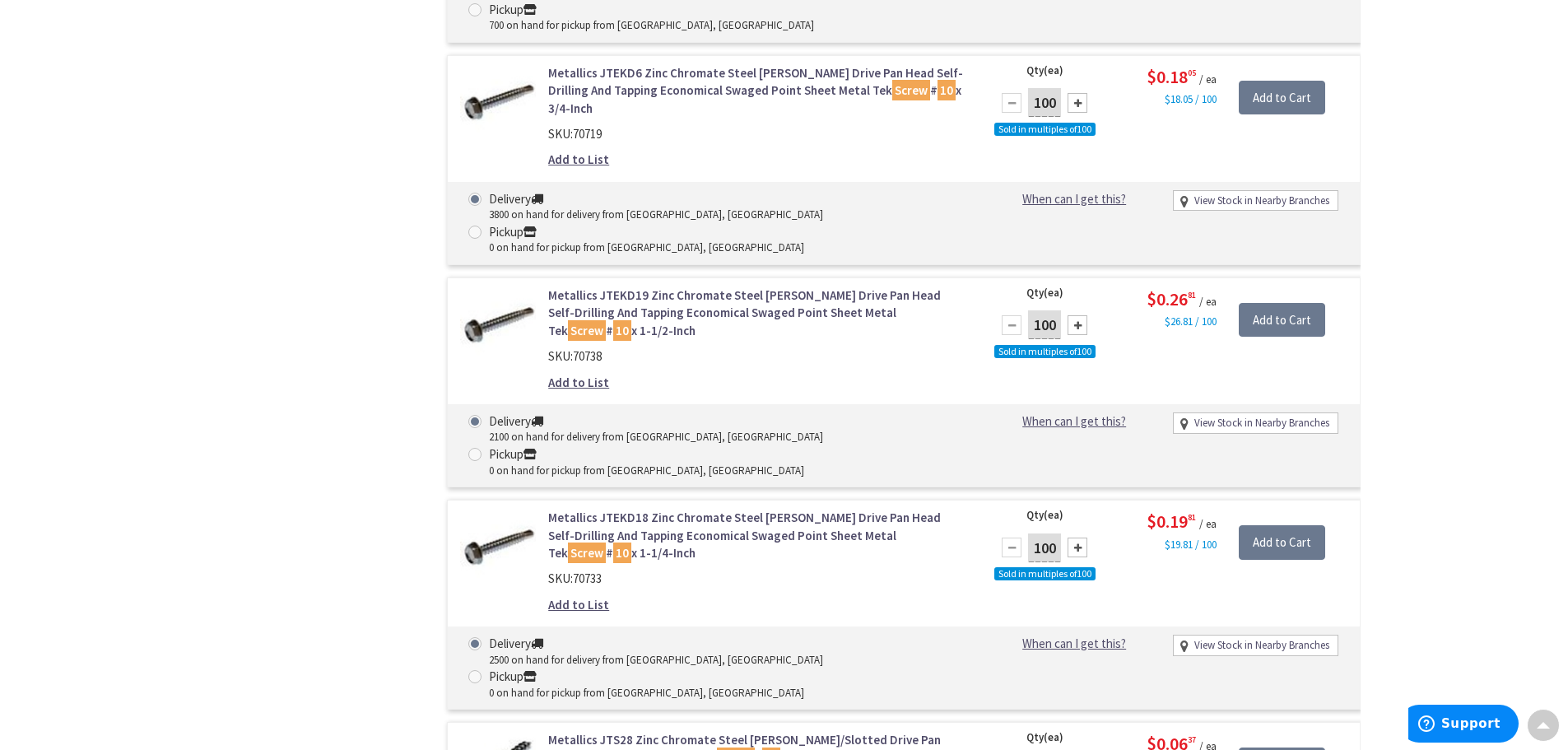
scroll to position [1567, 0]
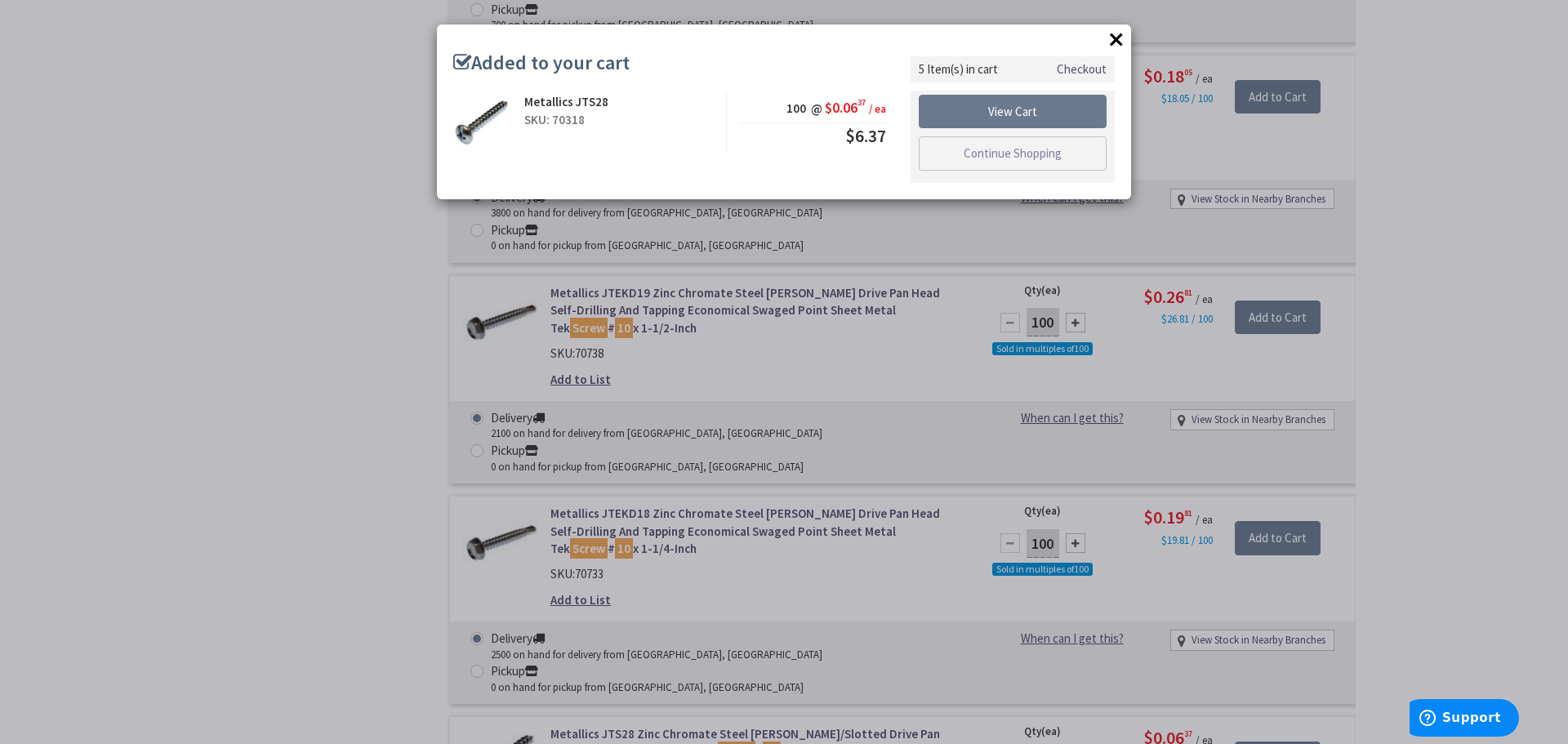
click at [1125, 37] on button "×" at bounding box center [1116, 39] width 25 height 25
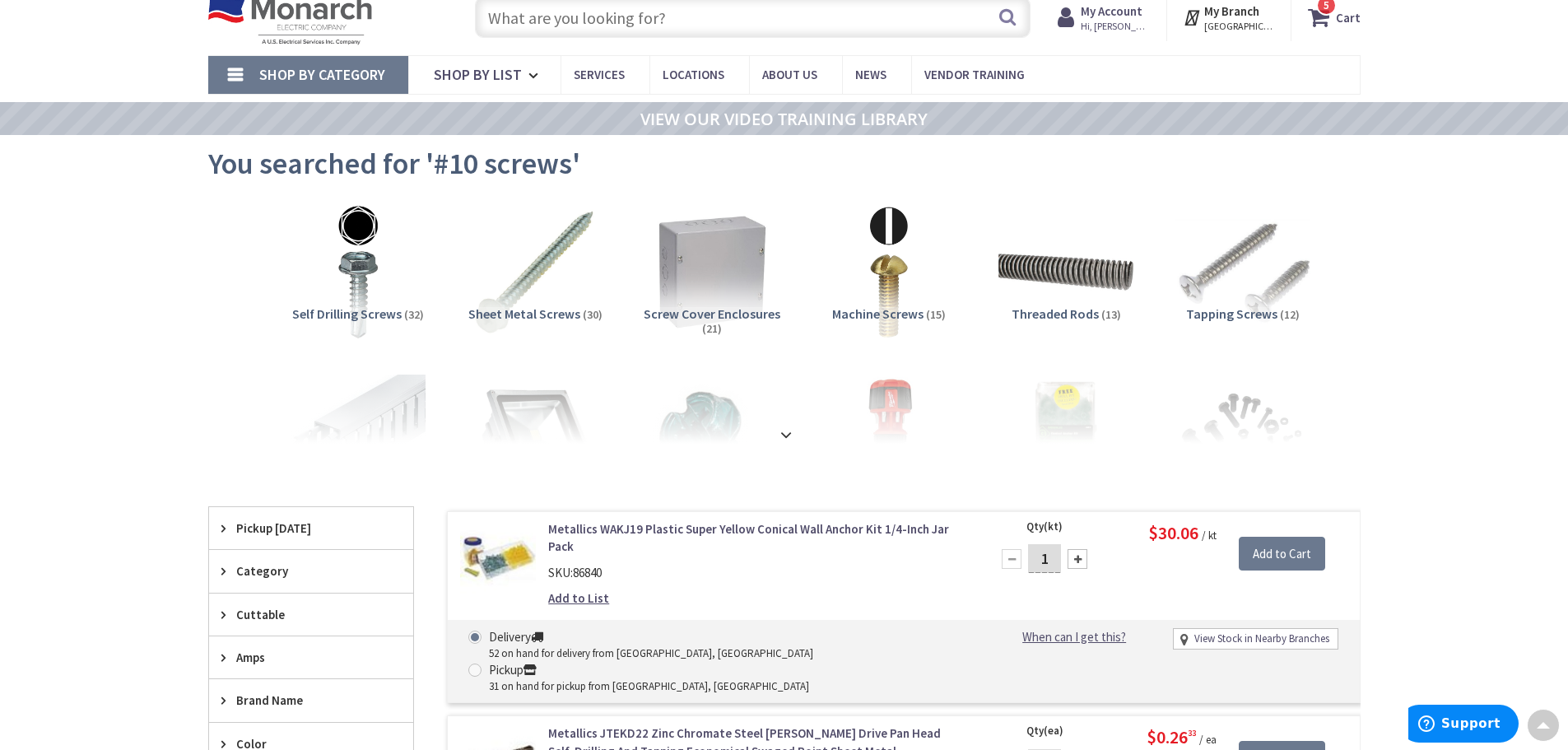
scroll to position [0, 0]
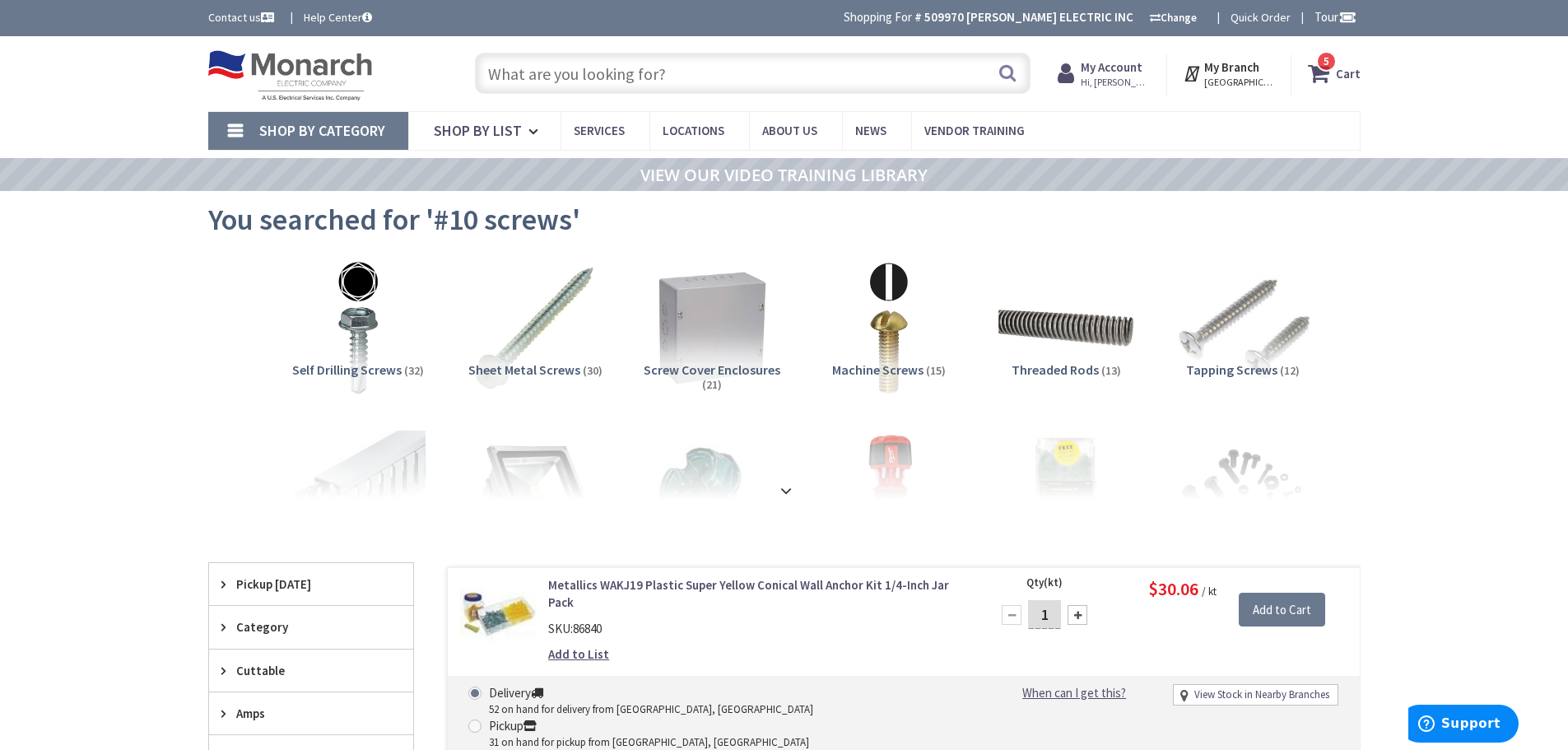
click at [639, 78] on input "text" at bounding box center [752, 73] width 555 height 42
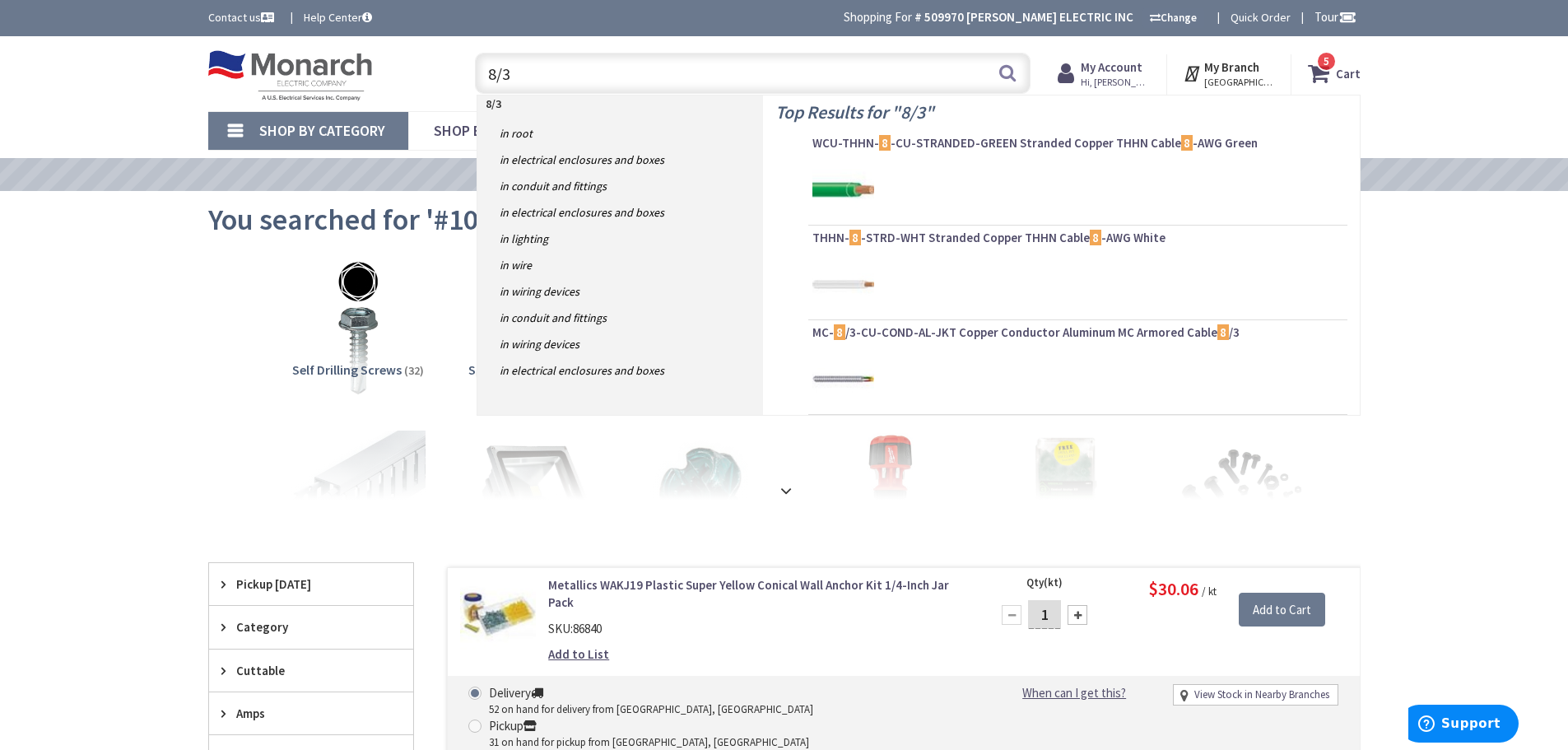
type input "8/32"
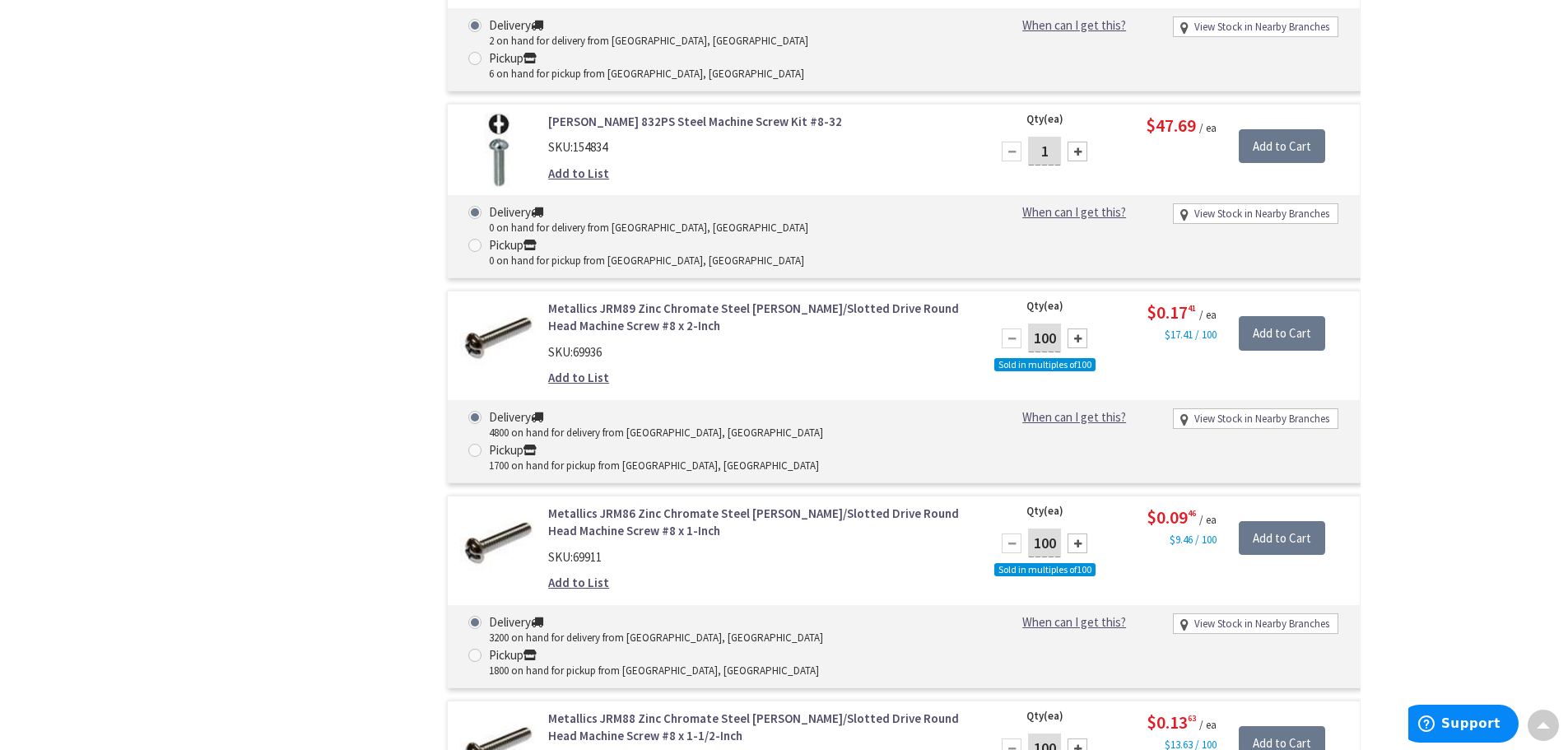
scroll to position [1073, 0]
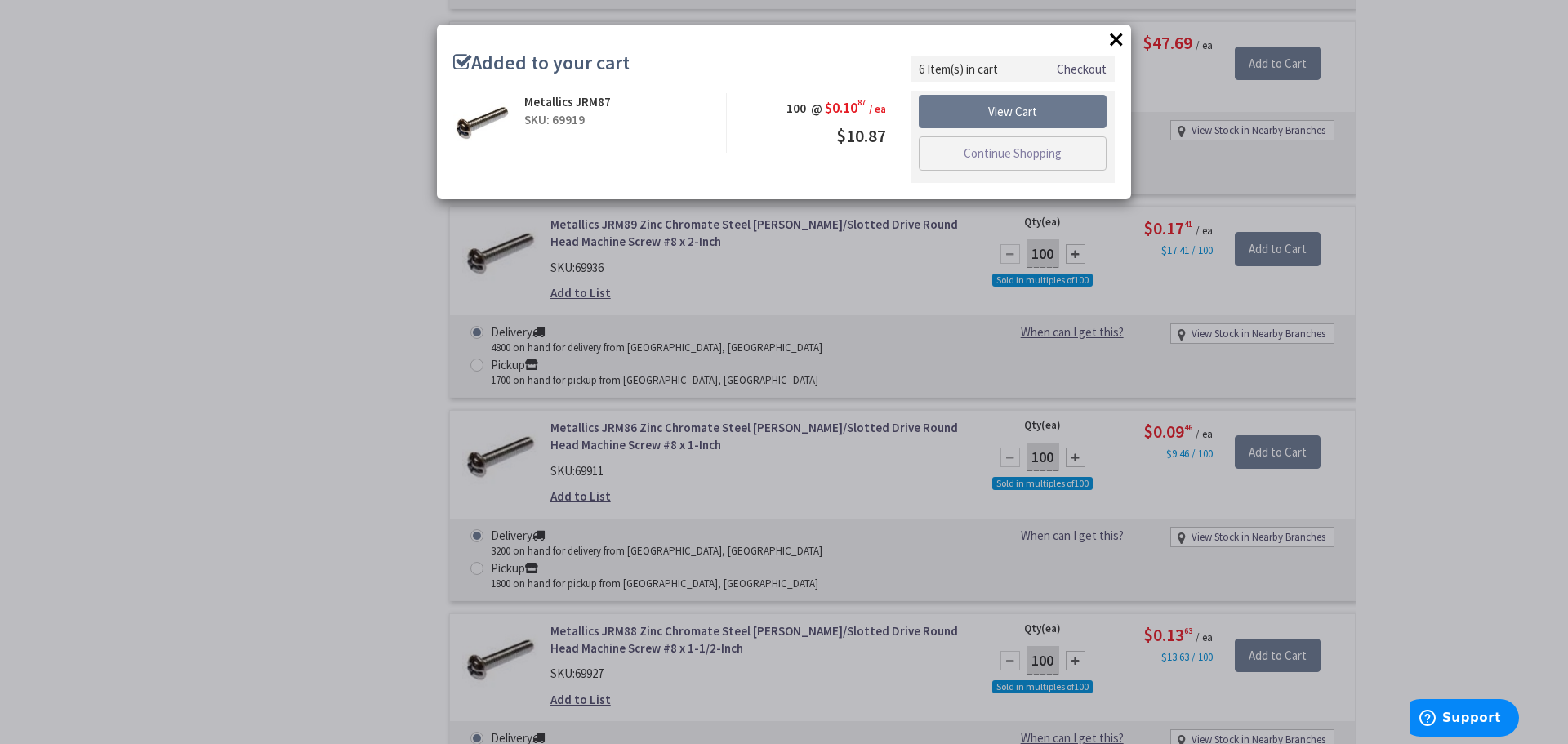
click at [1111, 39] on button "×" at bounding box center [1116, 39] width 25 height 25
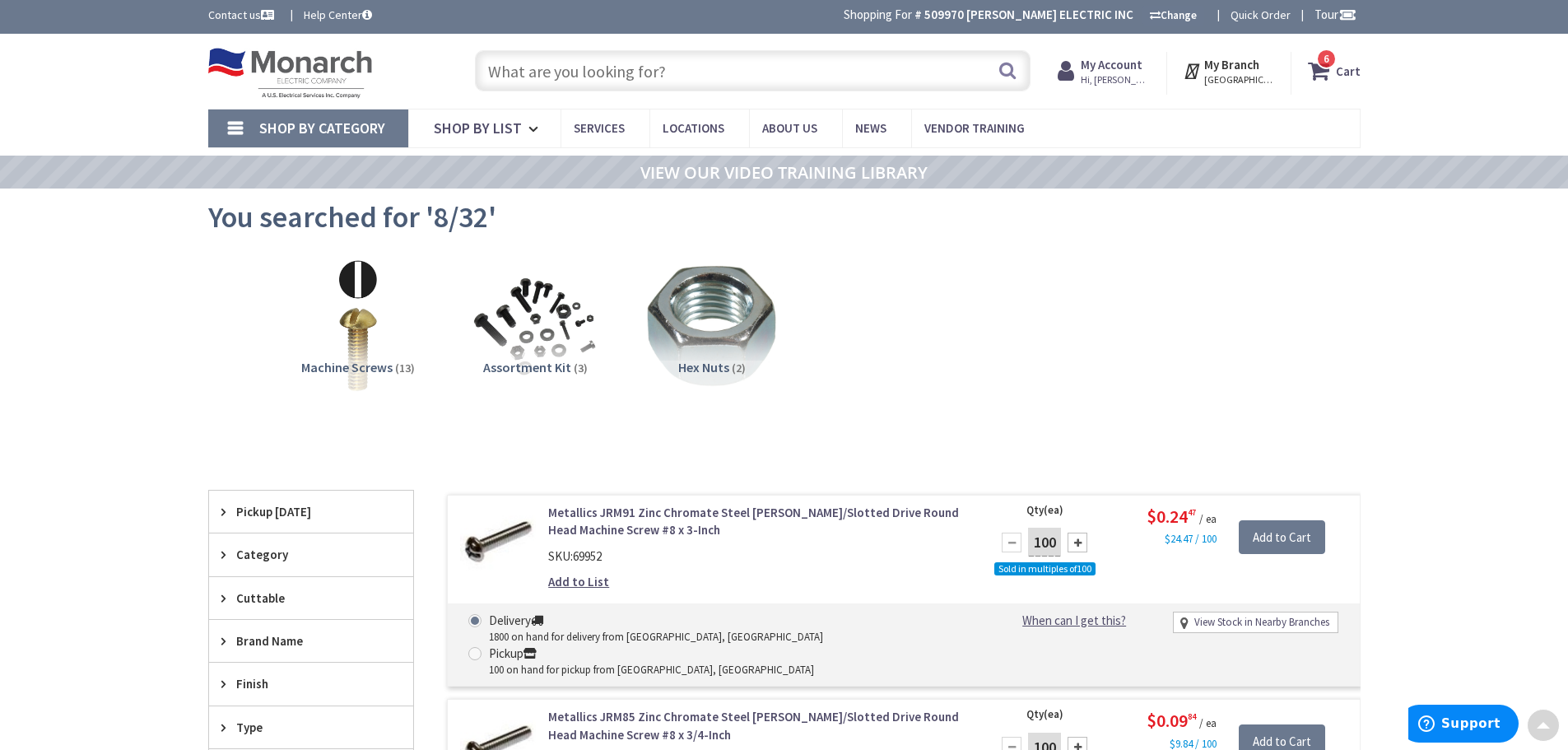
scroll to position [0, 0]
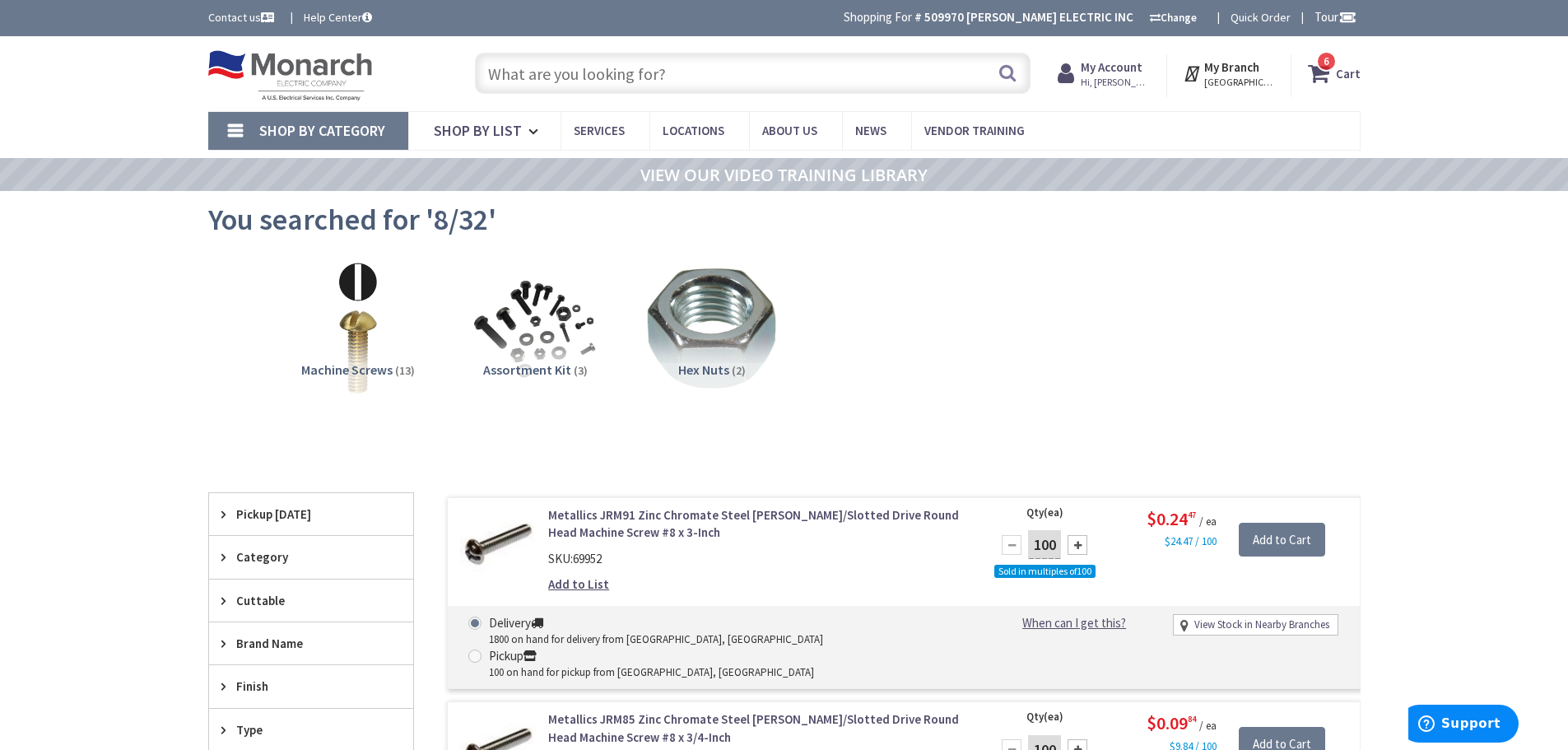
click at [567, 80] on input "text" at bounding box center [752, 73] width 555 height 42
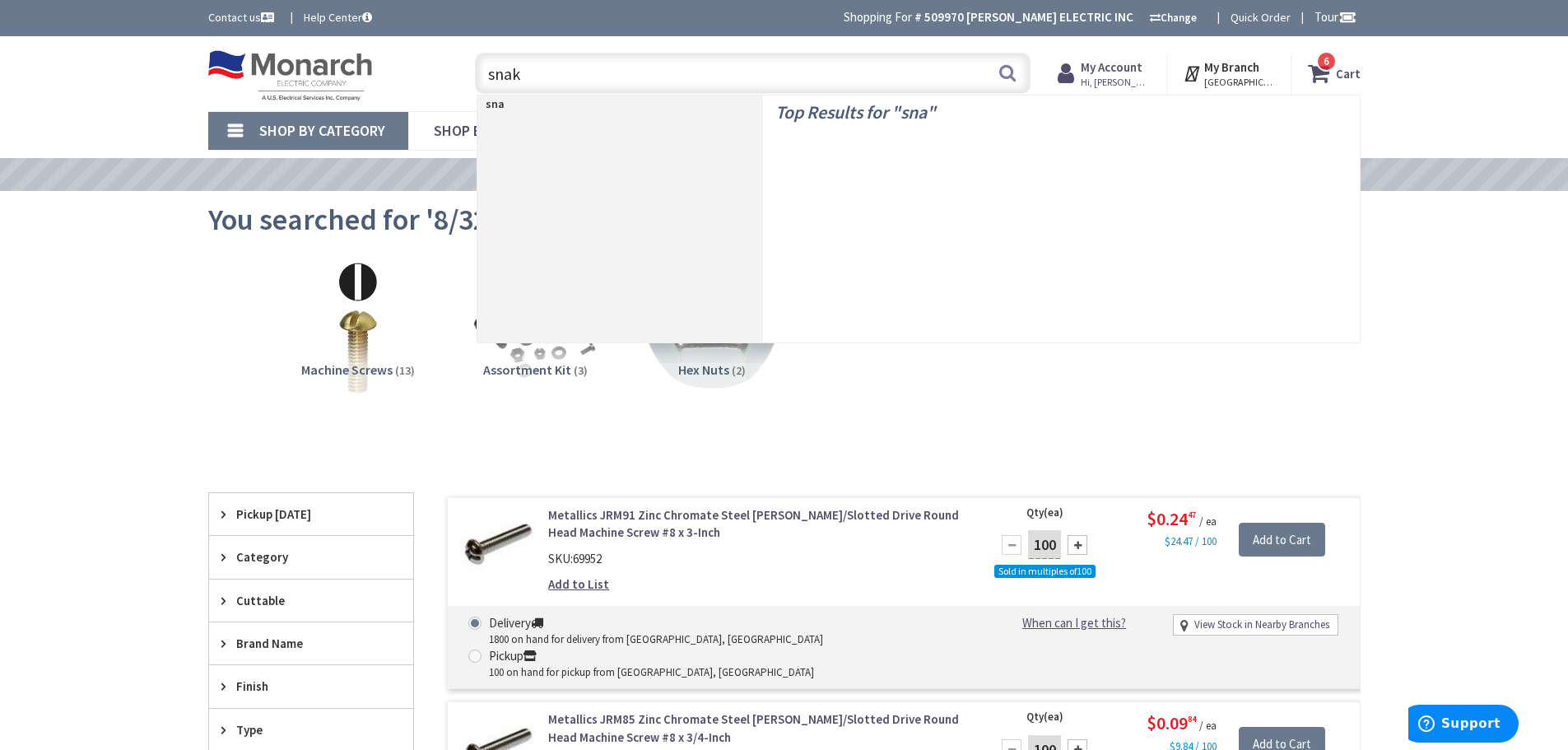
type input "snake"
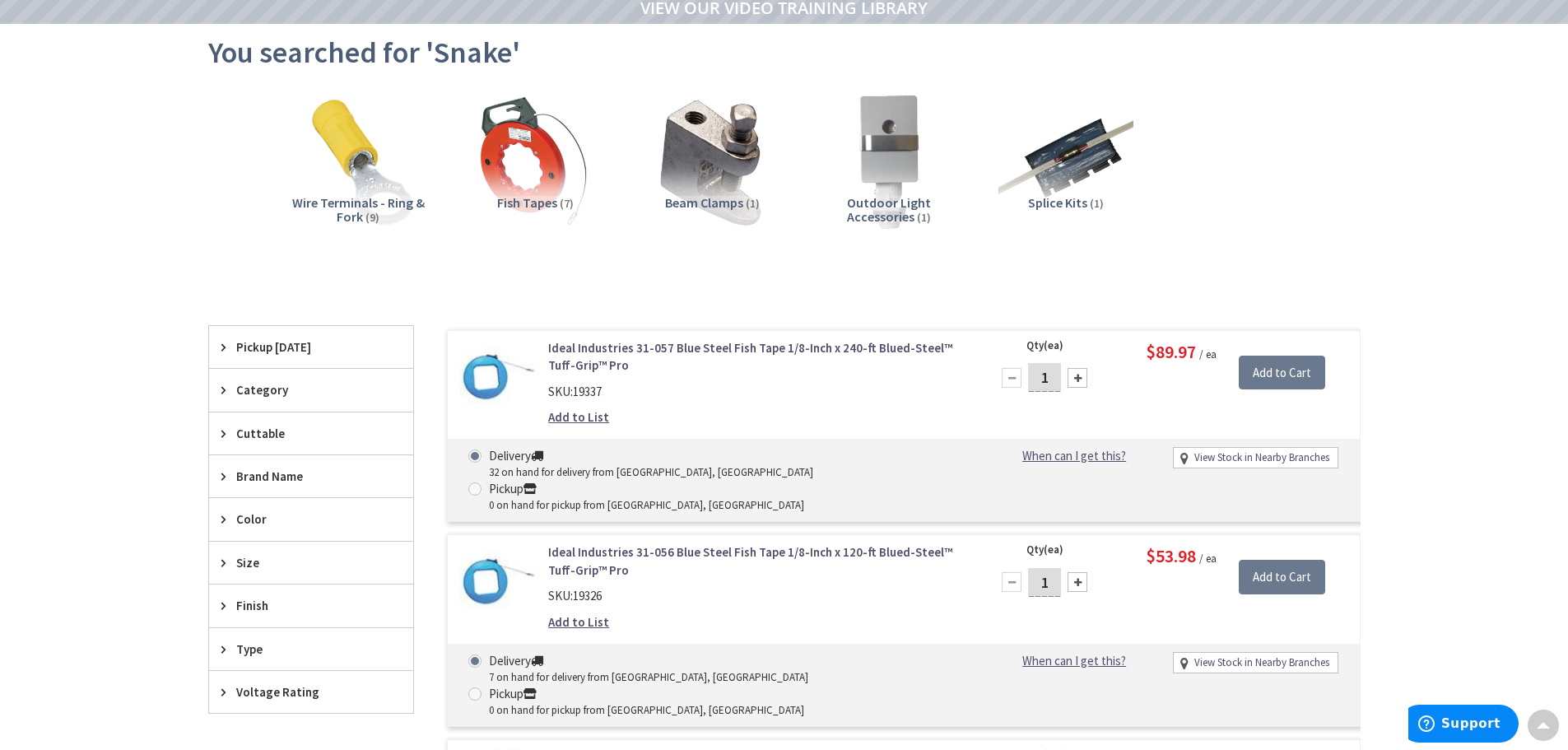
scroll to position [249, 0]
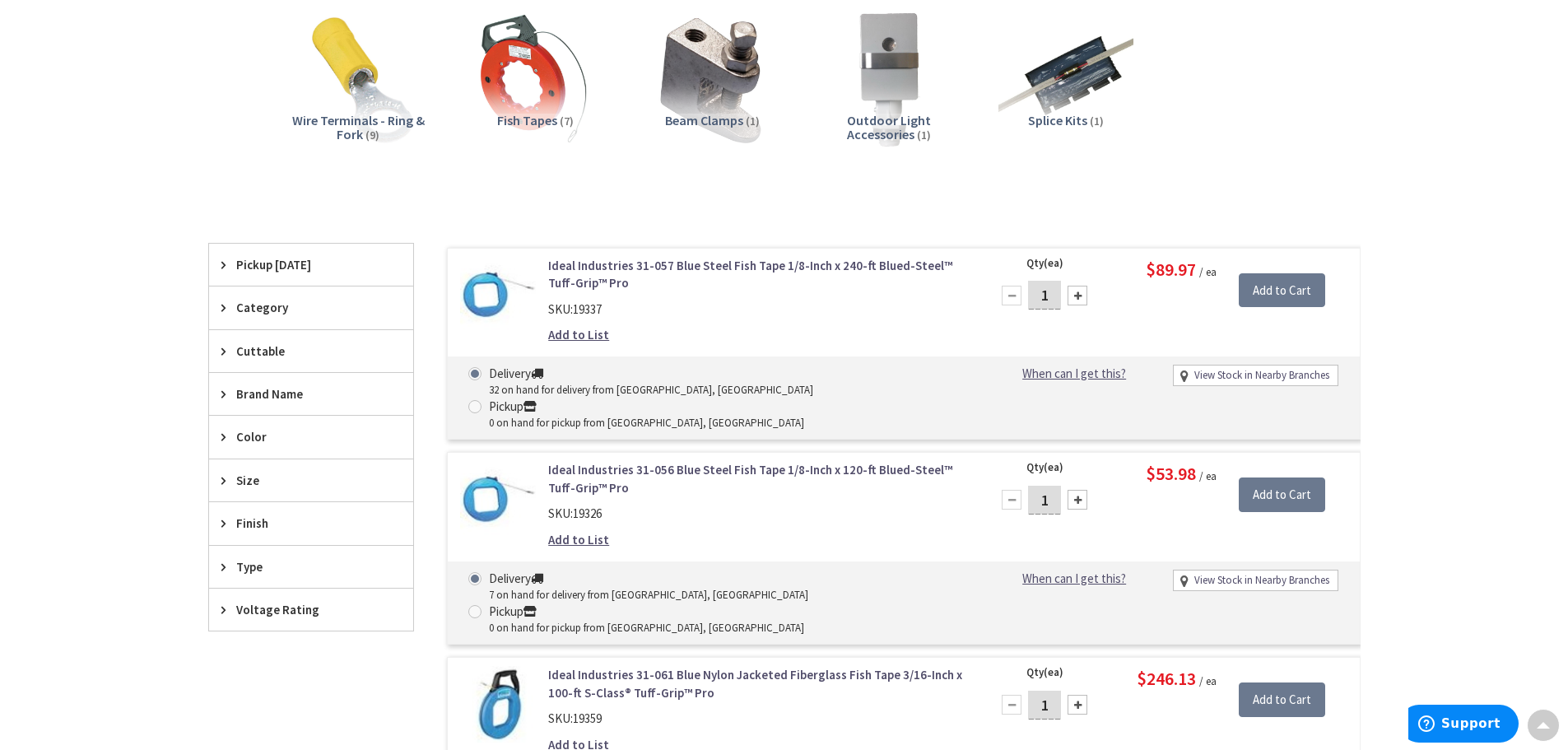
click at [747, 461] on link "Ideal Industries 31-056 Blue Steel Fish Tape 1/8-Inch x 120-ft Blued-Steel™ Tuf…" at bounding box center [758, 479] width 418 height 35
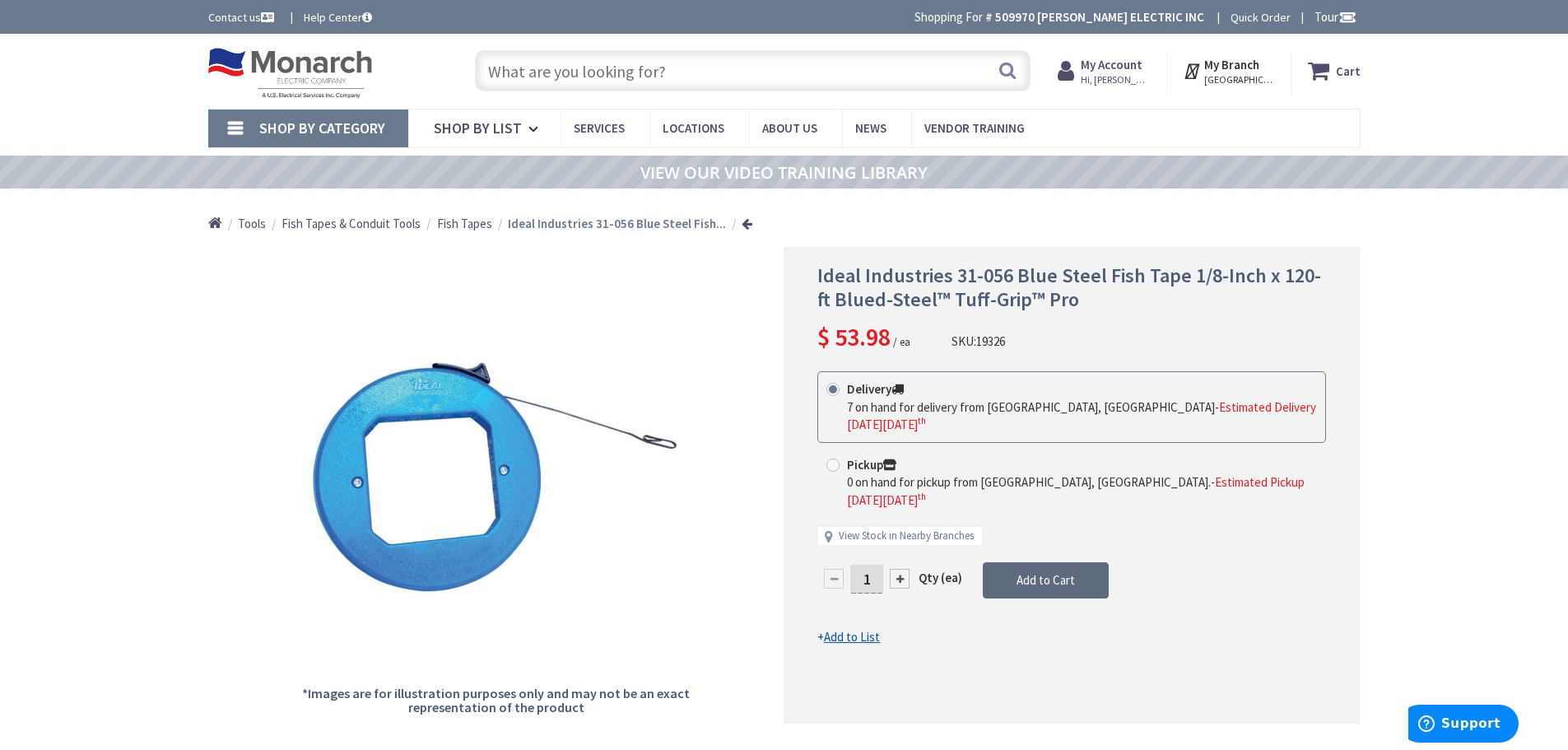
click at [1035, 572] on span "Add to Cart" at bounding box center [1045, 580] width 58 height 16
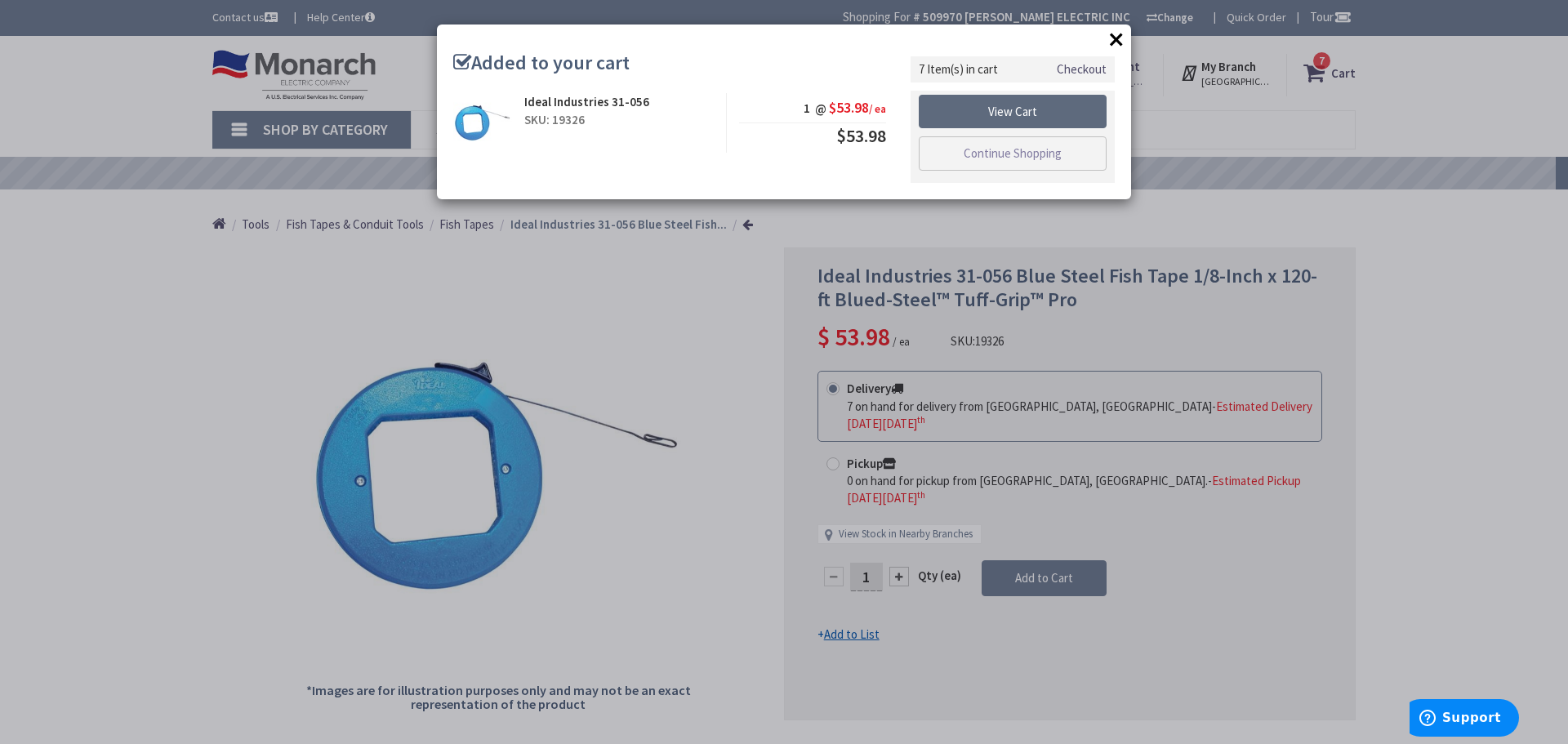
click at [1045, 115] on link "View Cart" at bounding box center [1013, 111] width 187 height 34
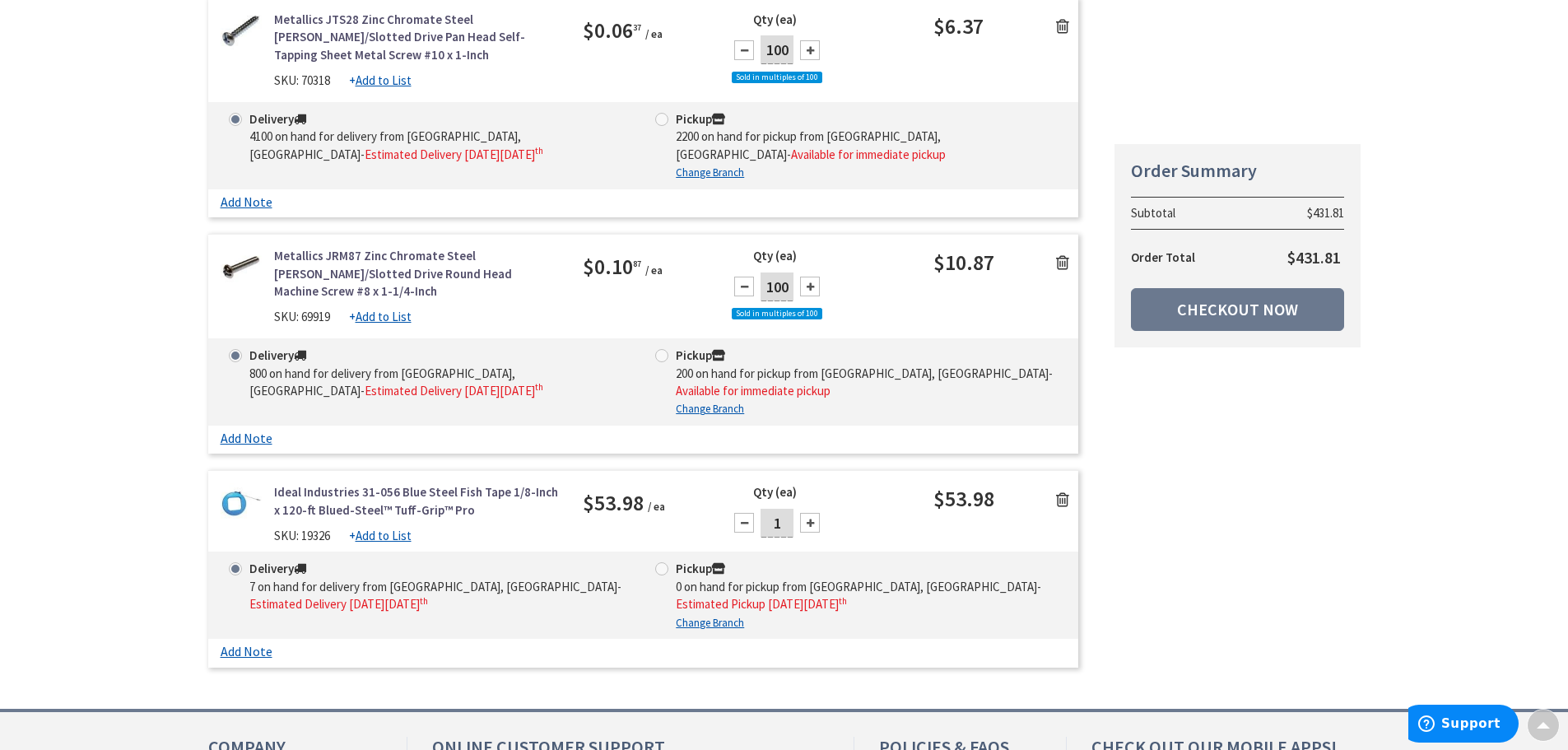
scroll to position [1482, 0]
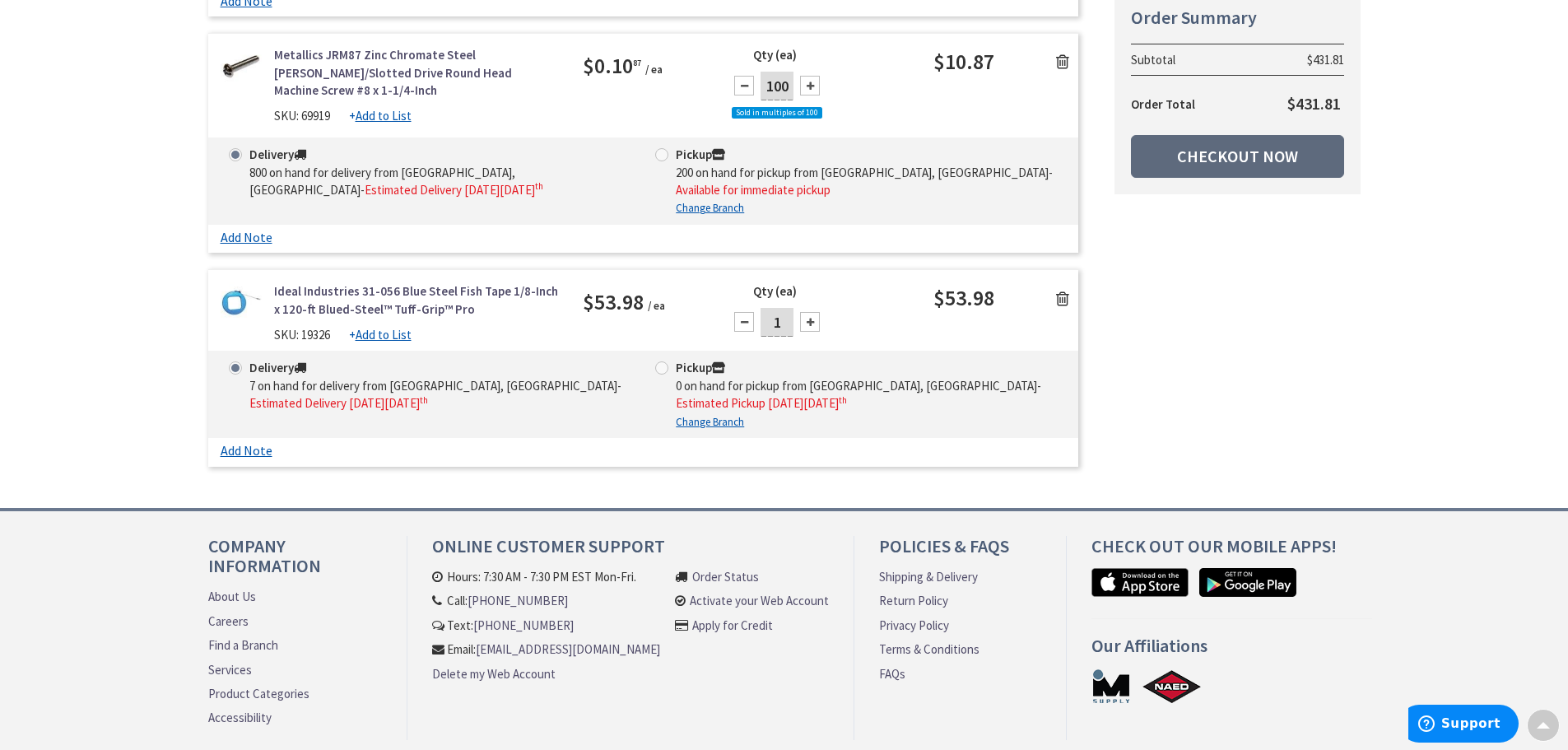
click at [1250, 156] on link "Checkout Now" at bounding box center [1237, 156] width 213 height 42
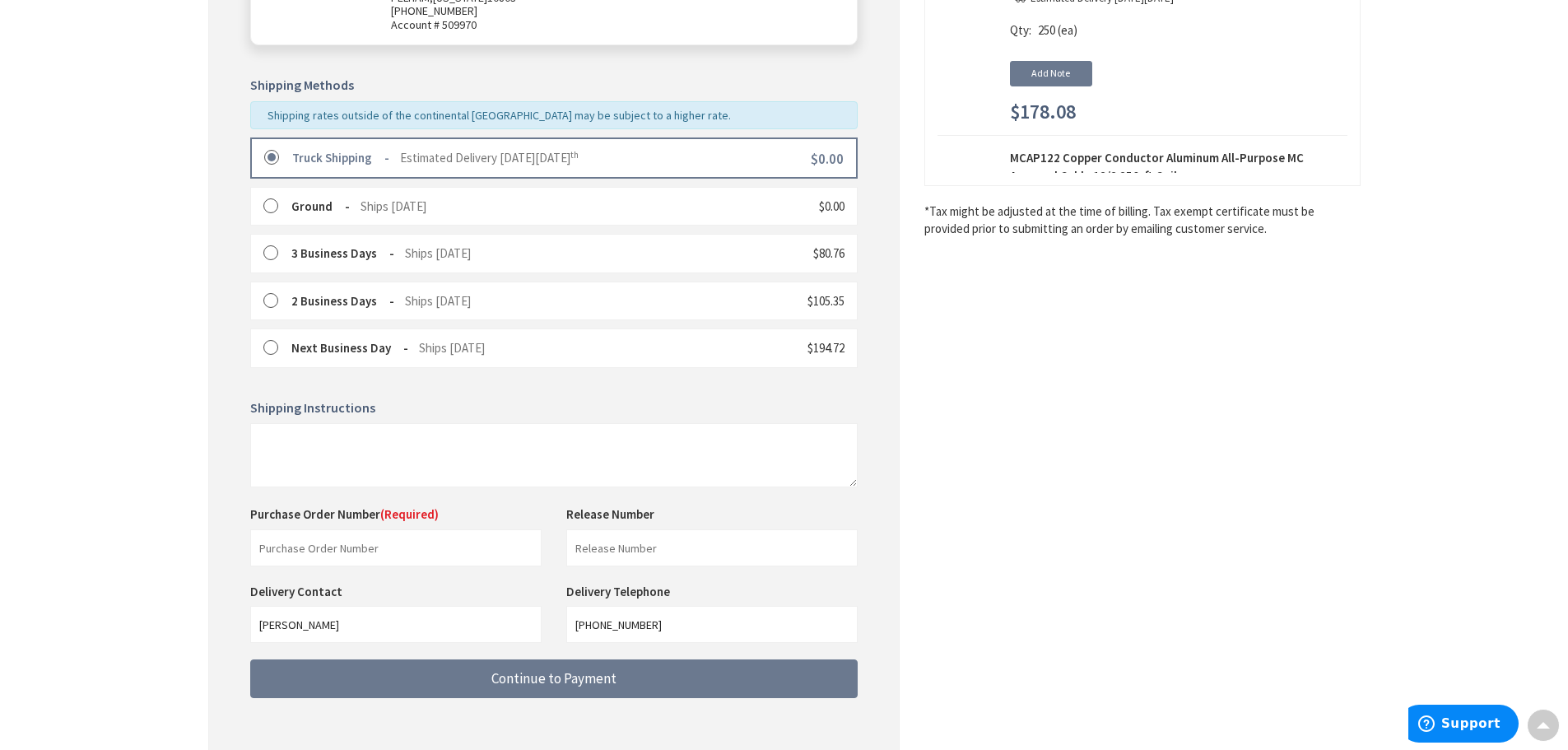
scroll to position [420, 0]
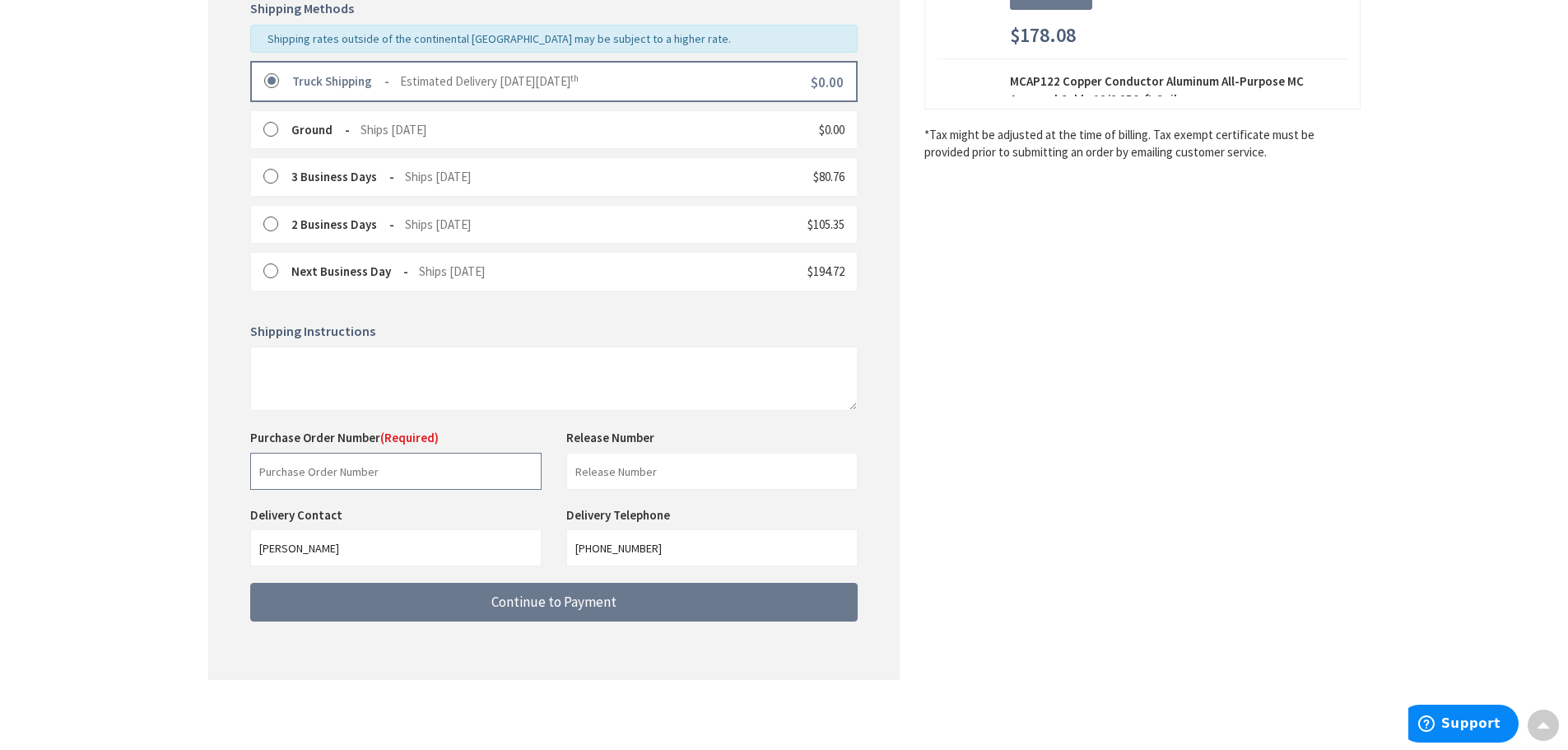
click at [365, 467] on input "text" at bounding box center [396, 472] width 291 height 37
type input "88588"
click at [670, 478] on input "text" at bounding box center [712, 472] width 291 height 37
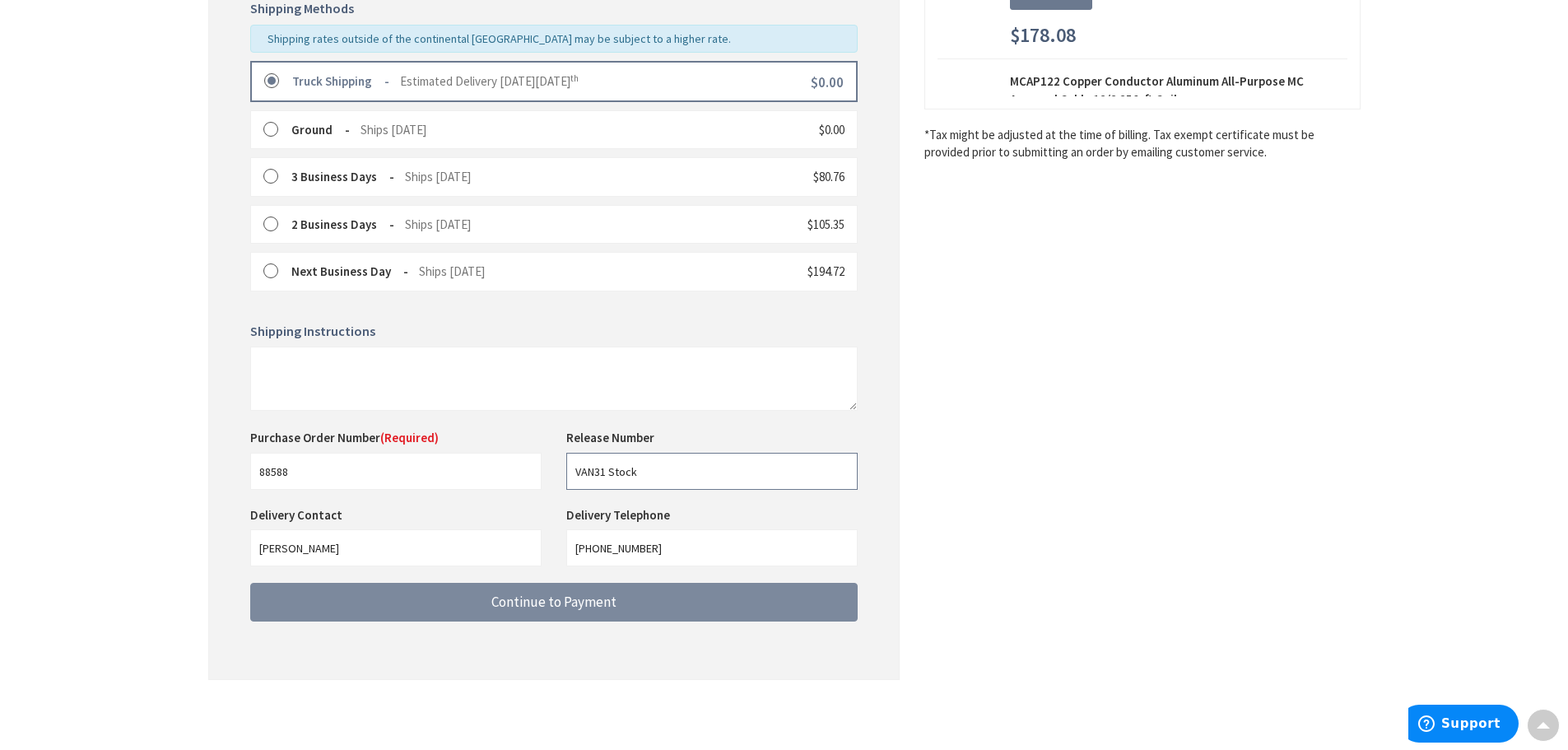
type input "VAN31 Stock"
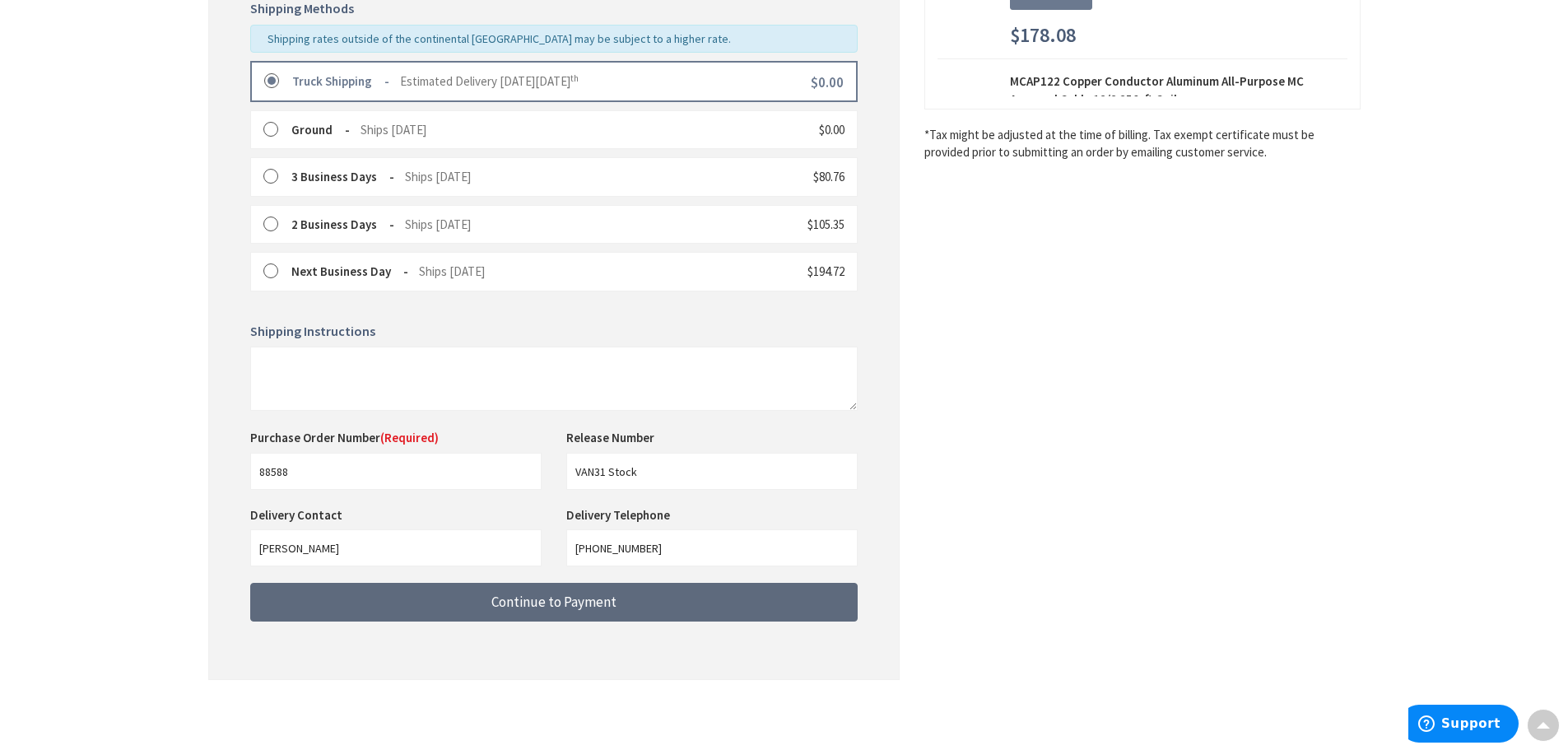
click at [666, 604] on button "Continue to Payment" at bounding box center [554, 602] width 607 height 39
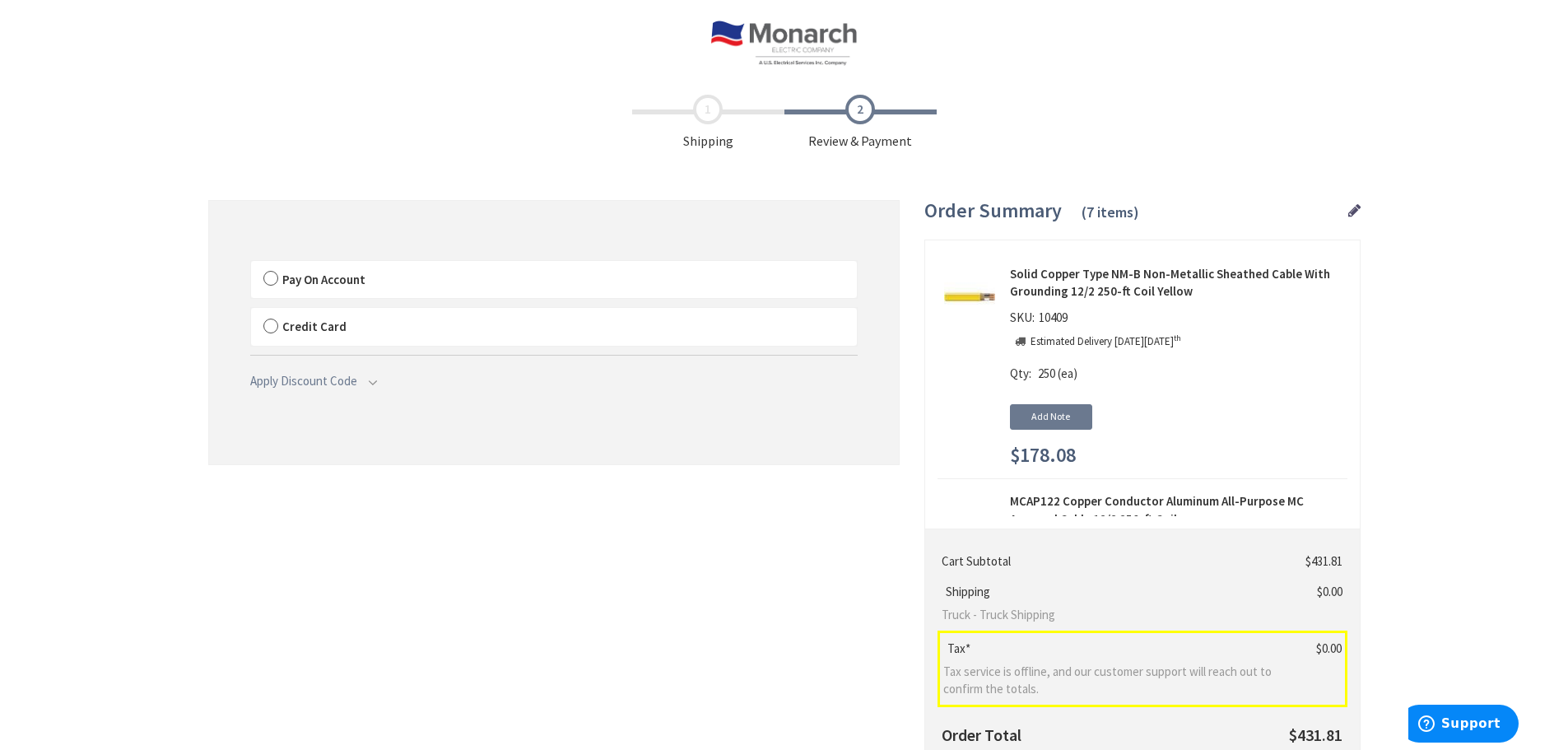
click at [273, 277] on label "Pay On Account" at bounding box center [554, 279] width 606 height 38
click at [251, 264] on input "Pay On Account" at bounding box center [251, 264] width 0 height 0
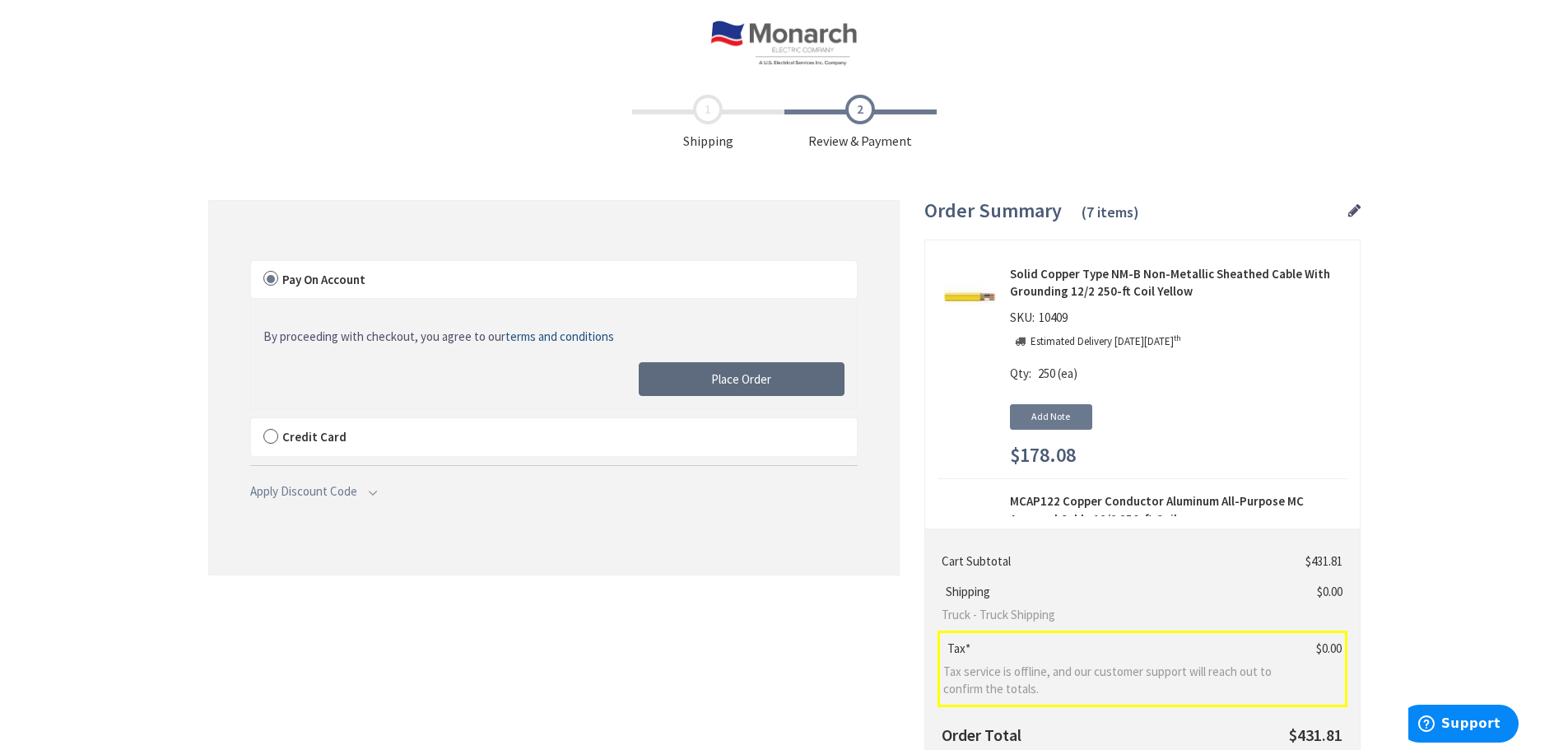
click at [718, 376] on span "Place Order" at bounding box center [741, 379] width 60 height 16
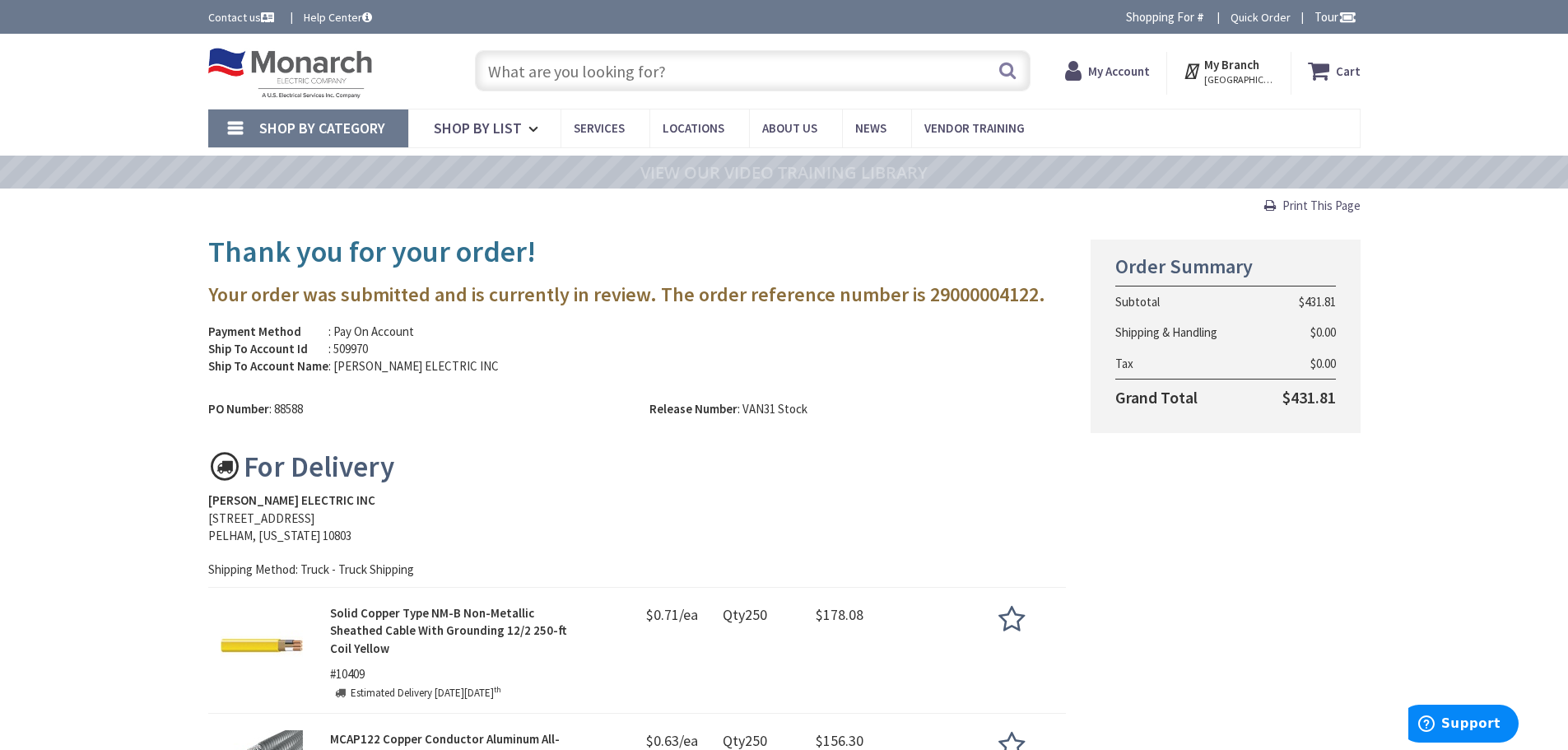
click at [1330, 204] on span "Print This Page" at bounding box center [1321, 206] width 79 height 16
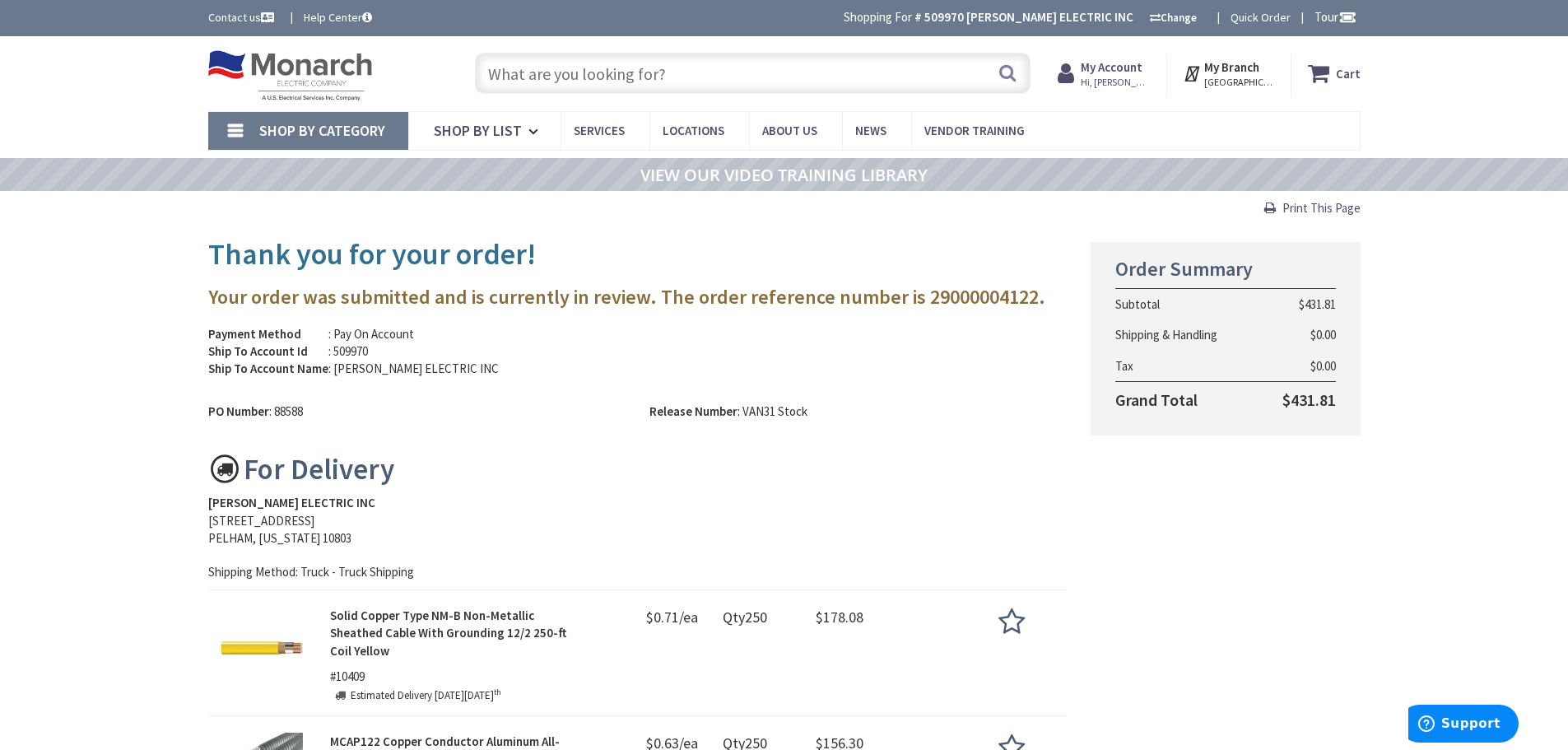
click at [1313, 204] on span "Print This Page" at bounding box center [1321, 208] width 79 height 16
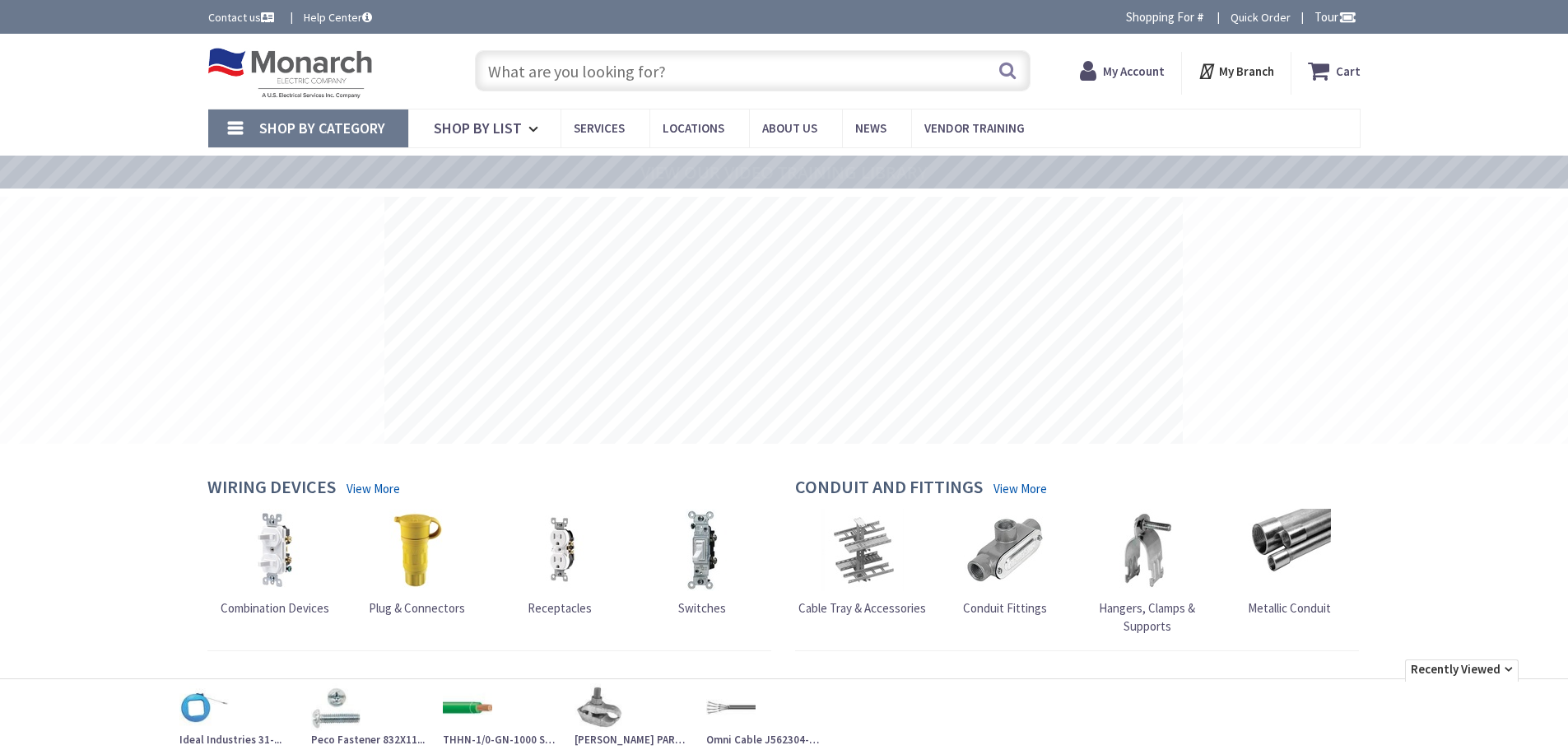
click at [612, 75] on input "text" at bounding box center [752, 71] width 555 height 42
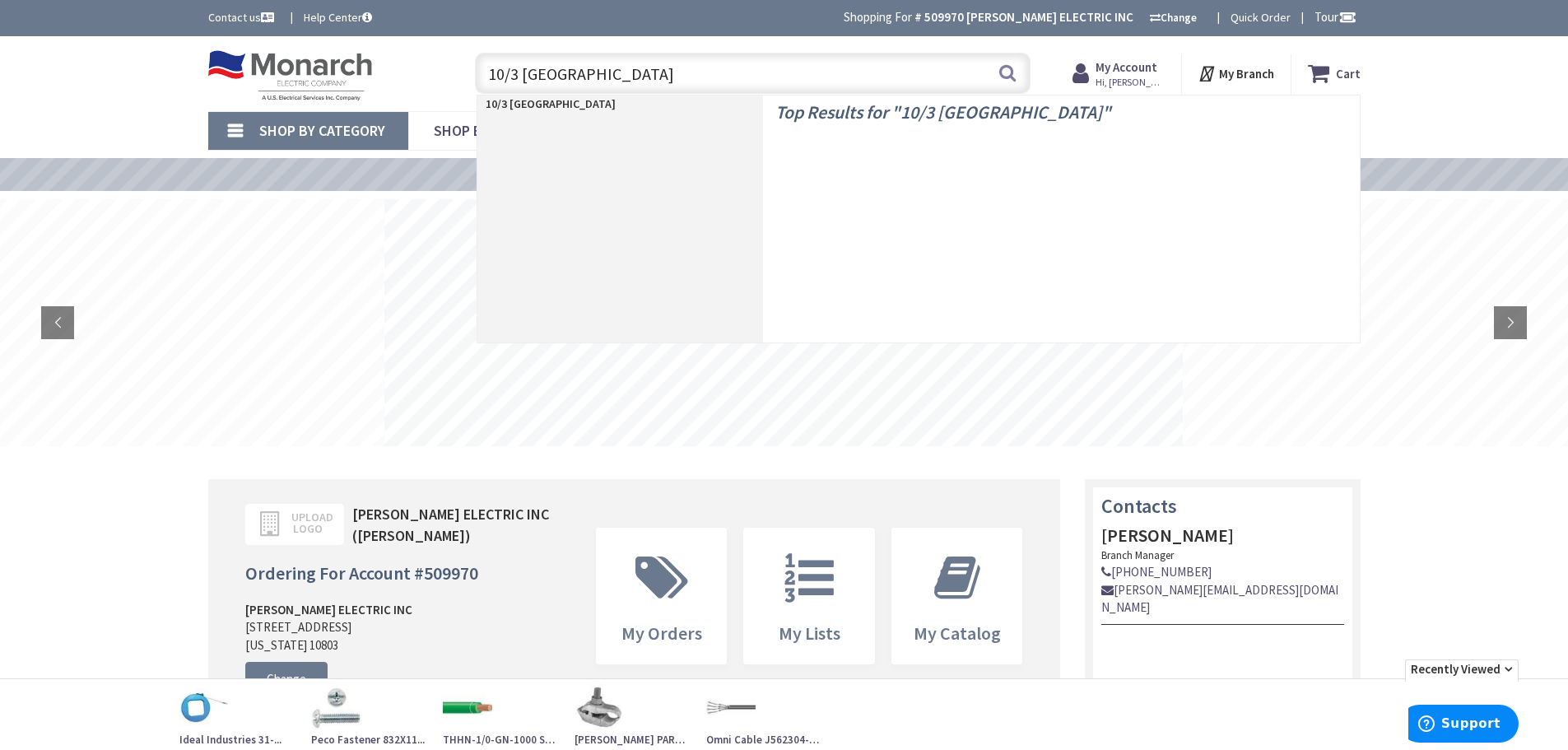
type input "10/3 romex"
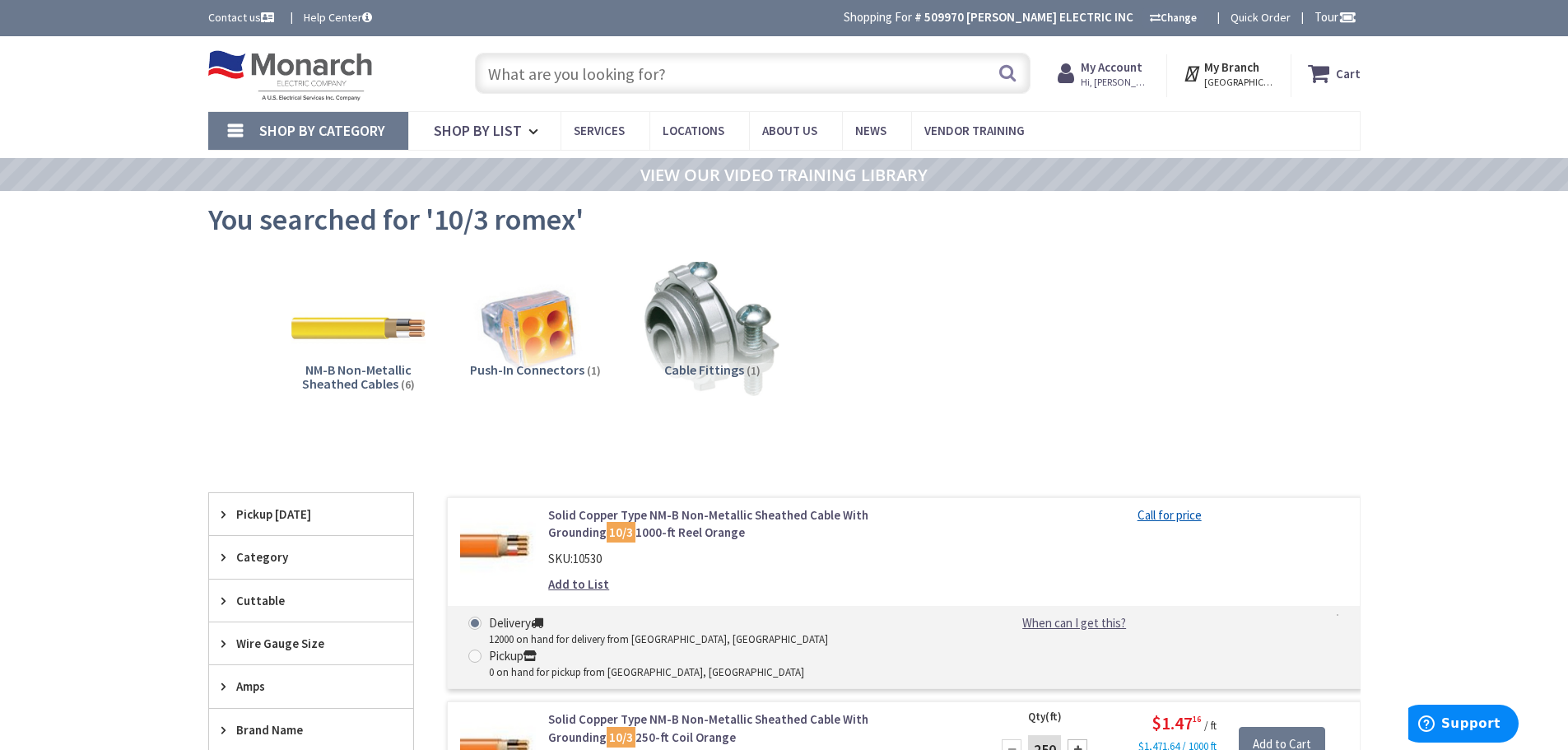
click at [624, 82] on input "text" at bounding box center [752, 73] width 555 height 42
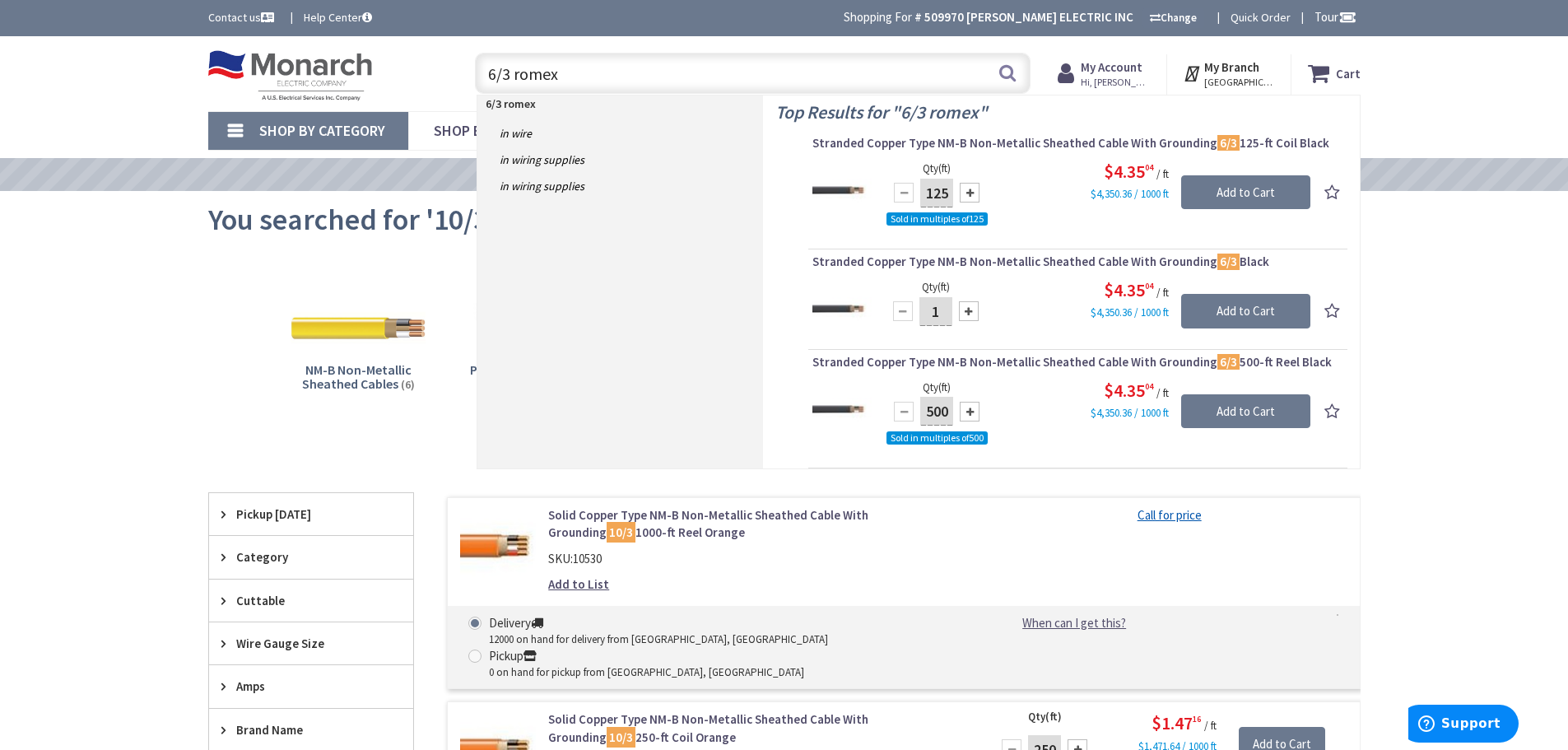
drag, startPoint x: 675, startPoint y: 70, endPoint x: 646, endPoint y: 78, distance: 30.1
click at [675, 70] on input "6/3 romex" at bounding box center [752, 73] width 555 height 42
drag, startPoint x: 650, startPoint y: 75, endPoint x: 462, endPoint y: 67, distance: 188.2
click at [456, 67] on div "6/3 romex 6/3 romex Search" at bounding box center [749, 72] width 588 height 53
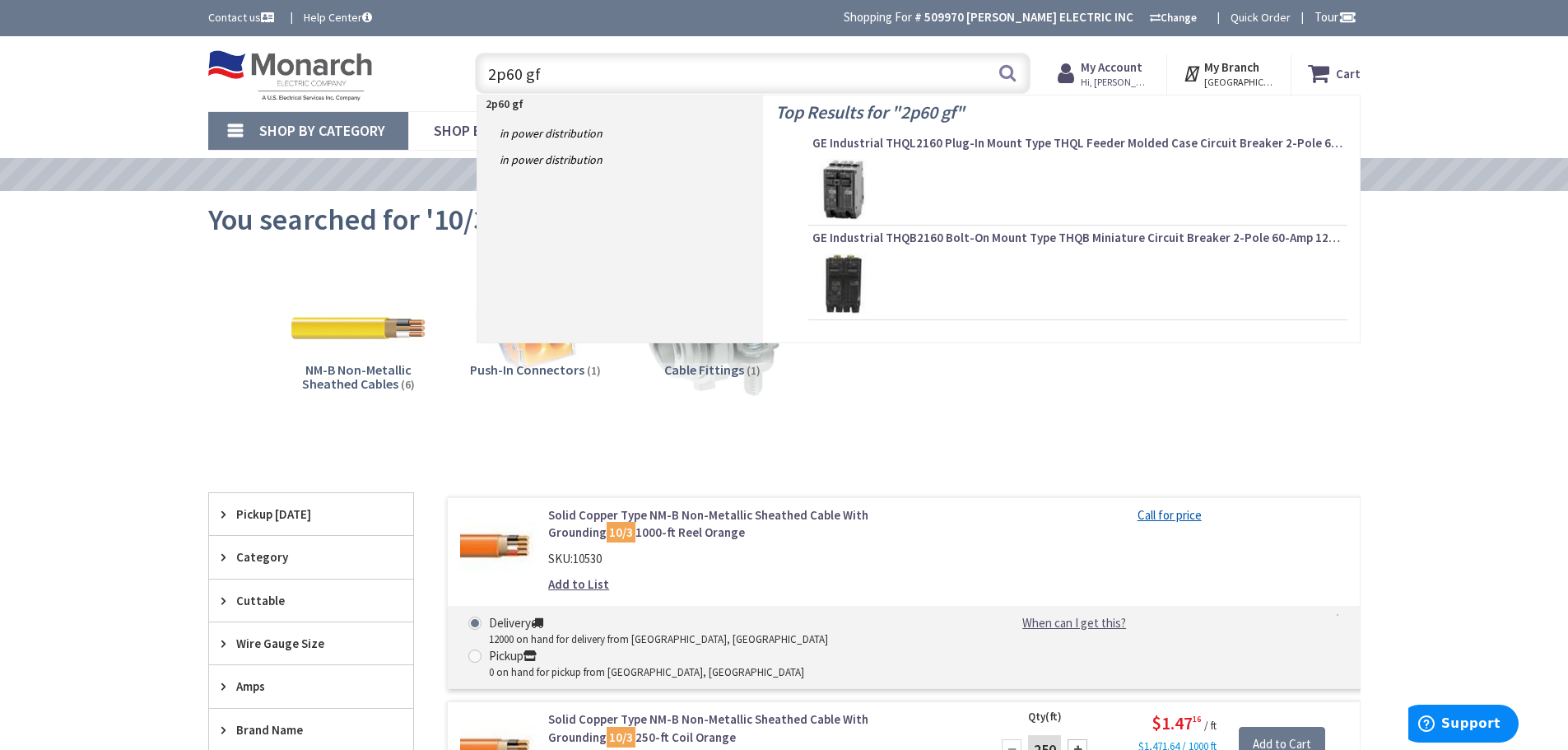
type input "2p60 gfi"
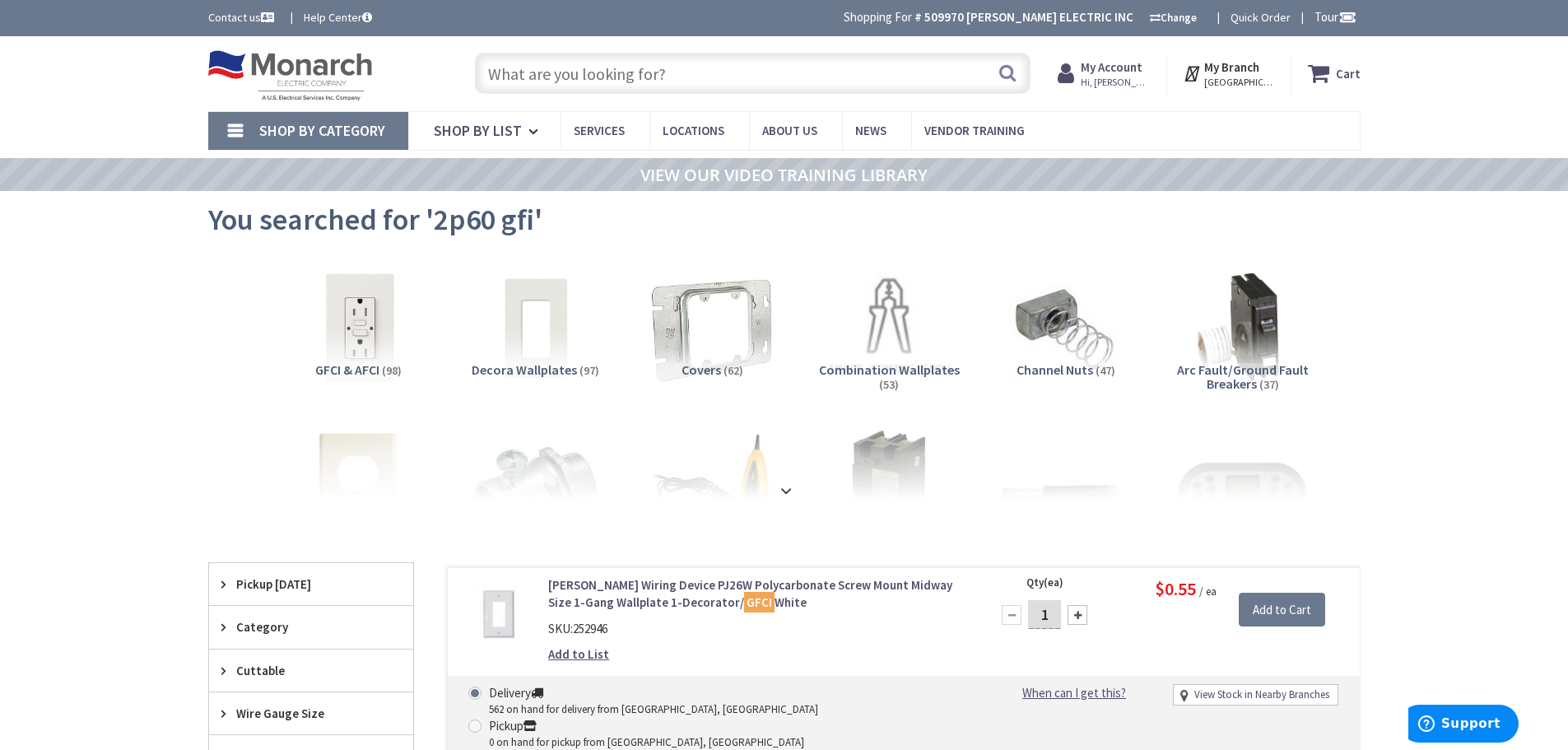
click at [554, 69] on input "text" at bounding box center [752, 73] width 555 height 42
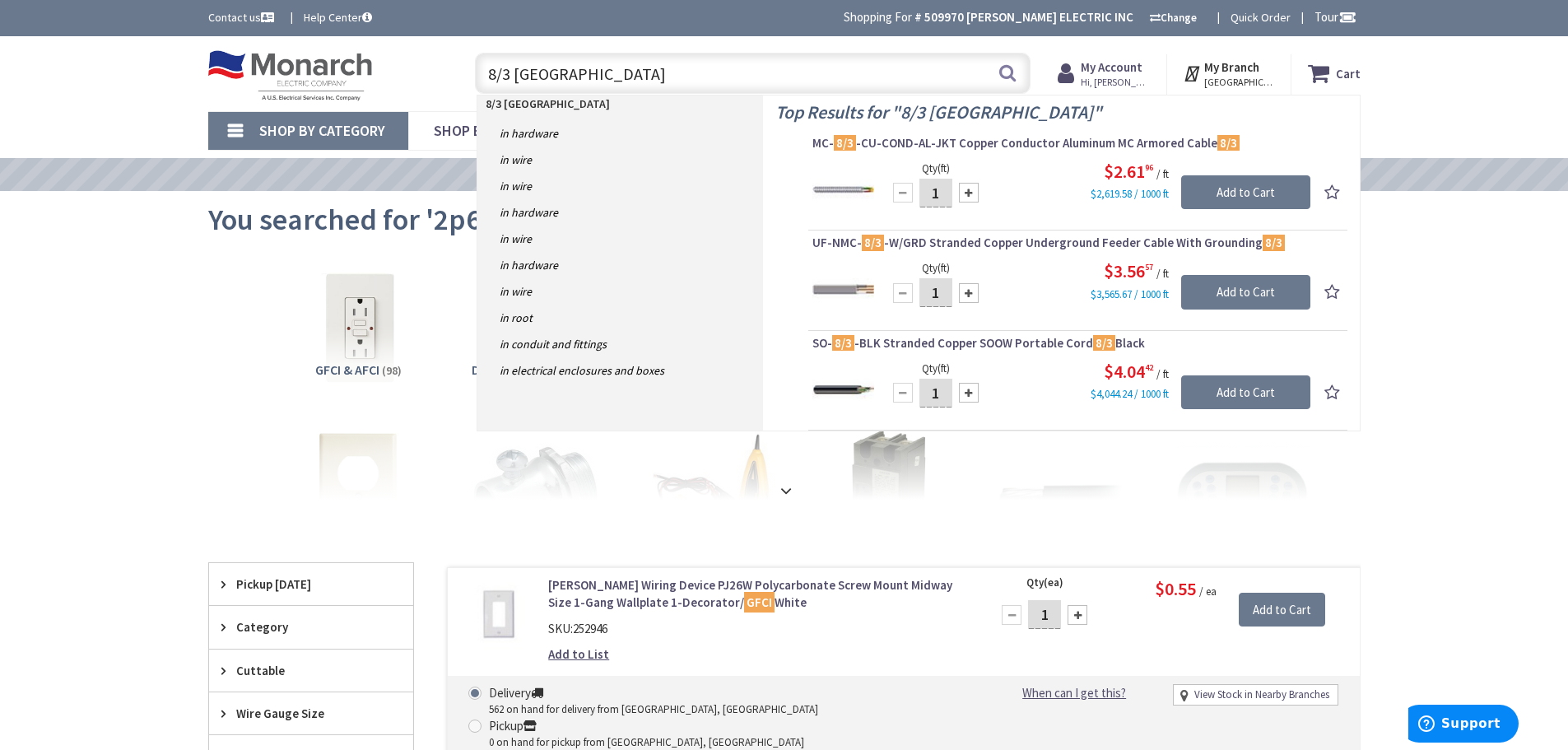
type input "8/3 romex"
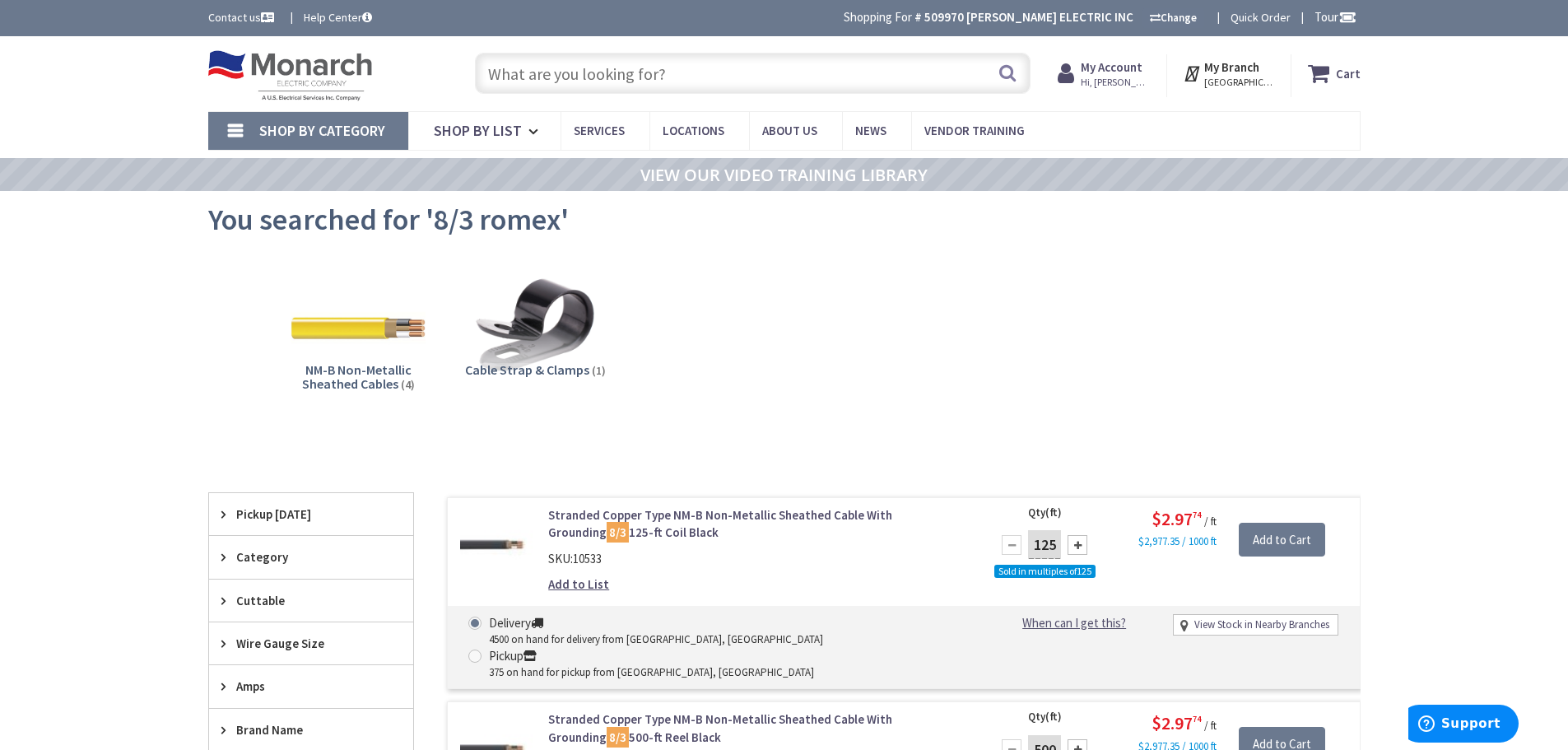
click at [552, 79] on input "text" at bounding box center [752, 73] width 555 height 42
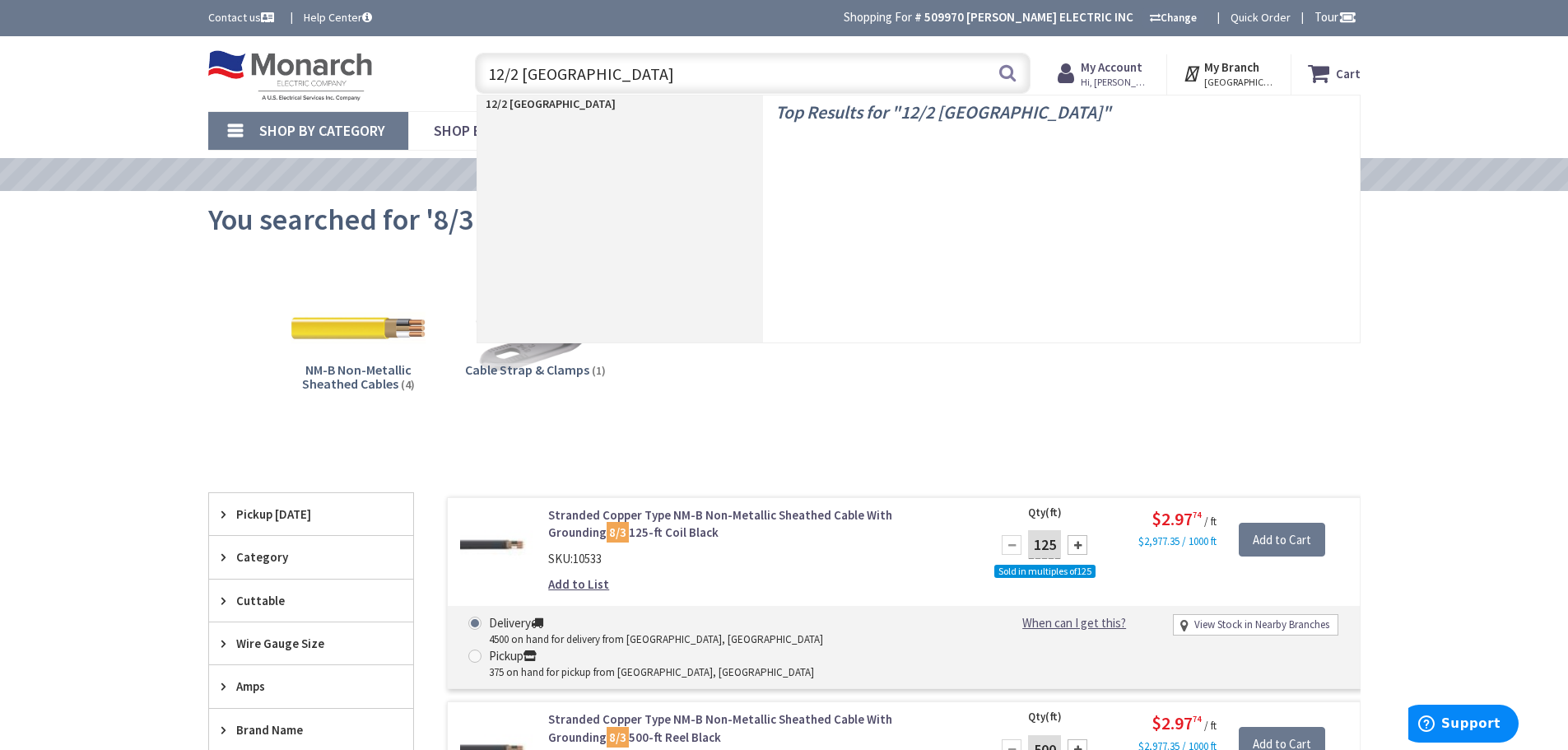
type input "12/2 romex"
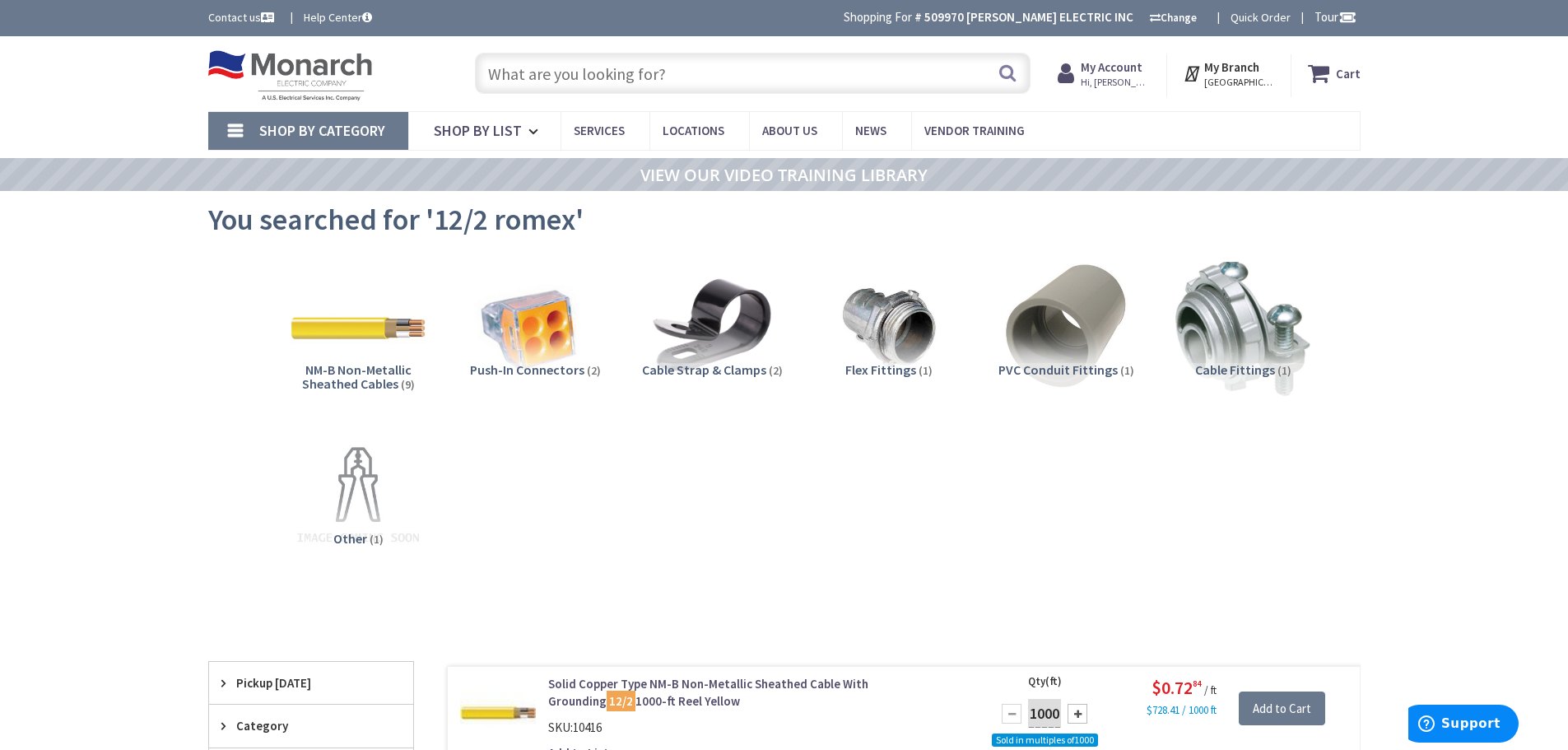
click at [683, 71] on input "text" at bounding box center [752, 73] width 555 height 42
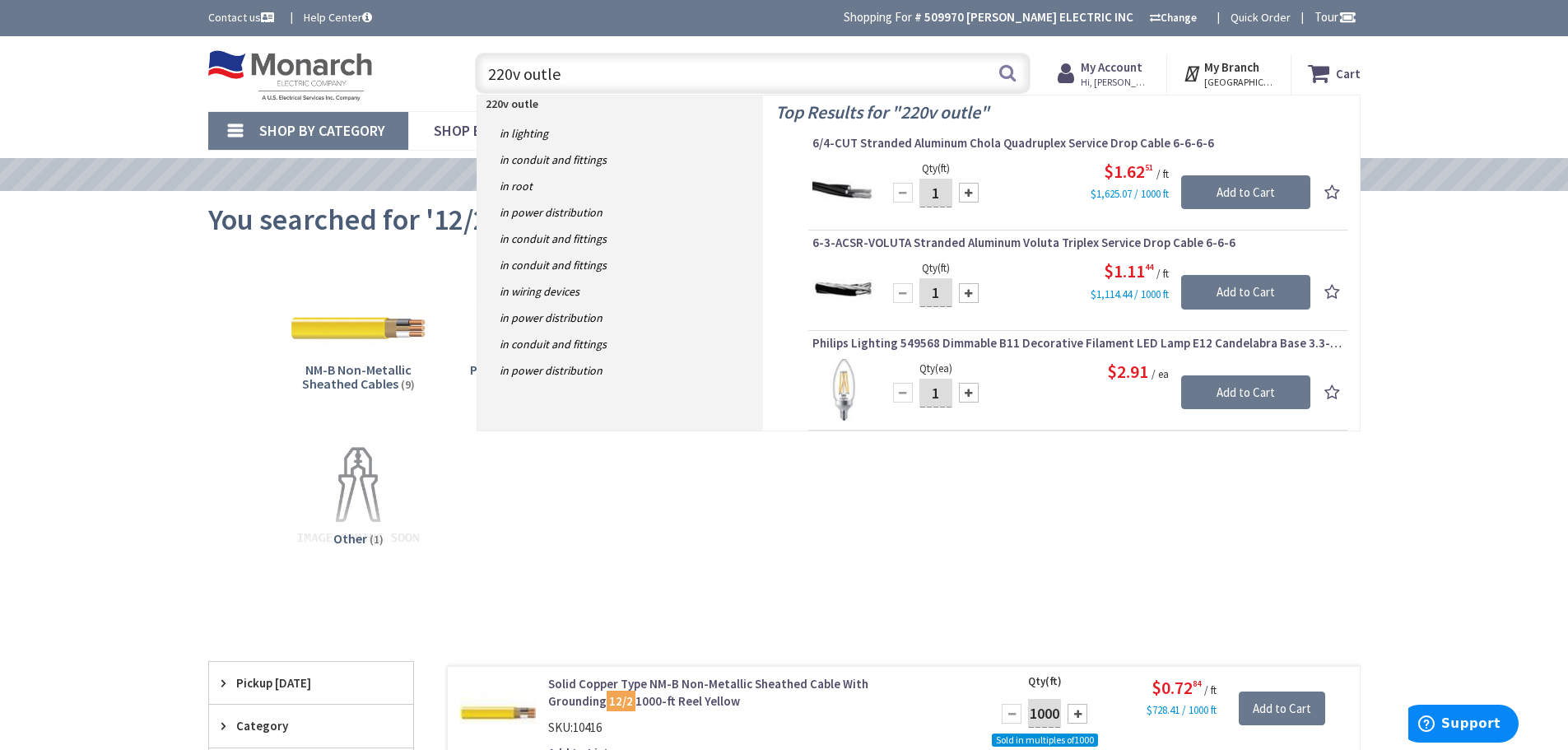
type input "220v outlet"
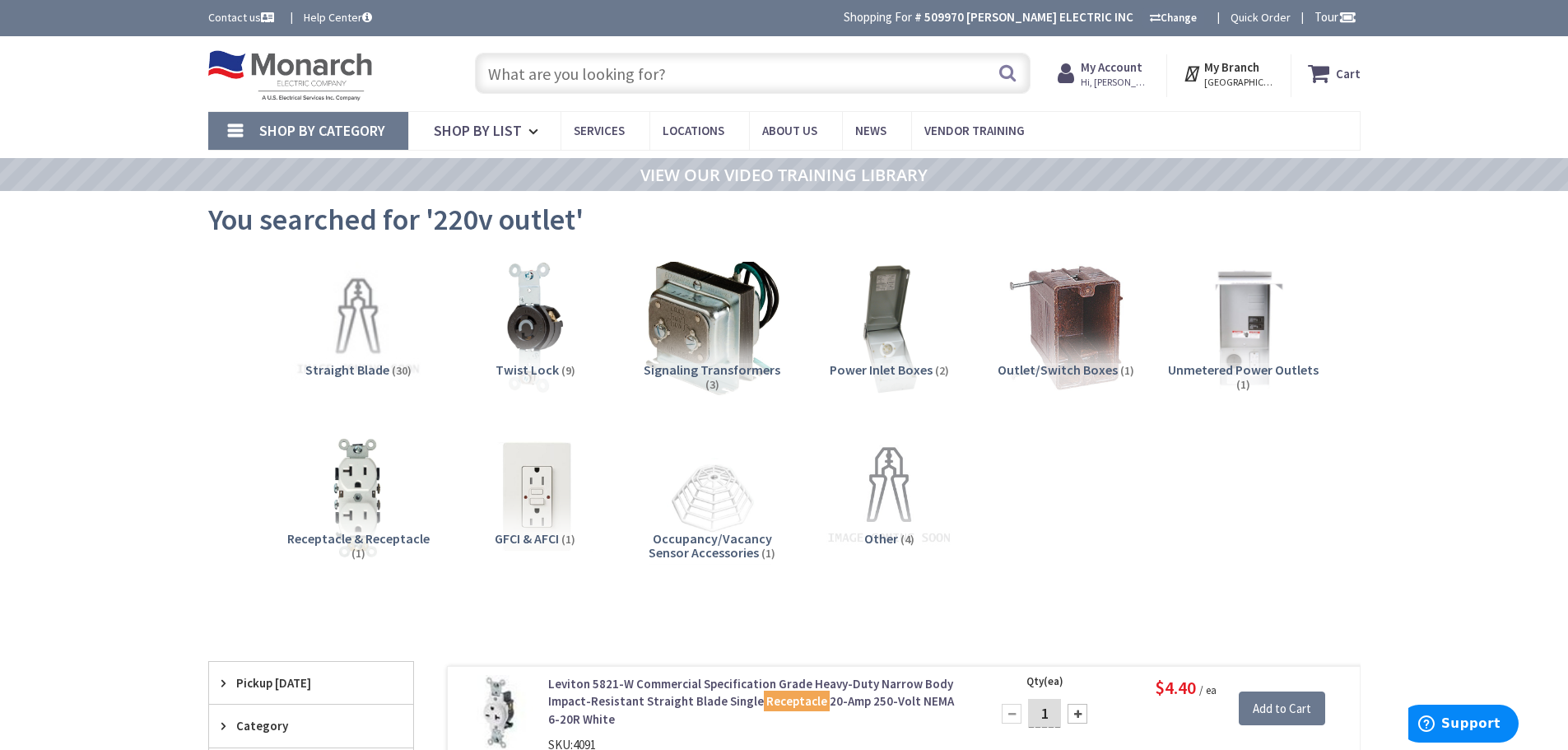
click at [580, 70] on input "text" at bounding box center [752, 73] width 555 height 42
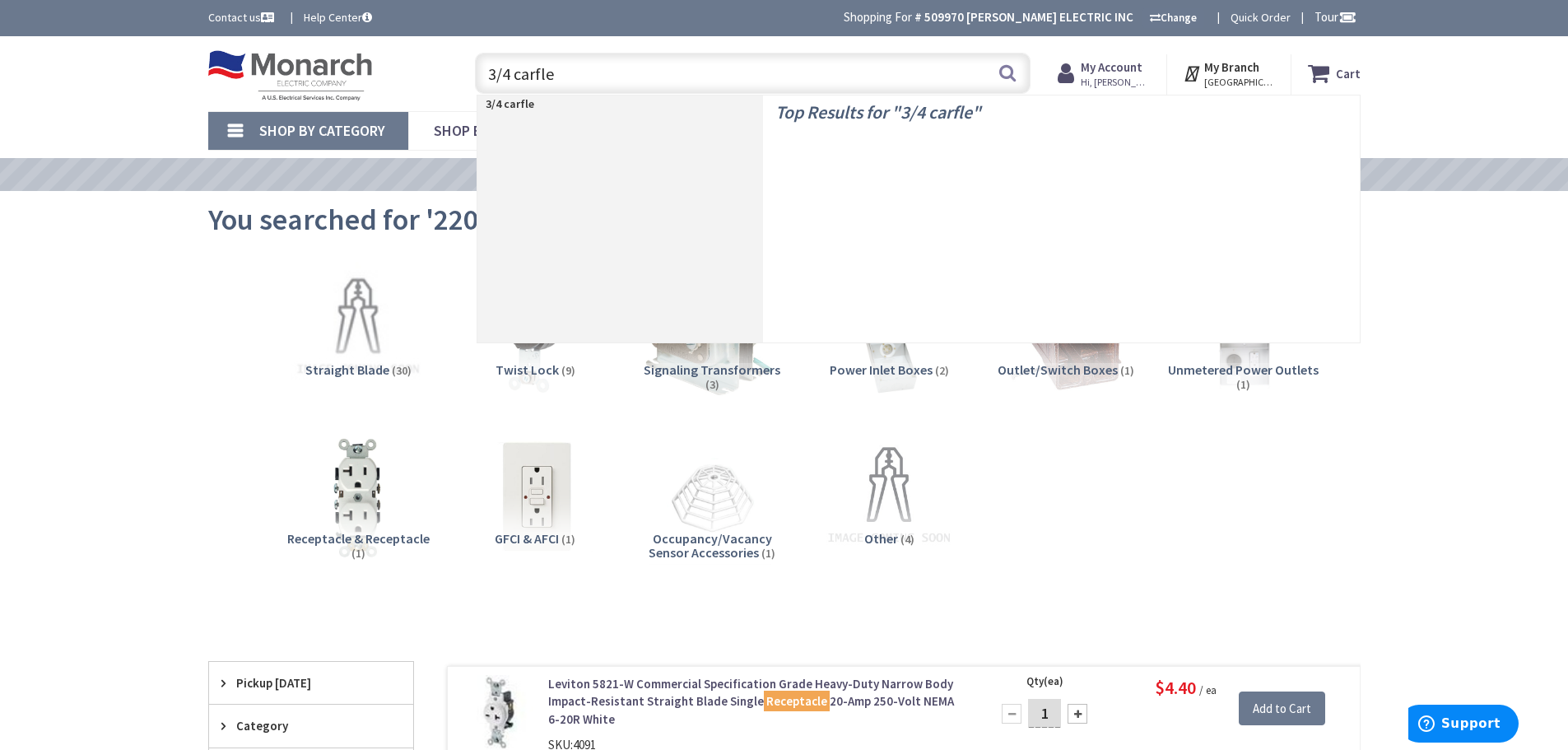
type input "3/4 carflex"
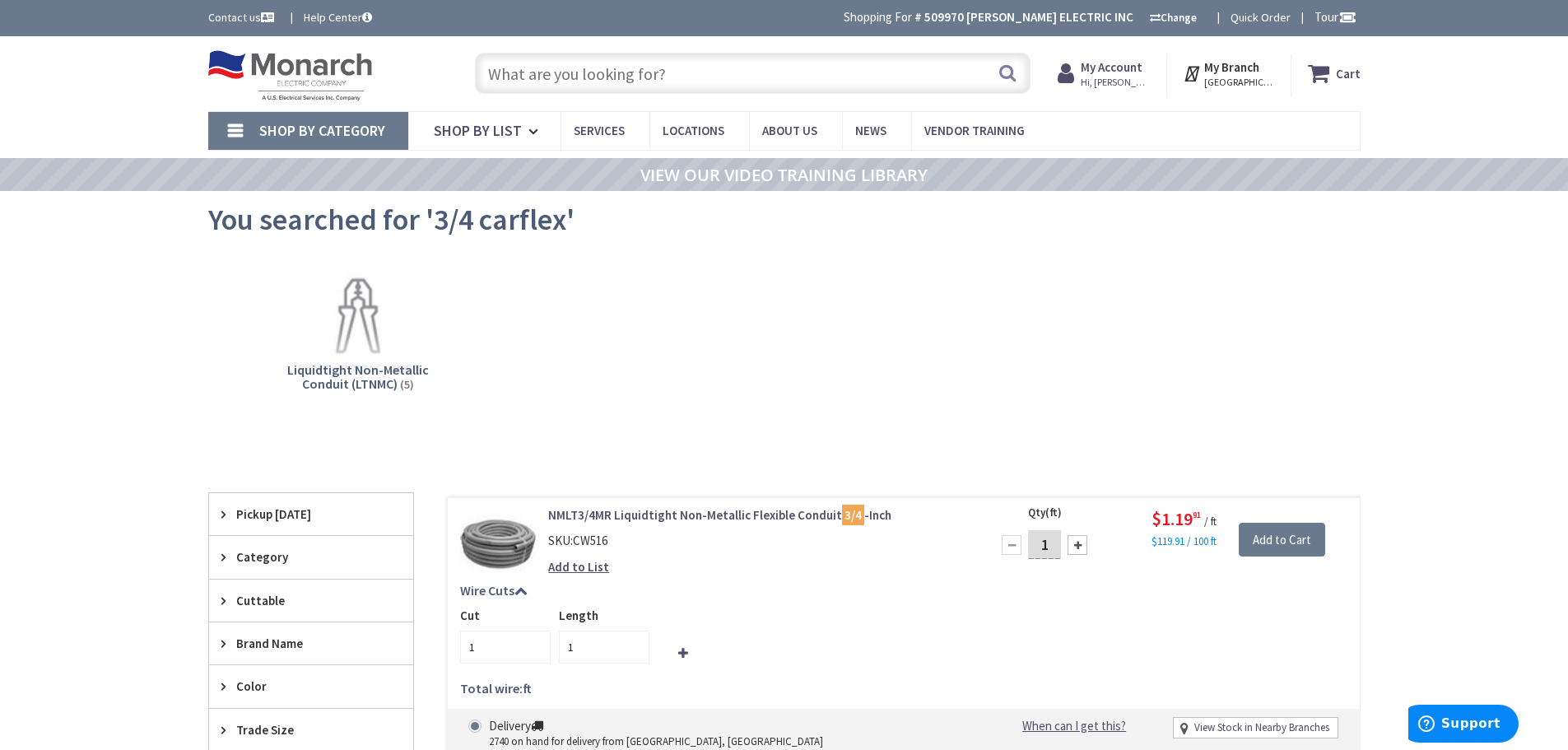
click at [605, 60] on input "text" at bounding box center [752, 73] width 555 height 42
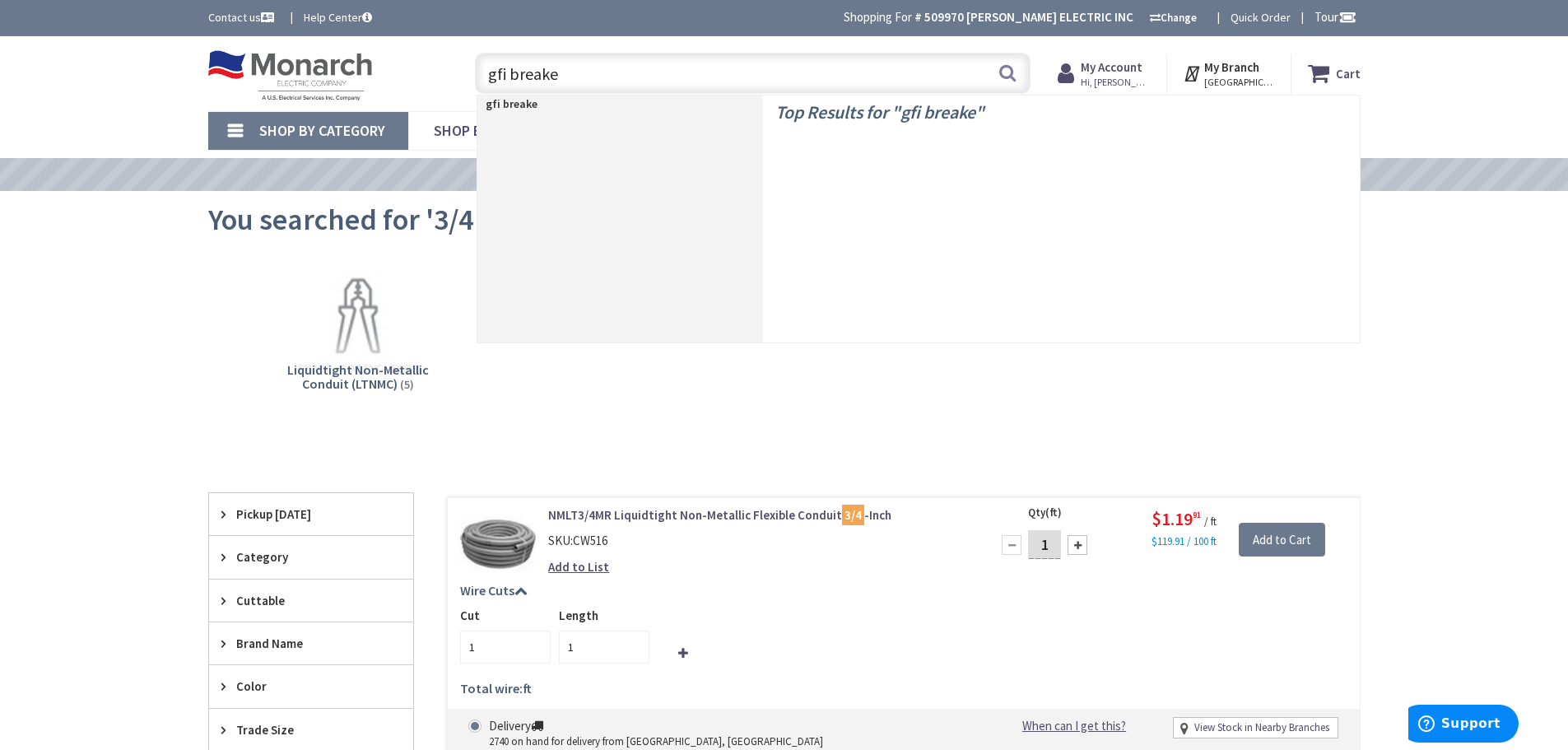
type input "gfi breaker"
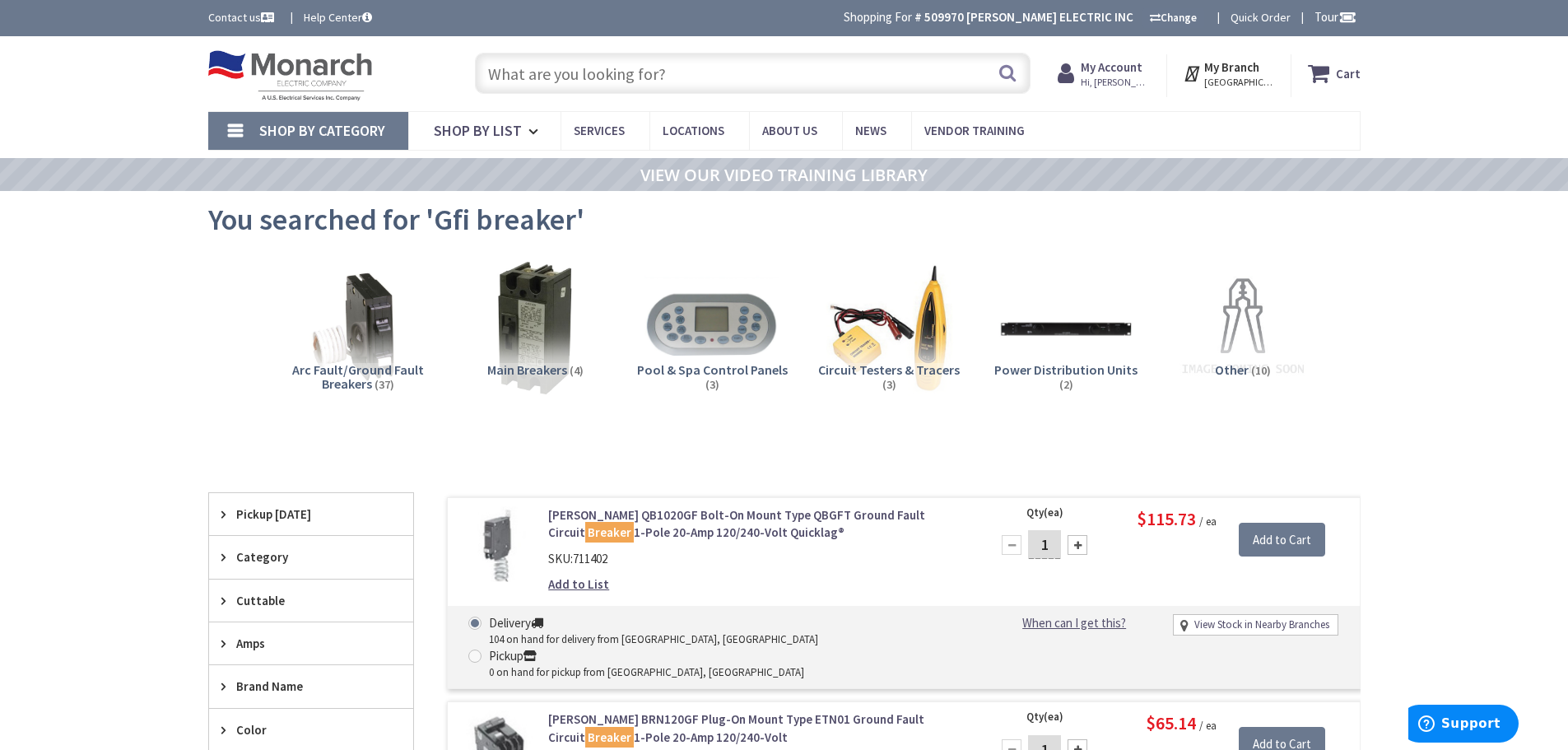
click at [601, 77] on input "text" at bounding box center [752, 73] width 555 height 42
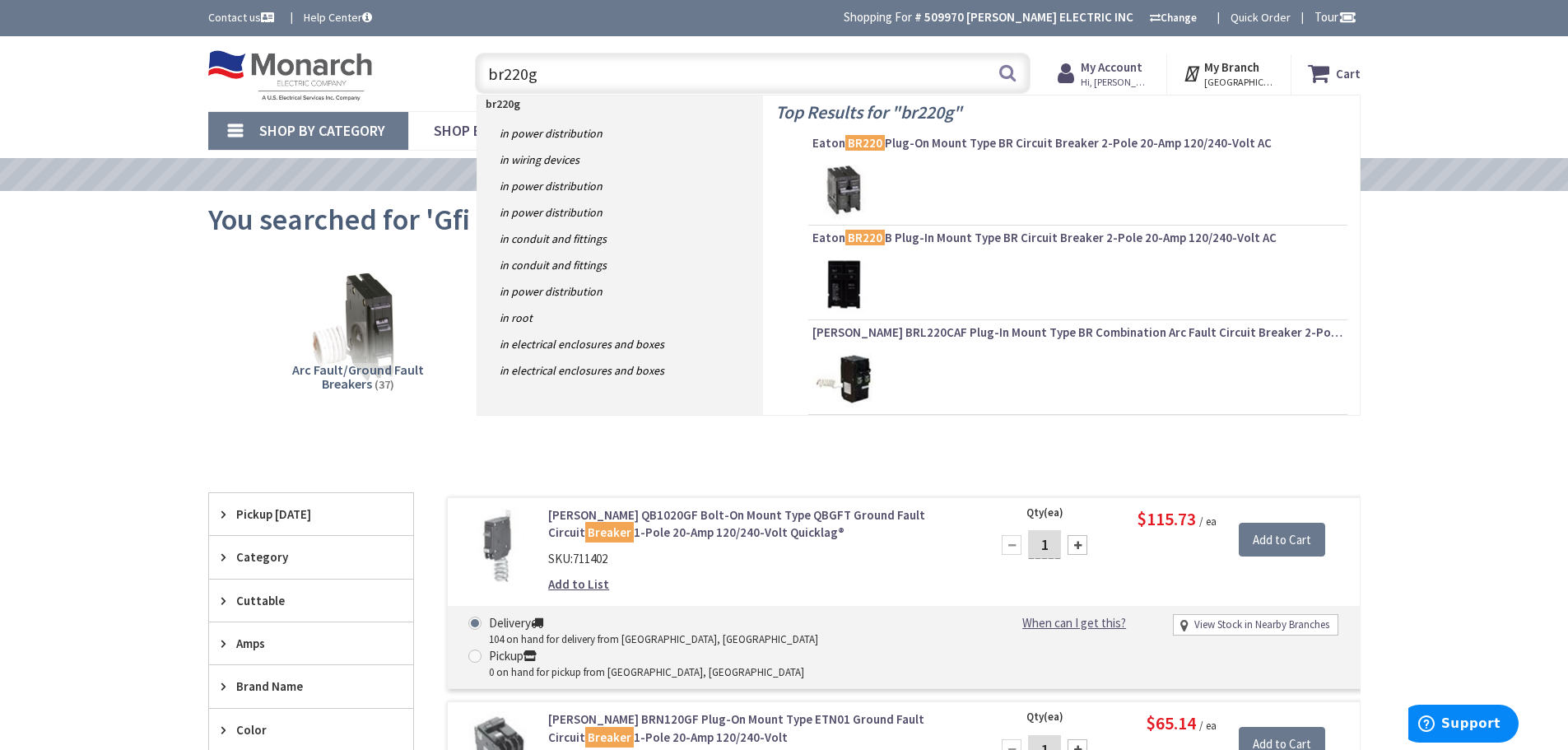
type input "br220gf"
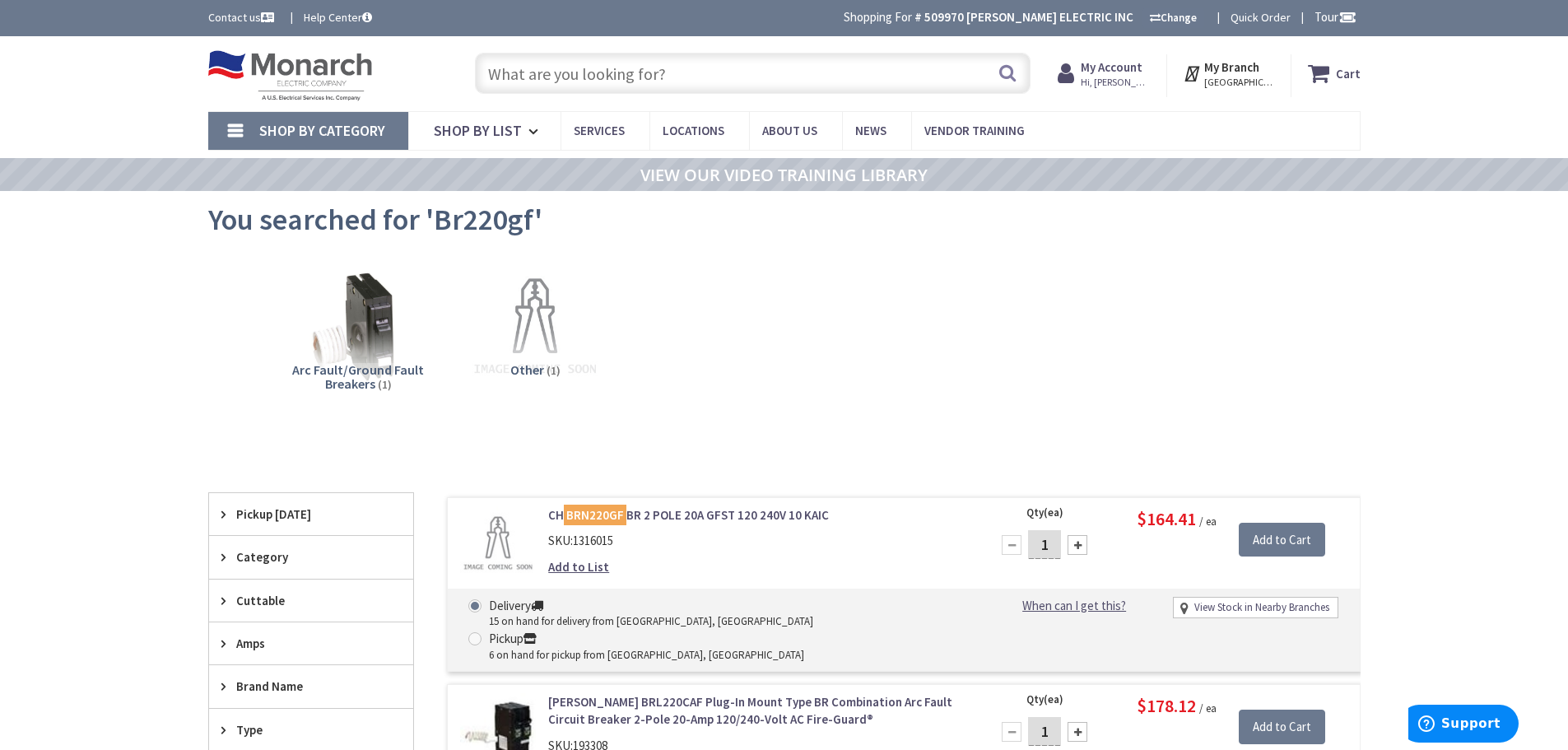
click at [559, 82] on input "text" at bounding box center [752, 73] width 555 height 42
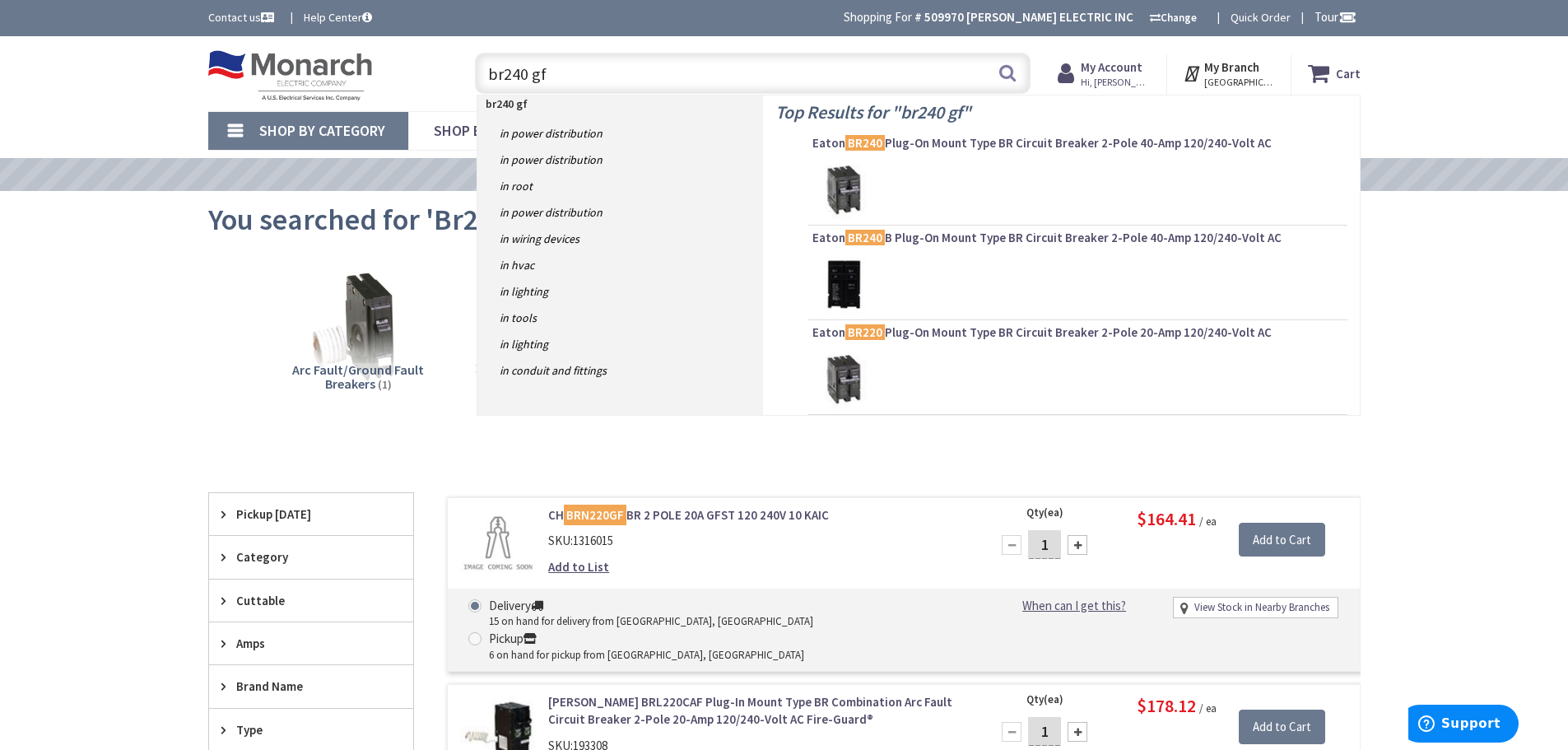
type input "br240 gfi"
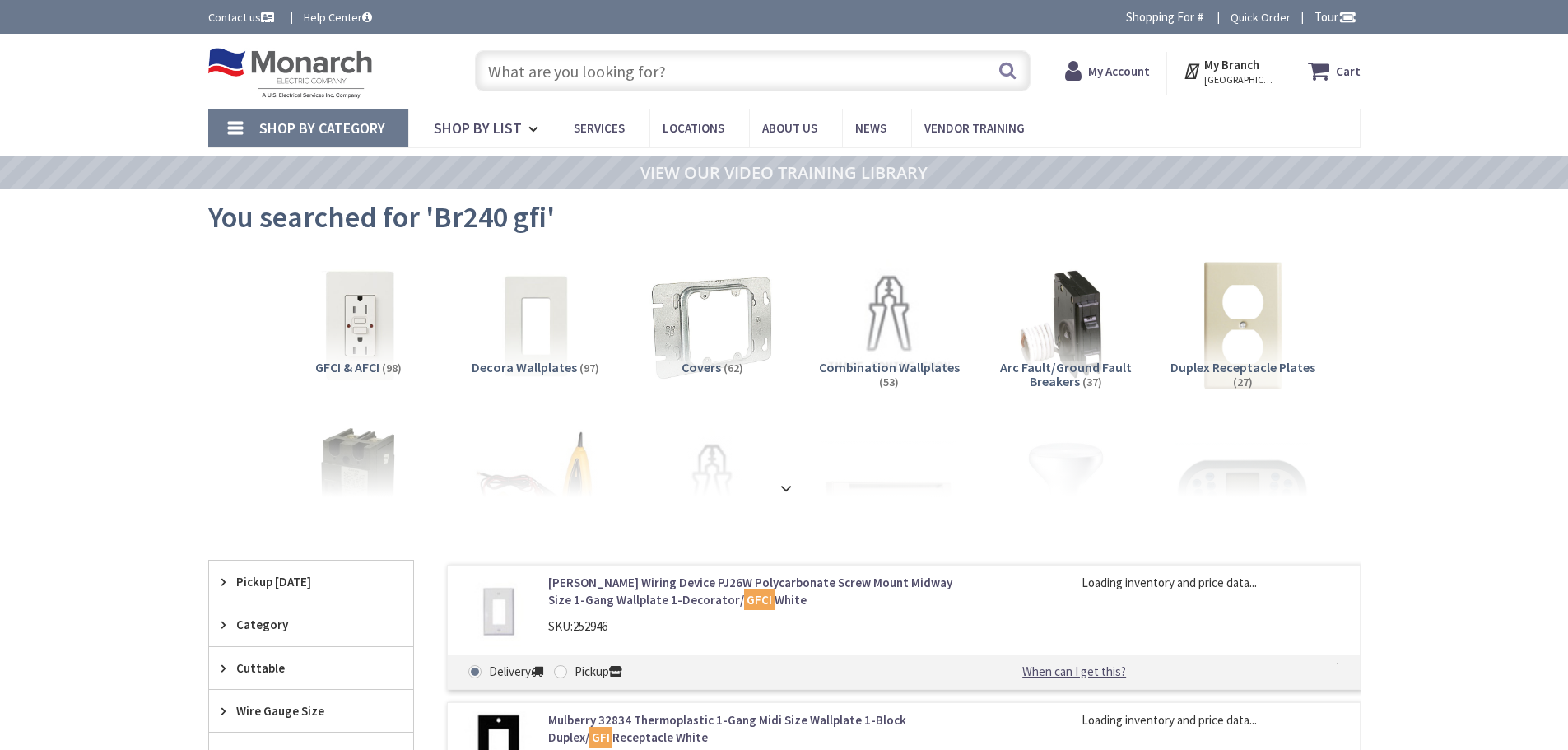
click at [646, 61] on input "text" at bounding box center [752, 71] width 555 height 42
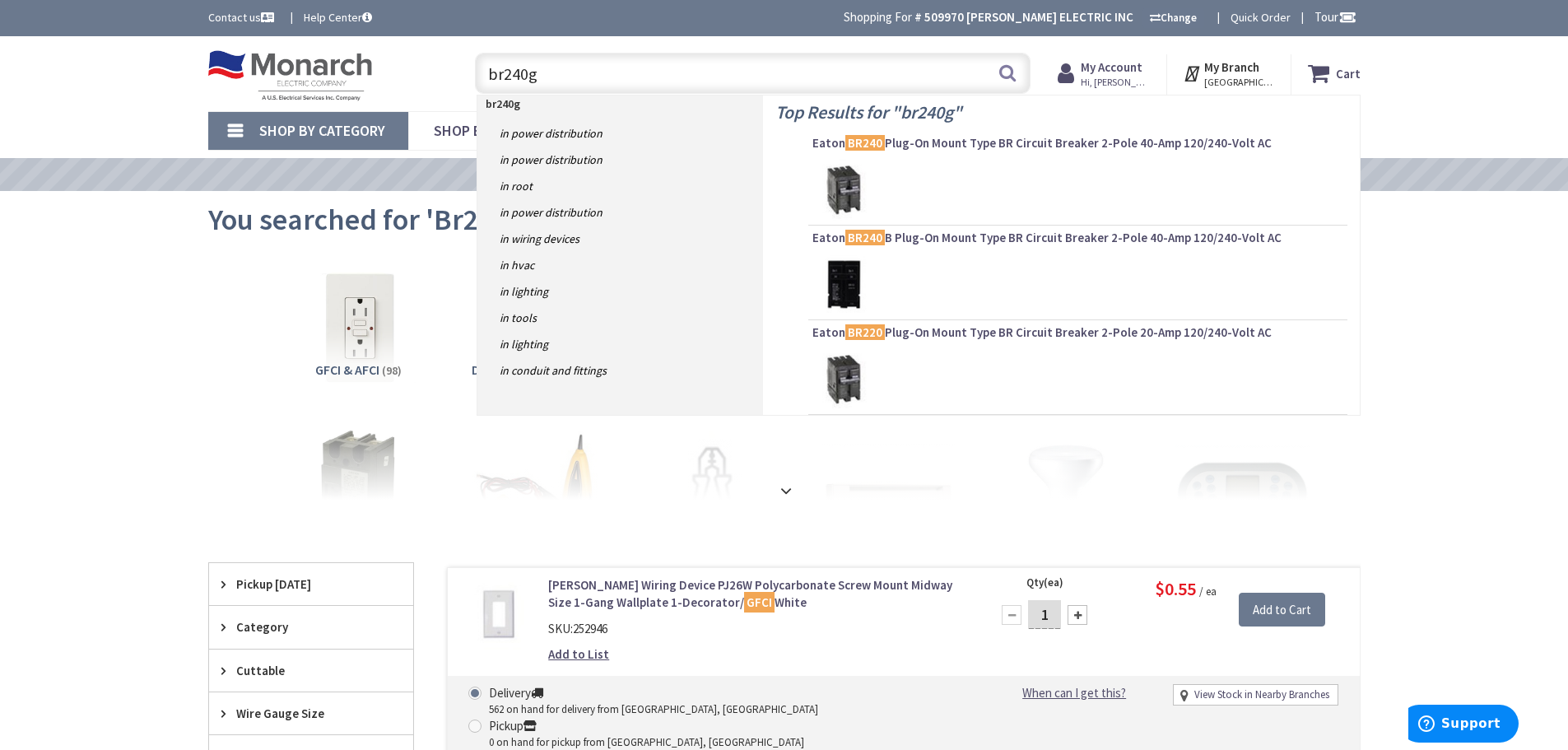
type input "br240gf"
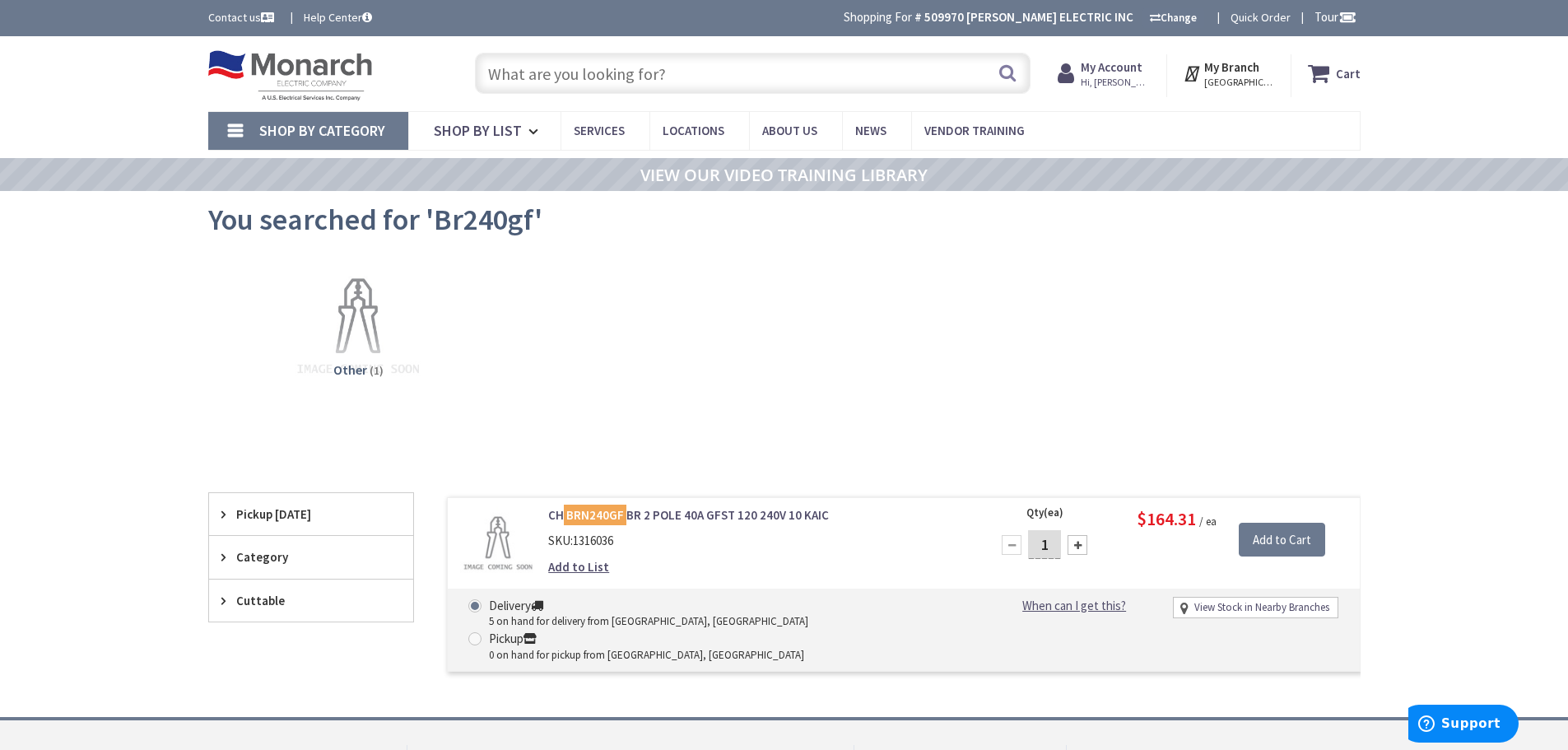
click at [600, 71] on input "text" at bounding box center [752, 73] width 555 height 42
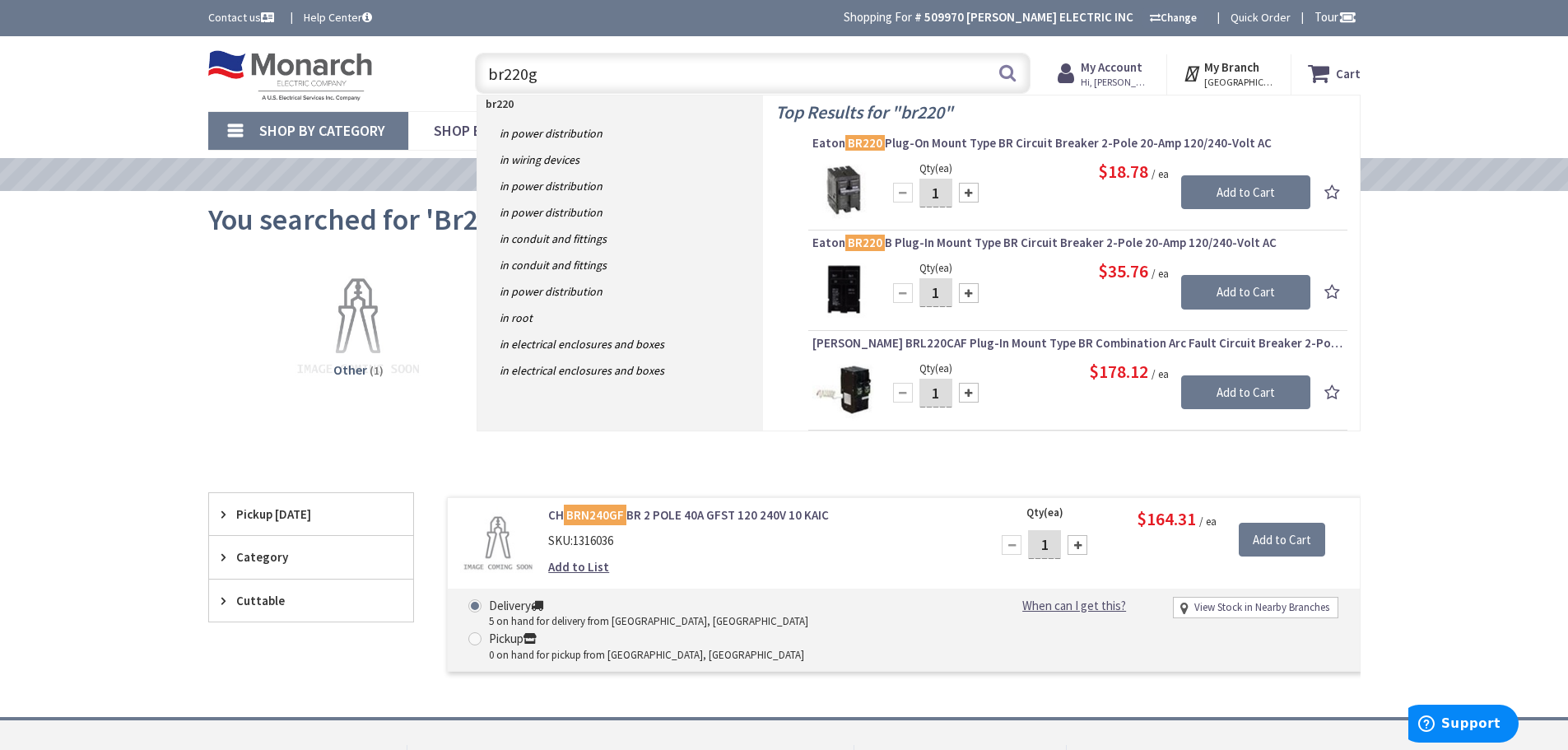
type input "br220gf"
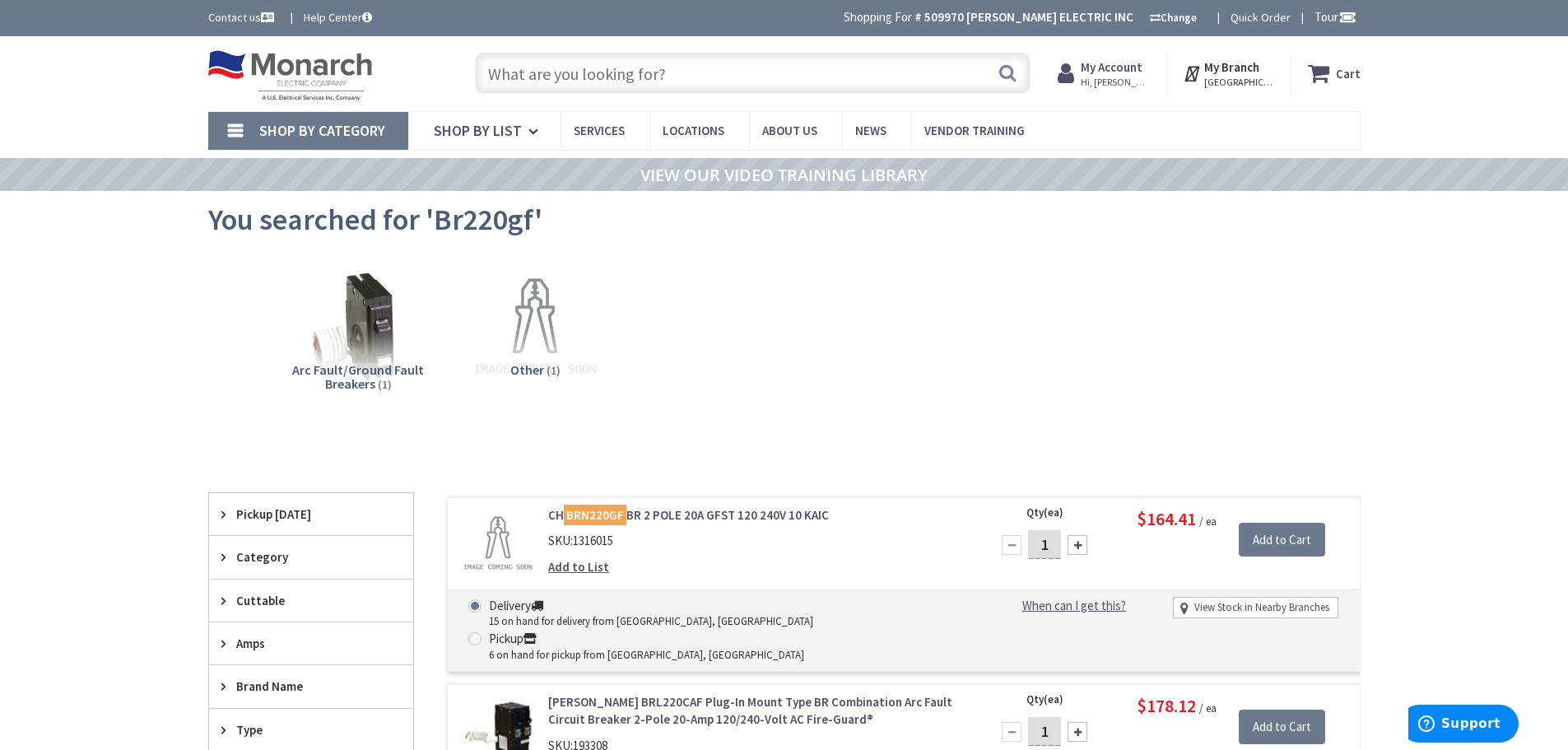
click at [605, 67] on input "text" at bounding box center [752, 73] width 555 height 42
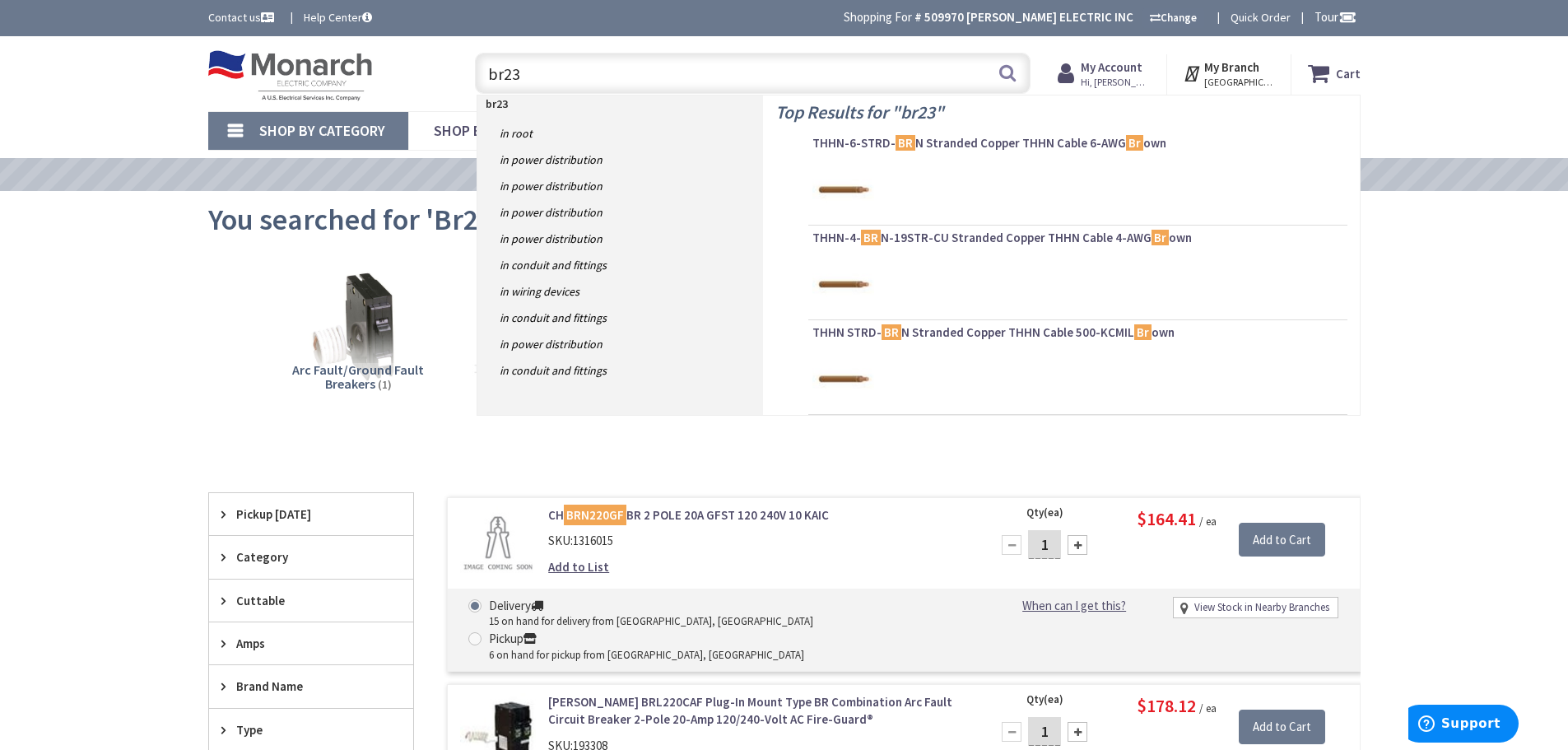
type input "br230"
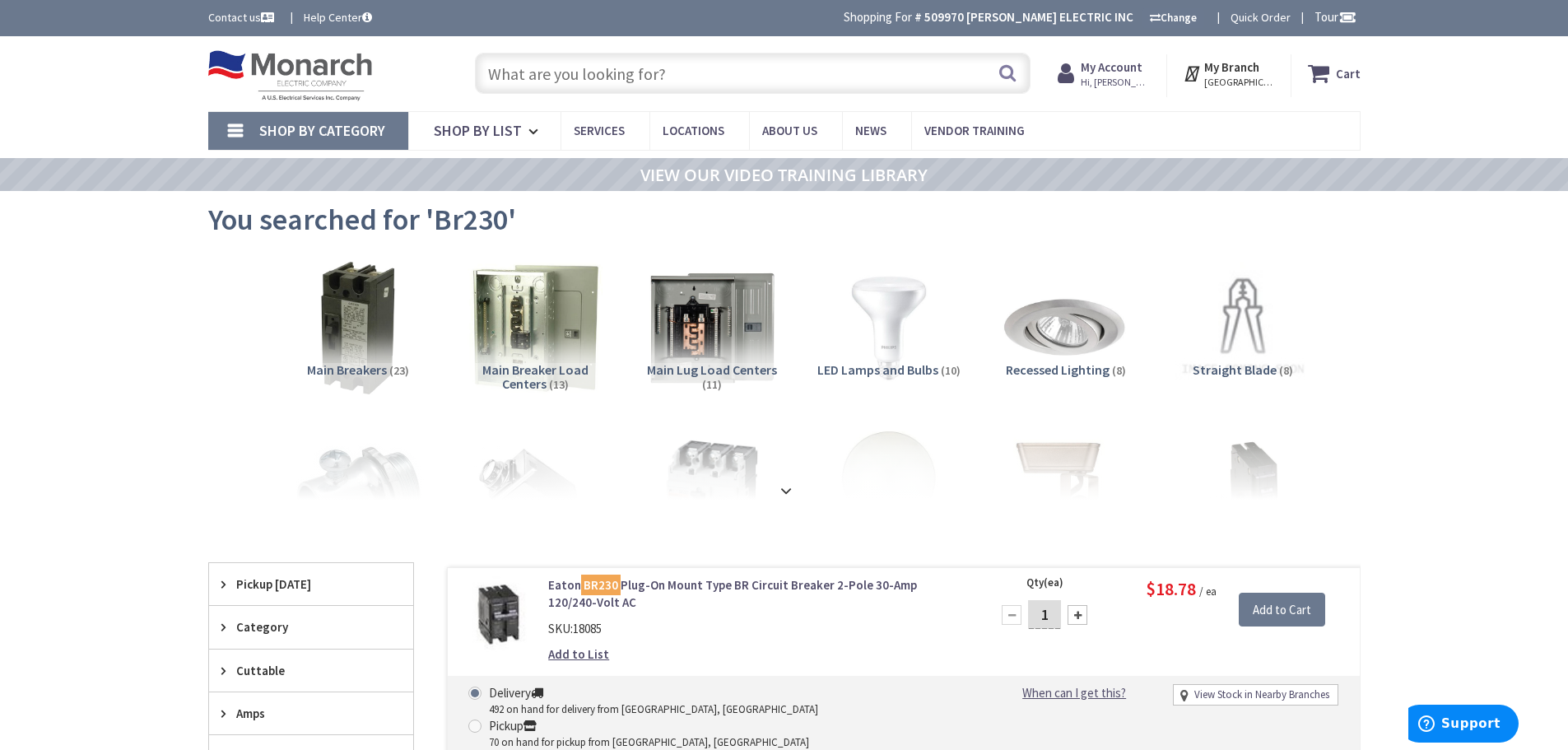
click at [531, 68] on input "text" at bounding box center [752, 73] width 555 height 42
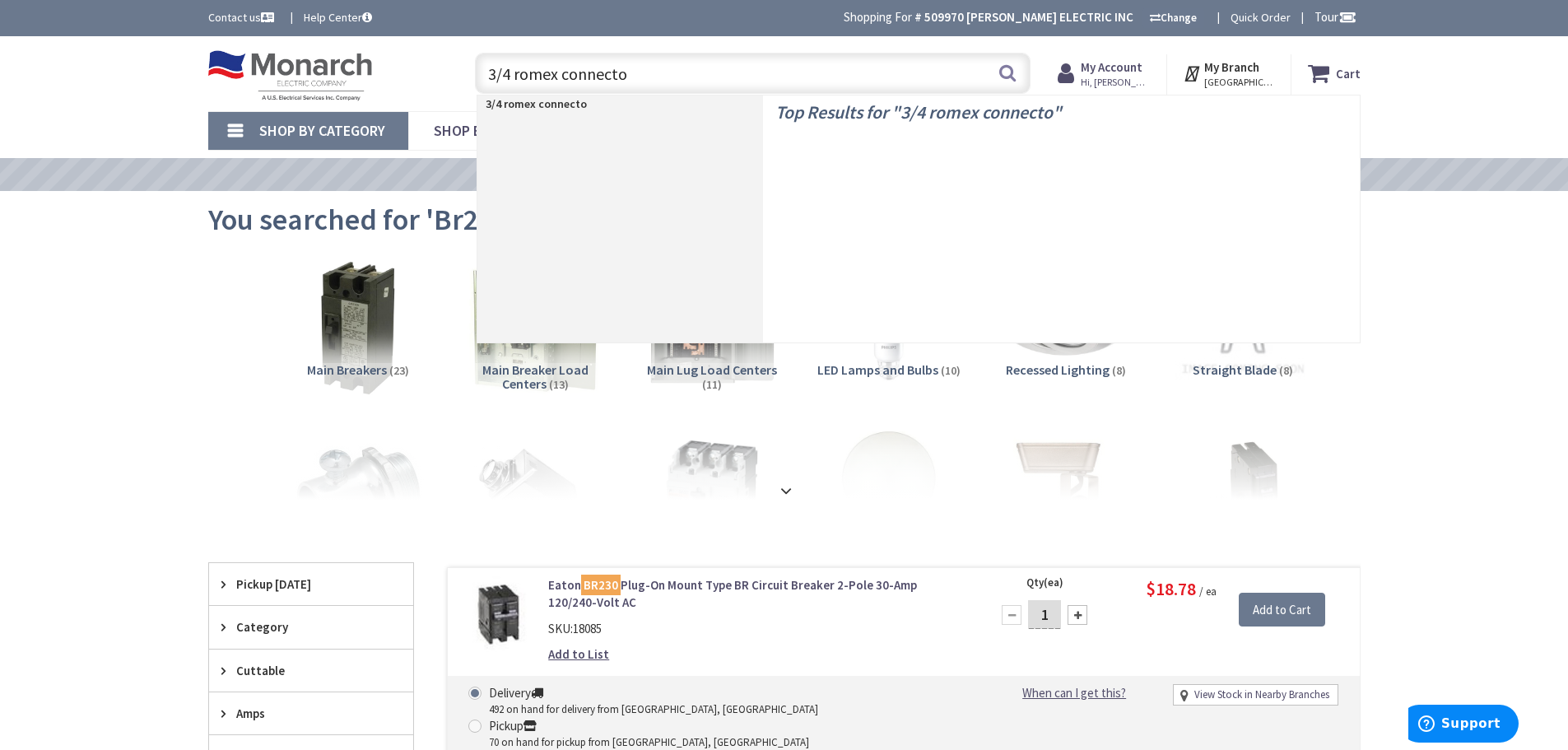
type input "3/4 romex connector"
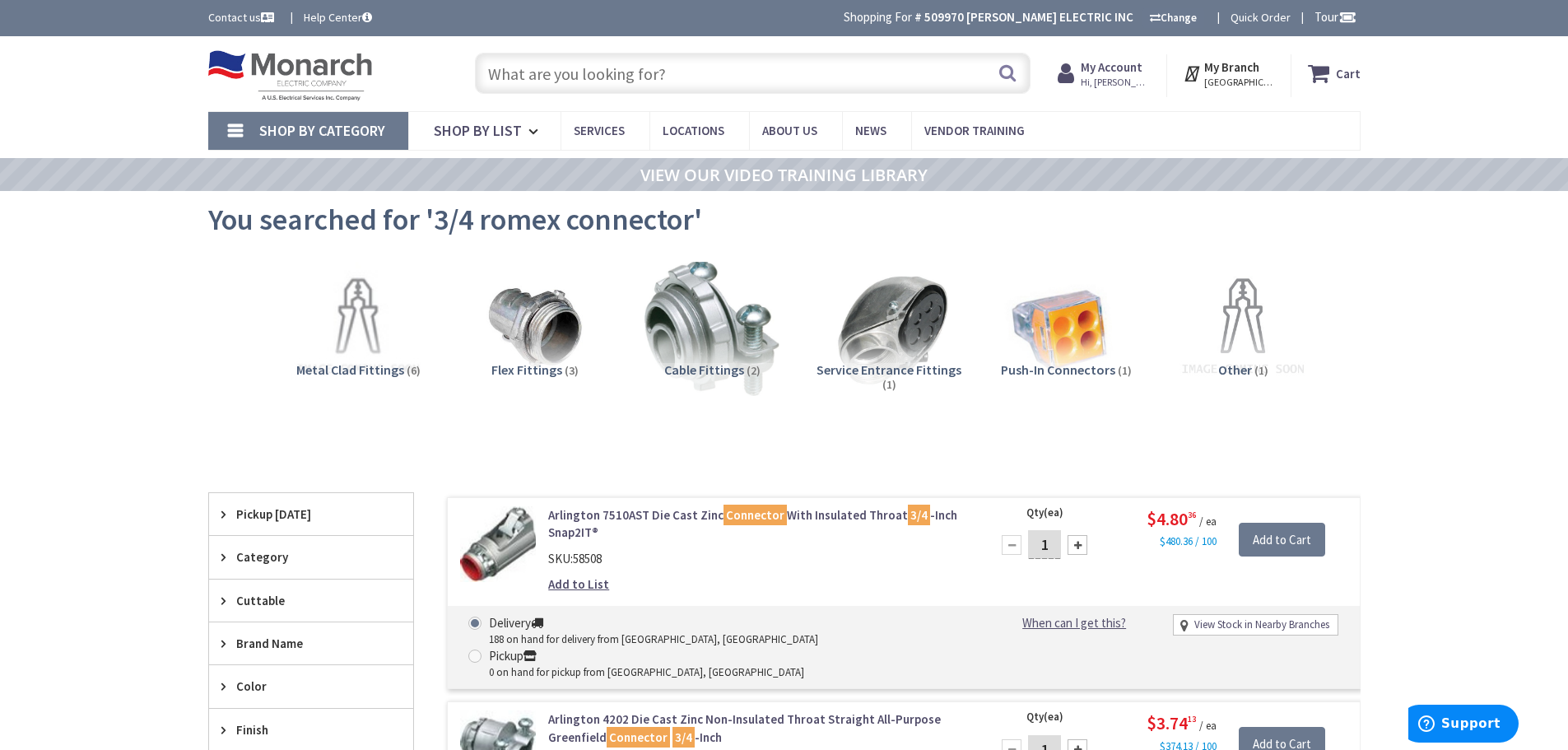
click at [640, 91] on input "text" at bounding box center [752, 73] width 555 height 42
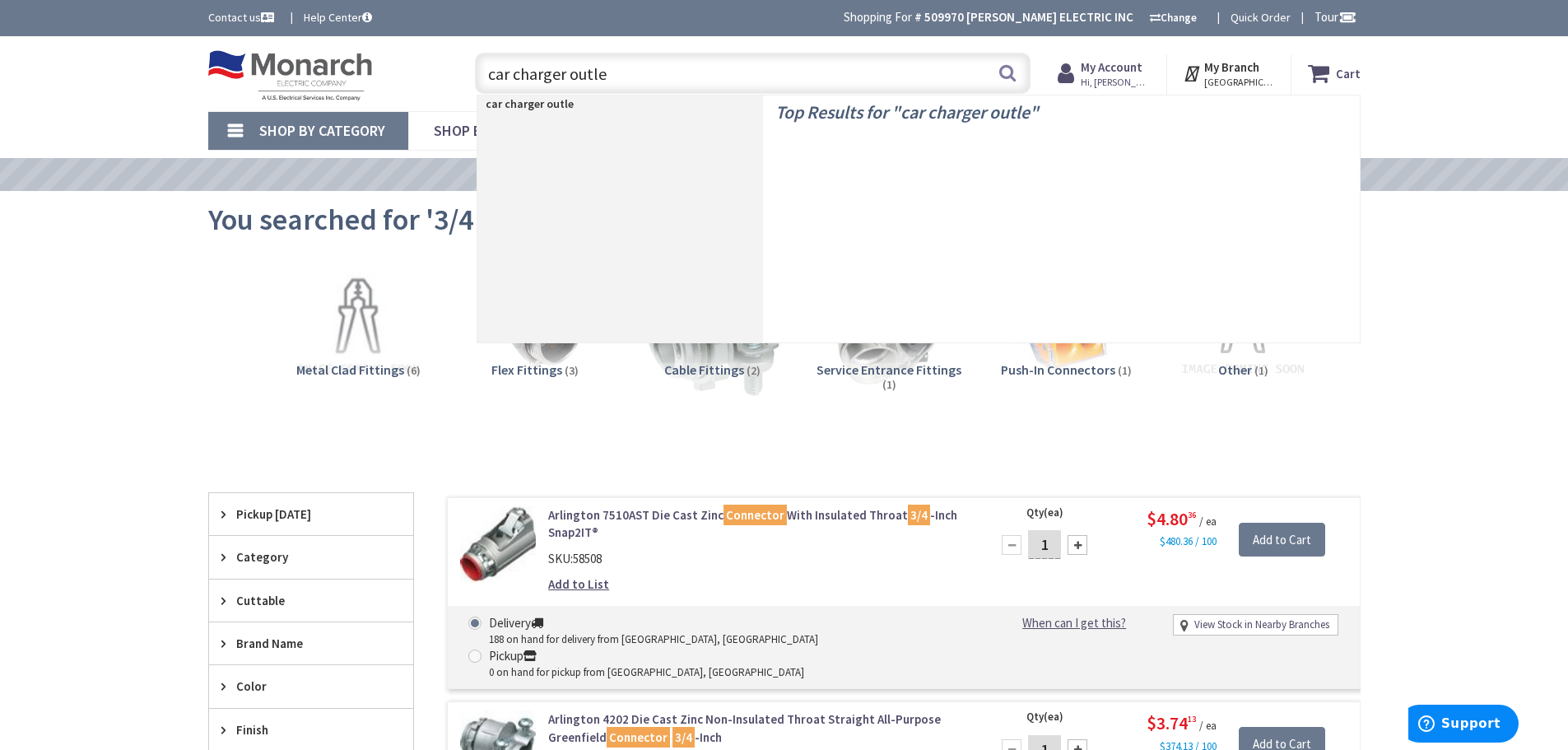
type input "car charger outlet"
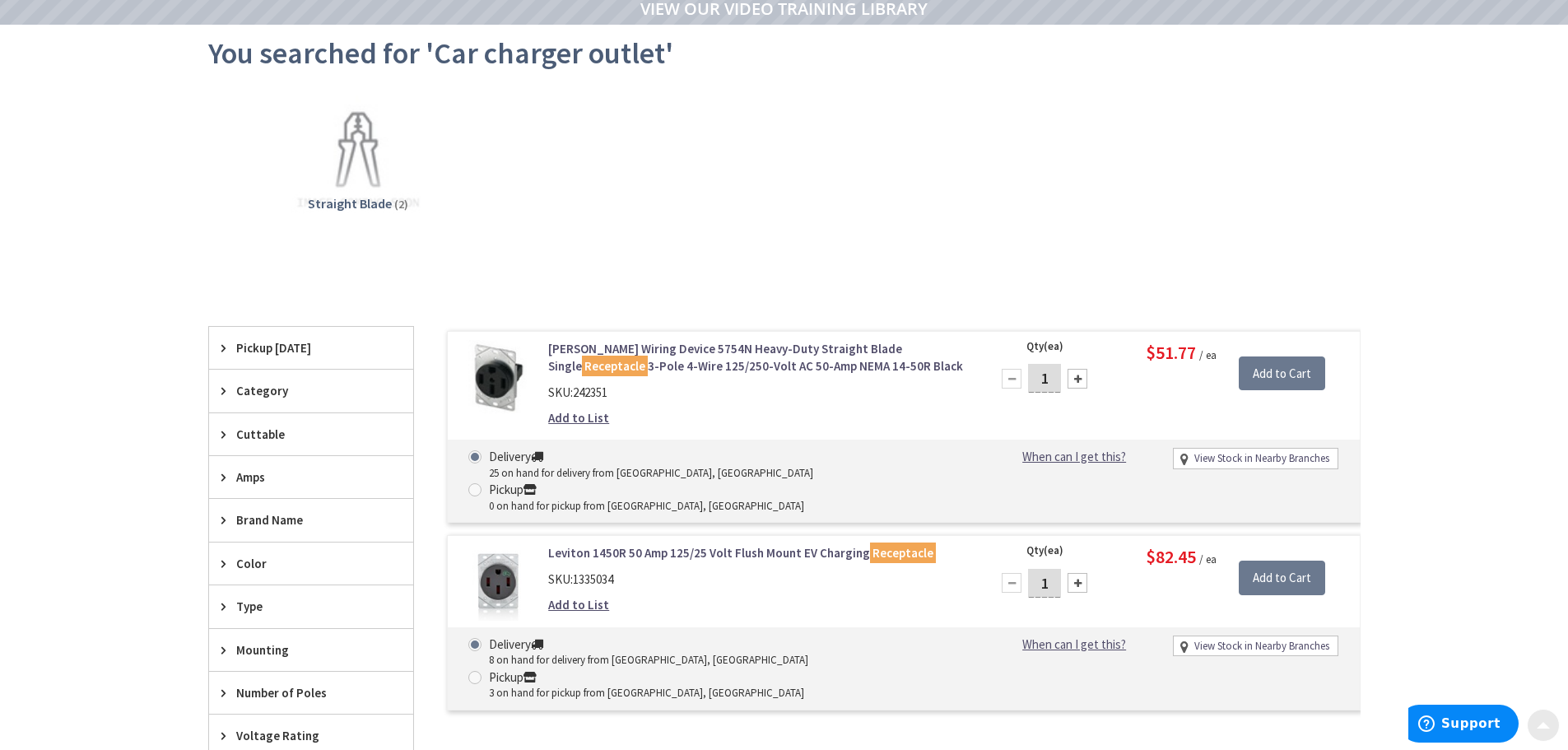
scroll to position [167, 0]
drag, startPoint x: 539, startPoint y: 517, endPoint x: 666, endPoint y: 521, distance: 127.1
click at [666, 543] on div "Leviton 1450R 50 Amp 125/25 Volt Flush Mount EV Charging Receptacle SKU: 133503…" at bounding box center [758, 582] width 443 height 78
copy link "Leviton 1450R 50 Amp"
